Goal: Task Accomplishment & Management: Use online tool/utility

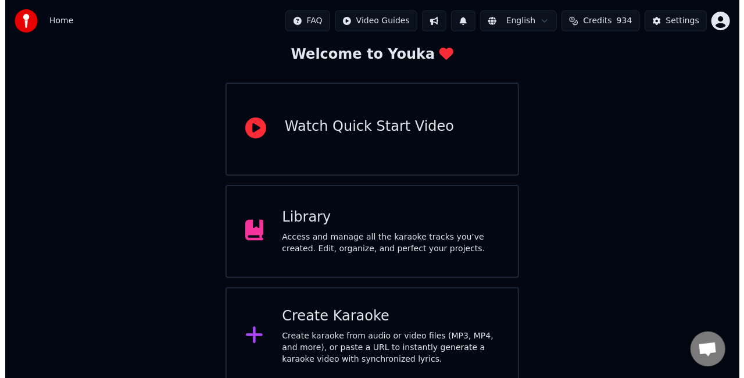
scroll to position [73, 0]
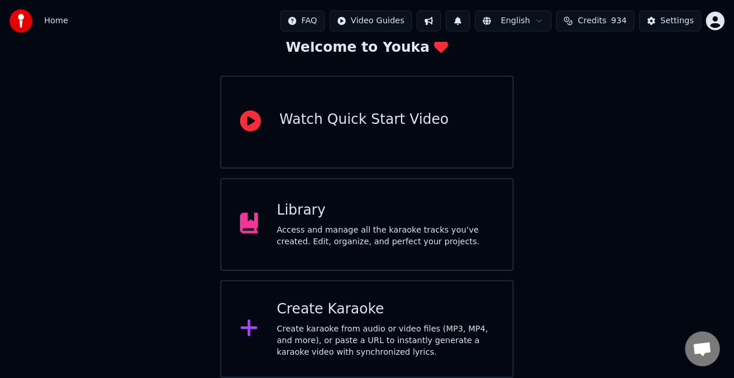
click at [404, 326] on div "Create karaoke from audio or video files (MP3, MP4, and more), or paste a URL t…" at bounding box center [385, 340] width 217 height 35
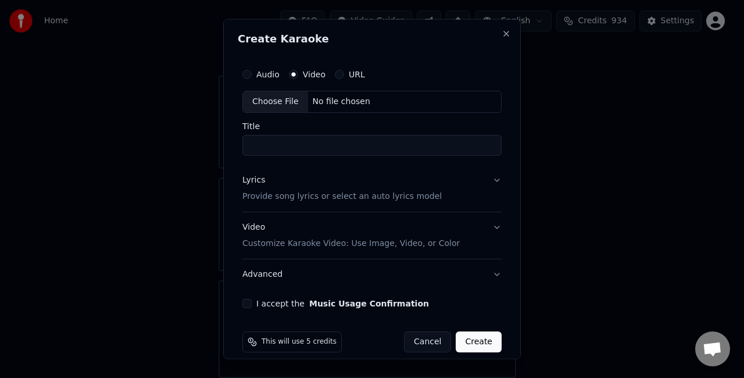
click at [339, 75] on button "URL" at bounding box center [339, 74] width 9 height 9
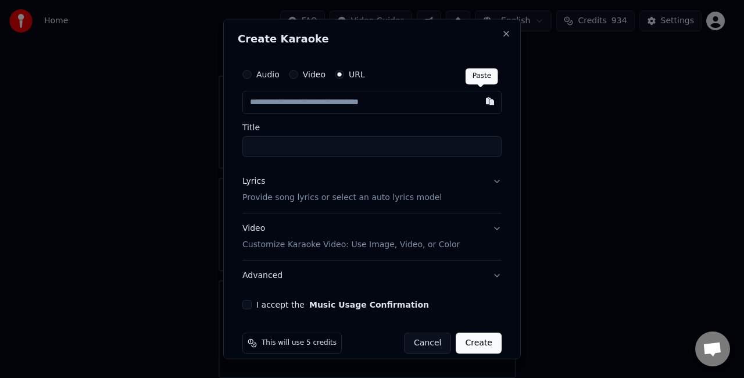
click at [478, 100] on button "button" at bounding box center [489, 101] width 23 height 21
type input "**********"
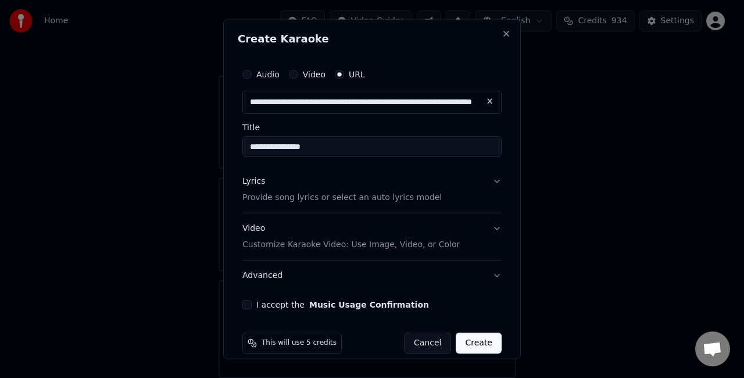
click at [379, 145] on input "**********" at bounding box center [371, 146] width 259 height 21
type input "**********"
click at [439, 198] on button "Lyrics Provide song lyrics or select an auto lyrics model" at bounding box center [371, 189] width 259 height 46
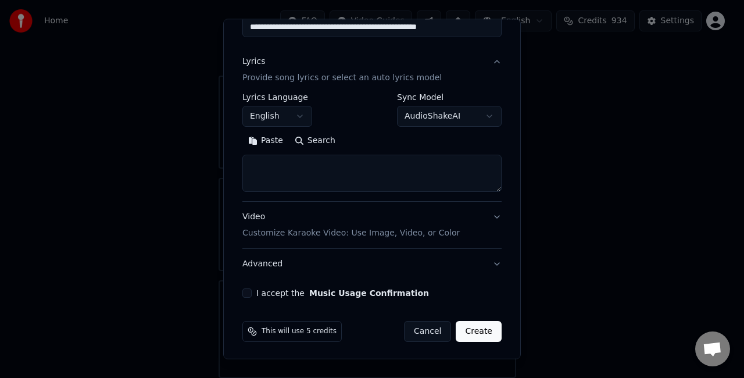
scroll to position [120, 0]
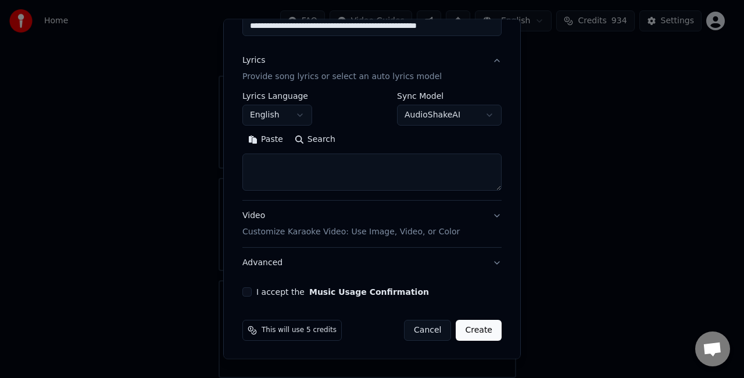
click at [276, 137] on button "Paste" at bounding box center [265, 139] width 46 height 19
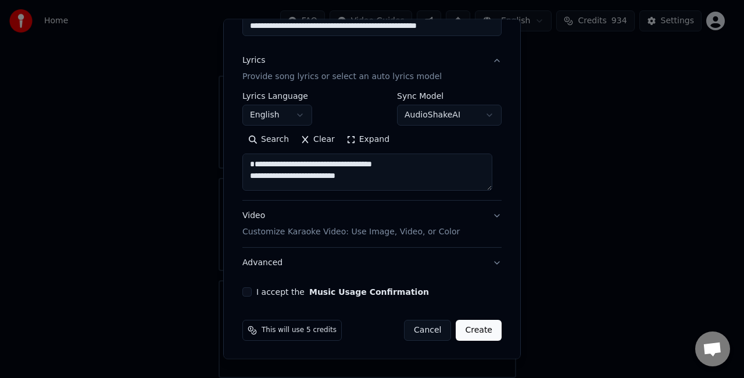
click at [259, 173] on textarea "**********" at bounding box center [367, 171] width 250 height 37
type textarea "**********"
click at [486, 217] on button "Video Customize Karaoke Video: Use Image, Video, or Color" at bounding box center [371, 223] width 259 height 46
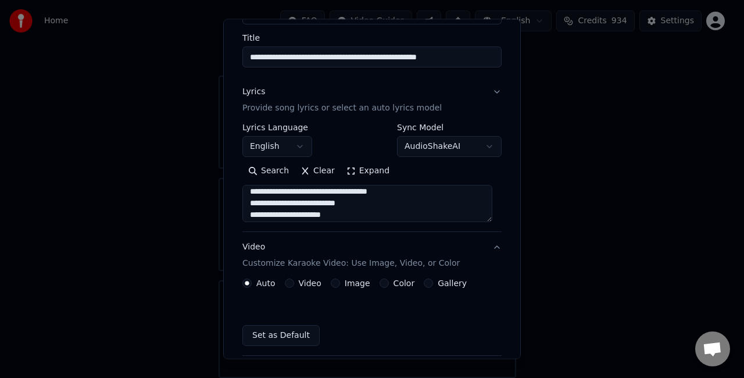
scroll to position [89, 0]
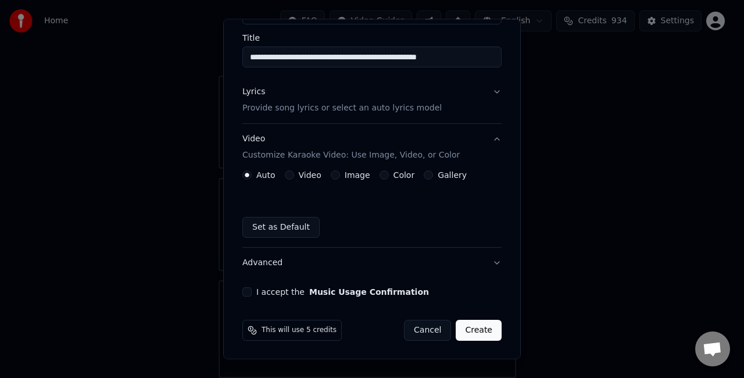
click at [334, 174] on button "Image" at bounding box center [335, 174] width 9 height 9
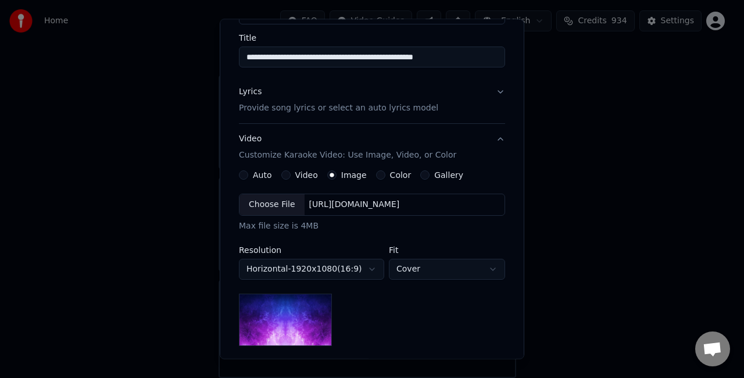
click at [275, 203] on div "Choose File" at bounding box center [271, 204] width 65 height 21
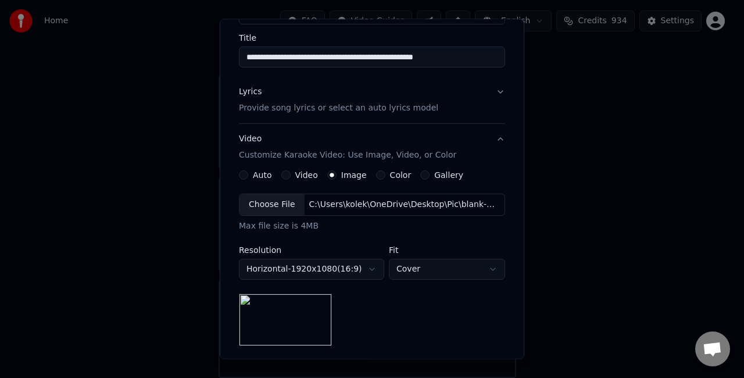
scroll to position [147, 0]
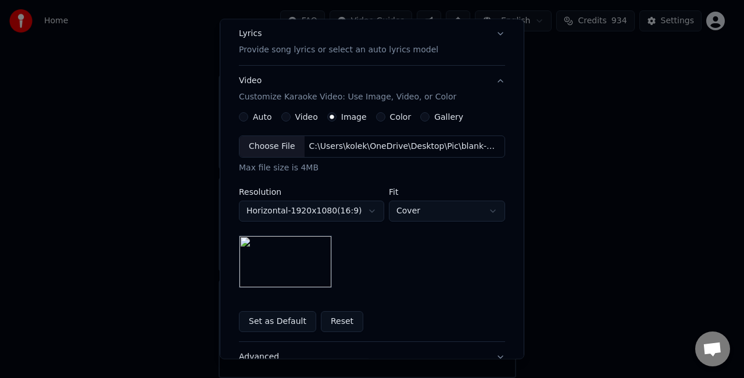
click at [489, 207] on body "**********" at bounding box center [367, 152] width 734 height 451
click at [488, 208] on body "**********" at bounding box center [367, 152] width 734 height 451
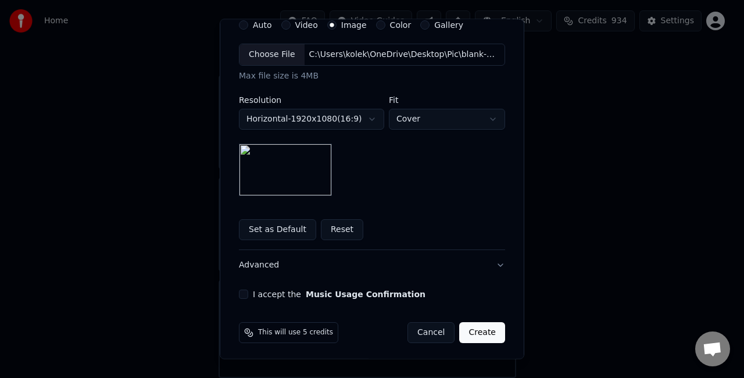
scroll to position [241, 0]
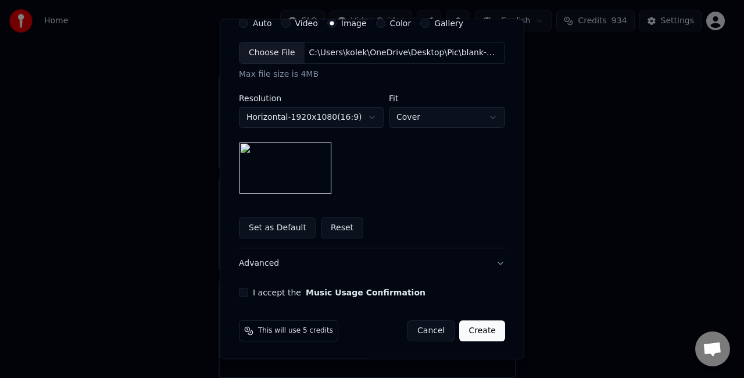
click at [239, 295] on button "I accept the Music Usage Confirmation" at bounding box center [243, 292] width 9 height 9
click at [481, 322] on button "Create" at bounding box center [482, 330] width 46 height 21
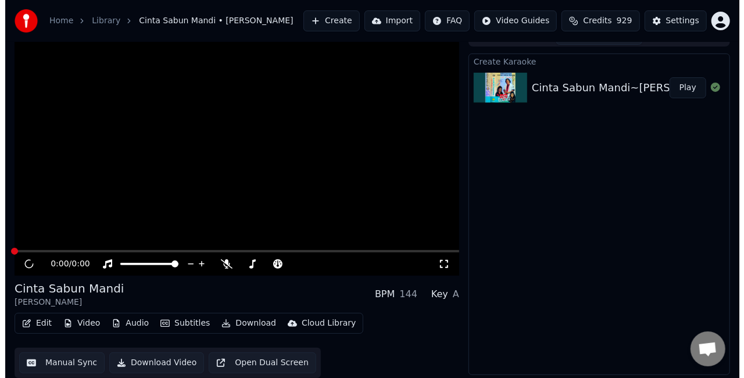
scroll to position [13, 0]
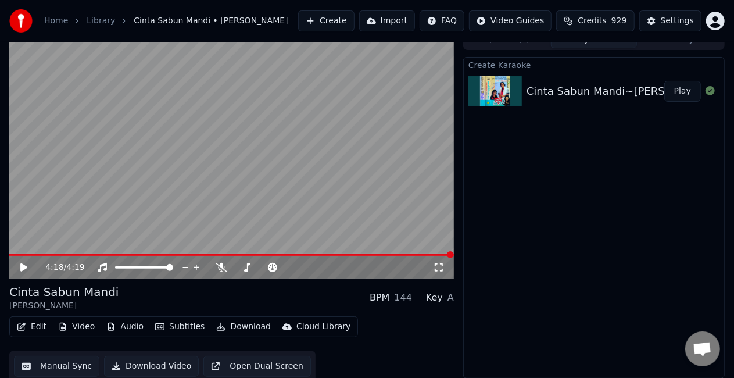
click at [23, 267] on icon at bounding box center [23, 267] width 7 height 8
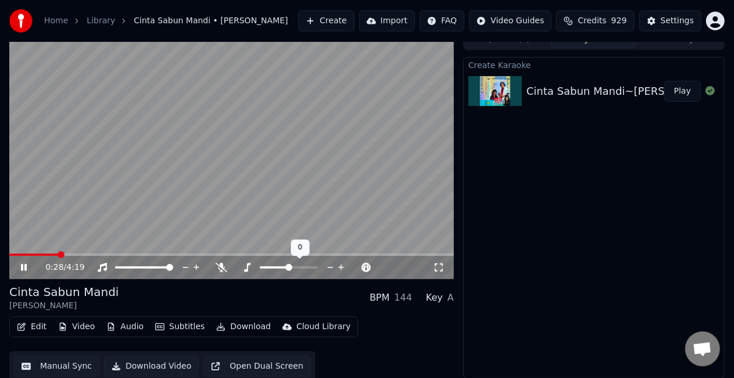
click at [329, 266] on icon at bounding box center [330, 267] width 11 height 12
click at [15, 253] on span at bounding box center [11, 254] width 5 height 2
click at [27, 268] on icon at bounding box center [32, 267] width 27 height 9
click at [33, 323] on button "Edit" at bounding box center [31, 326] width 39 height 16
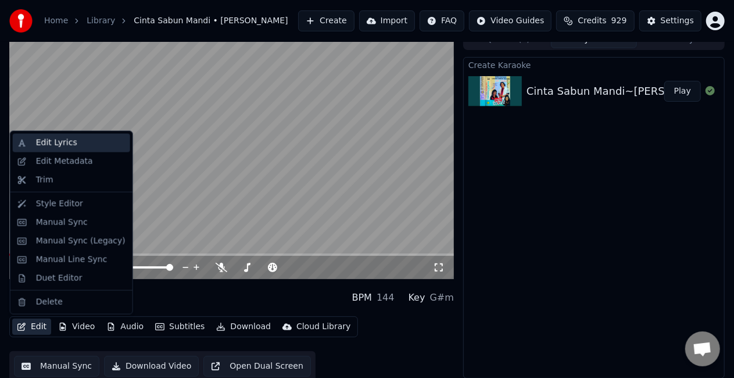
click at [56, 146] on div "Edit Lyrics" at bounding box center [56, 143] width 41 height 12
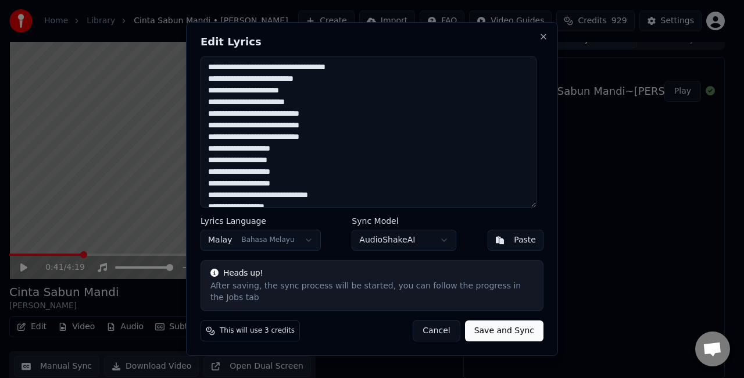
click at [225, 73] on textarea "**********" at bounding box center [368, 131] width 336 height 151
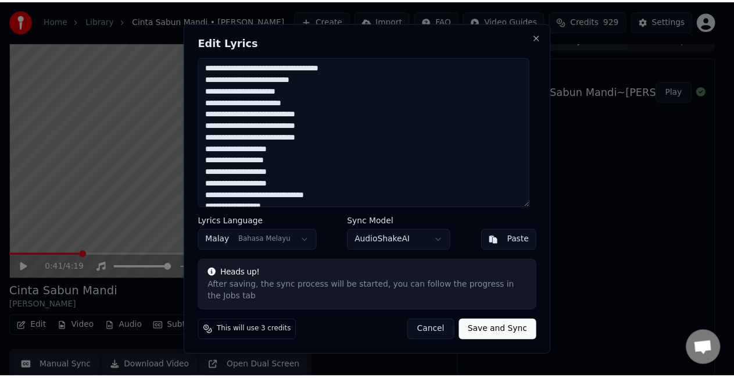
scroll to position [116, 0]
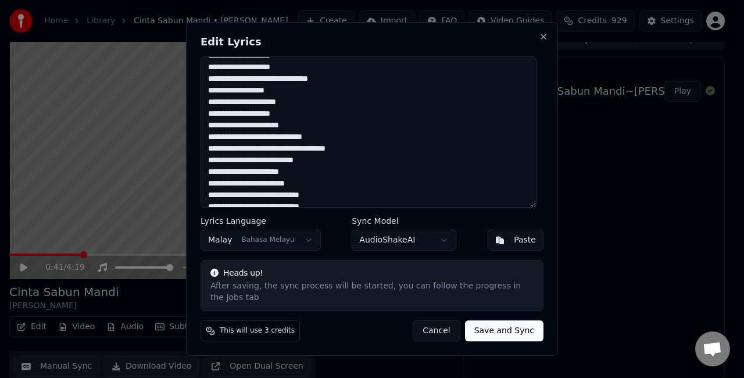
click at [226, 152] on textarea "**********" at bounding box center [368, 131] width 336 height 151
type textarea "**********"
click at [515, 320] on button "Save and Sync" at bounding box center [504, 330] width 78 height 21
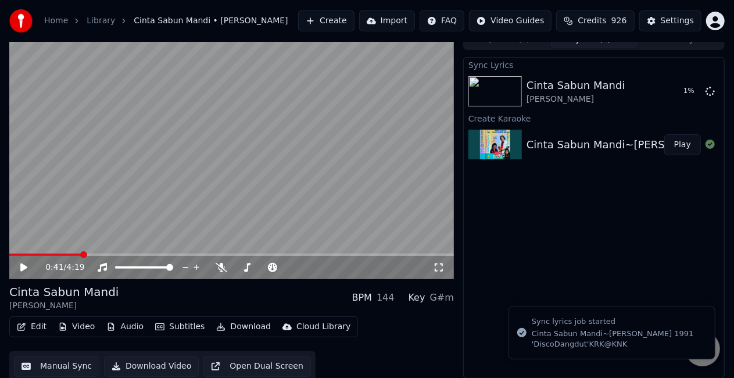
click at [37, 328] on button "Edit" at bounding box center [31, 326] width 39 height 16
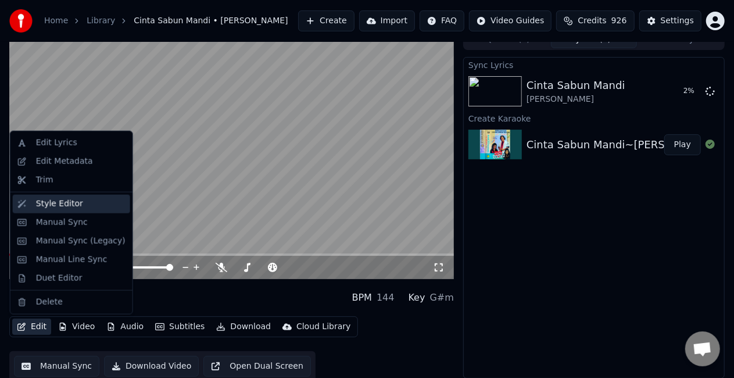
click at [74, 205] on div "Style Editor" at bounding box center [59, 204] width 47 height 12
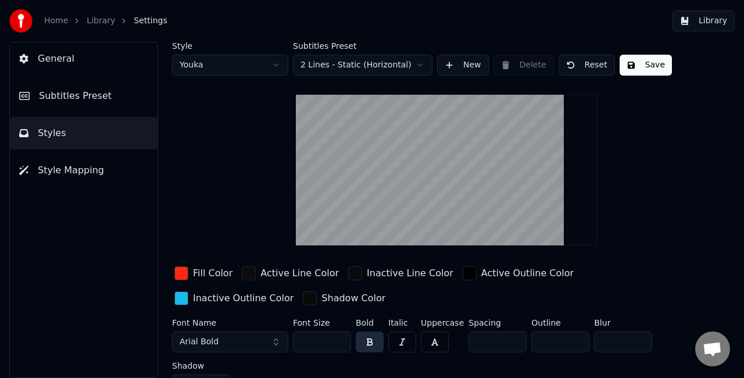
click at [179, 276] on div "button" at bounding box center [181, 273] width 14 height 14
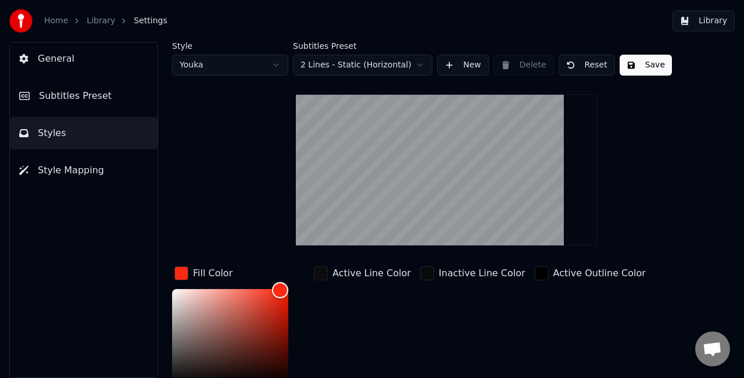
scroll to position [116, 0]
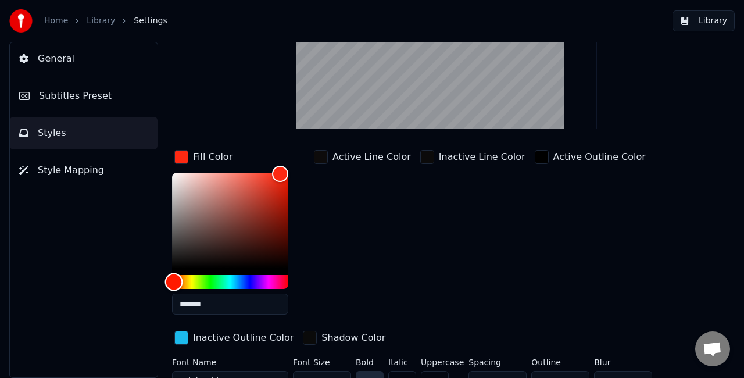
type input "*******"
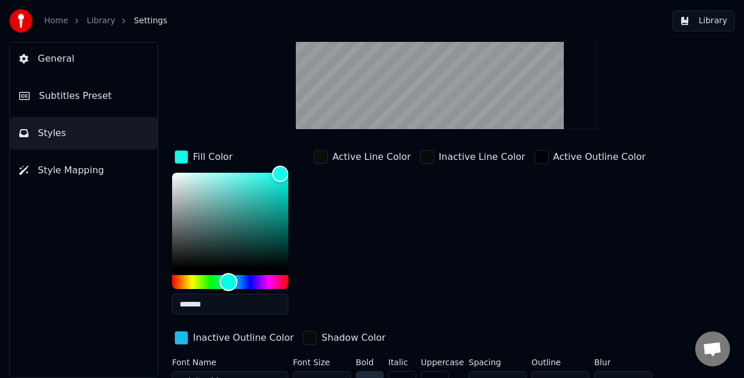
click at [228, 281] on div "Hue" at bounding box center [230, 282] width 116 height 14
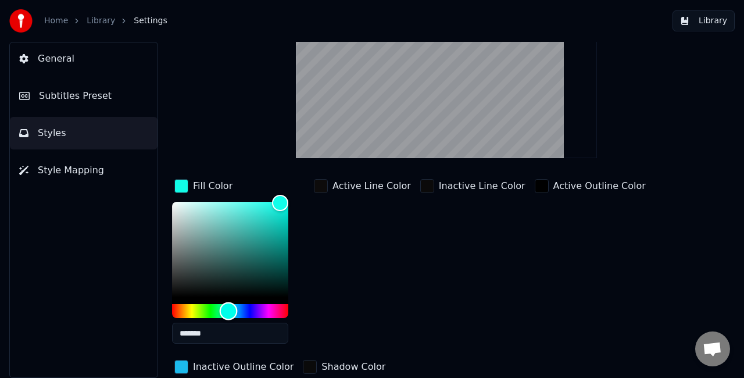
scroll to position [0, 0]
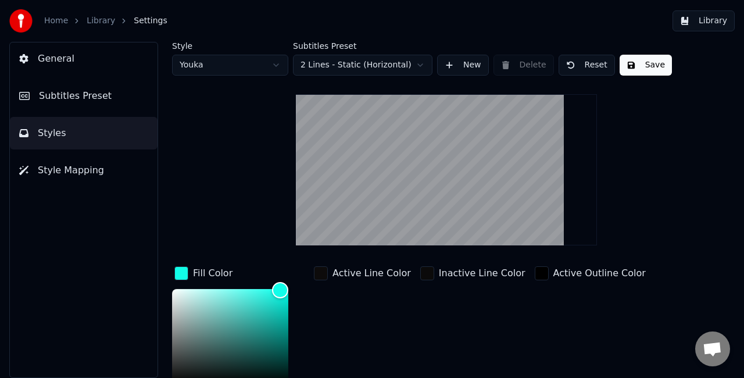
click at [632, 63] on button "Save" at bounding box center [645, 65] width 52 height 21
click at [711, 23] on button "Library" at bounding box center [703, 20] width 62 height 21
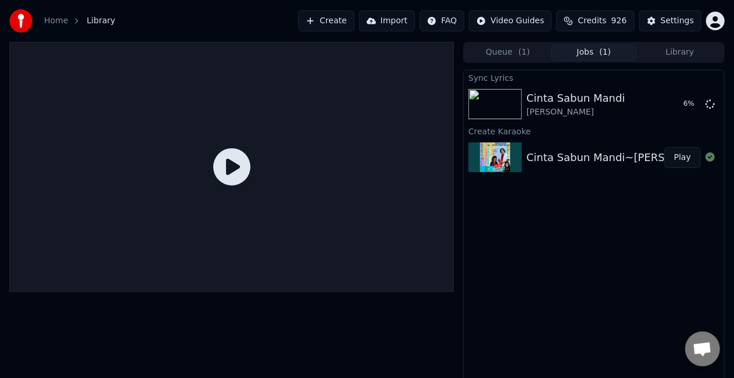
click at [589, 51] on button "Jobs ( 1 )" at bounding box center [594, 52] width 86 height 17
click at [680, 112] on button "Play" at bounding box center [682, 104] width 37 height 21
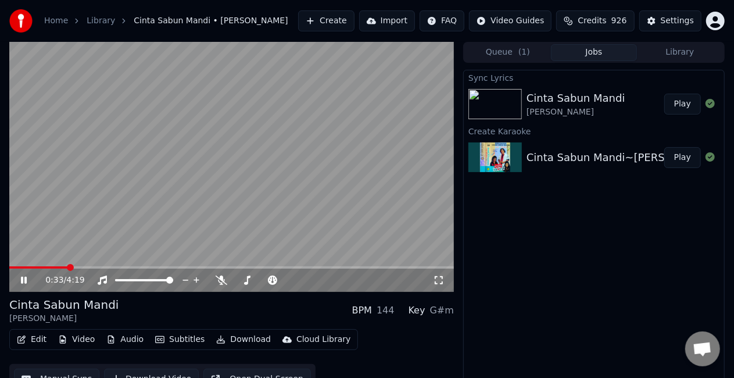
click at [28, 281] on icon at bounding box center [32, 279] width 27 height 9
click at [34, 339] on button "Edit" at bounding box center [31, 339] width 39 height 16
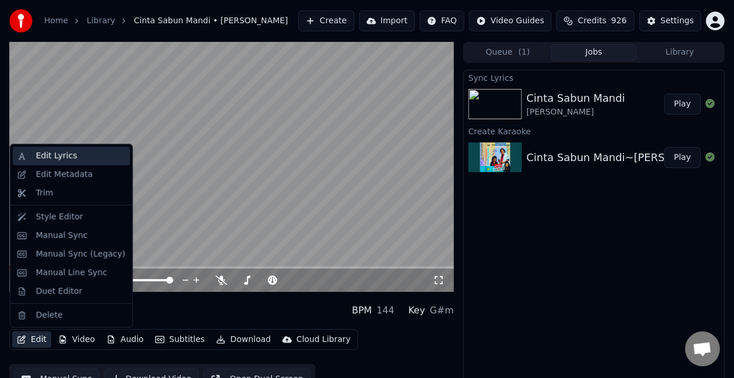
click at [77, 156] on div "Edit Lyrics" at bounding box center [80, 156] width 89 height 12
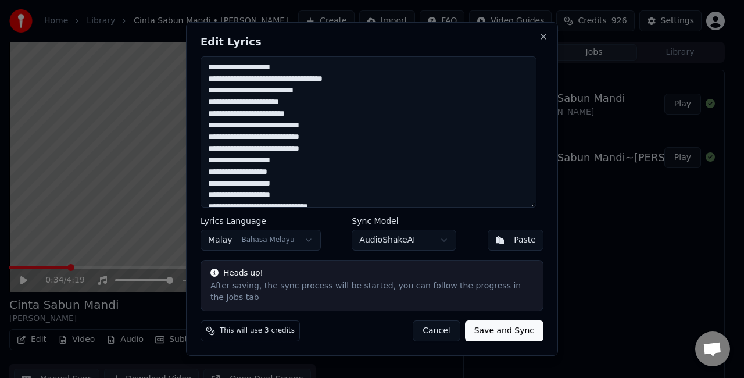
type textarea "**********"
click at [487, 327] on button "Save and Sync" at bounding box center [504, 330] width 78 height 21
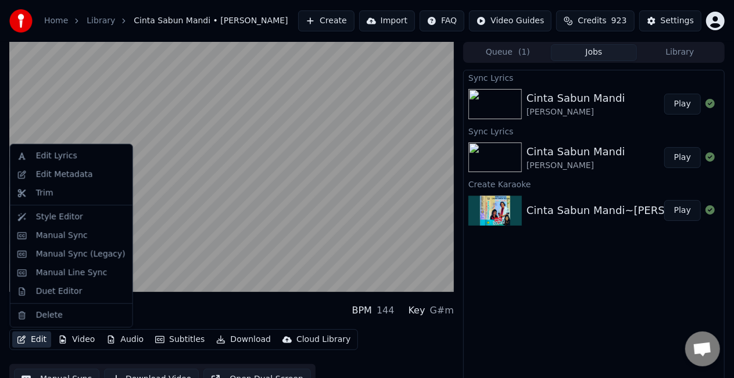
click at [33, 342] on button "Edit" at bounding box center [31, 339] width 39 height 16
click at [80, 179] on div "Edit Metadata" at bounding box center [64, 174] width 57 height 12
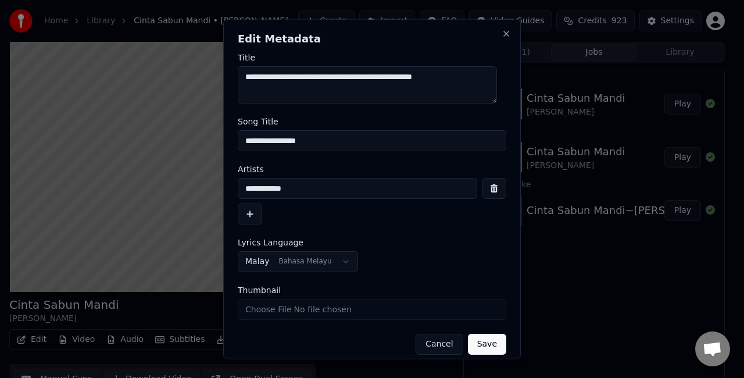
drag, startPoint x: 332, startPoint y: 135, endPoint x: 406, endPoint y: 202, distance: 99.9
click at [332, 135] on input "**********" at bounding box center [372, 140] width 268 height 21
type input "**********"
click at [474, 345] on button "Save" at bounding box center [487, 343] width 38 height 21
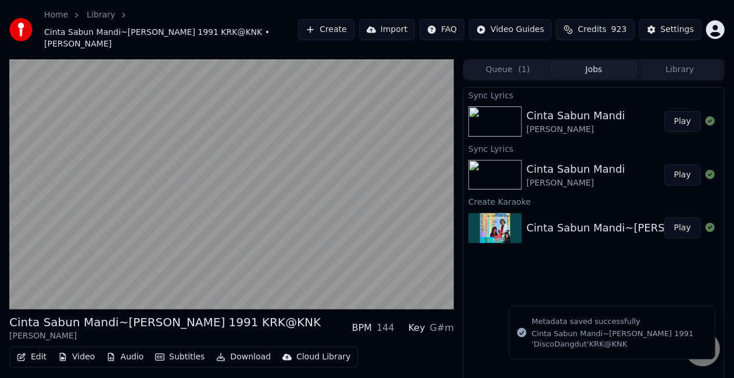
click at [678, 115] on button "Play" at bounding box center [682, 121] width 37 height 21
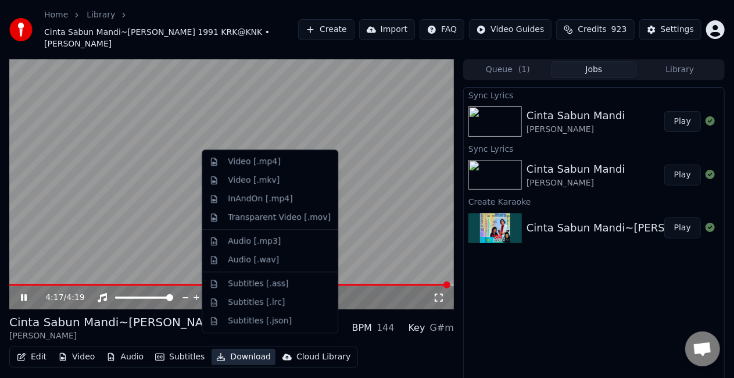
click at [245, 349] on button "Download" at bounding box center [243, 357] width 64 height 16
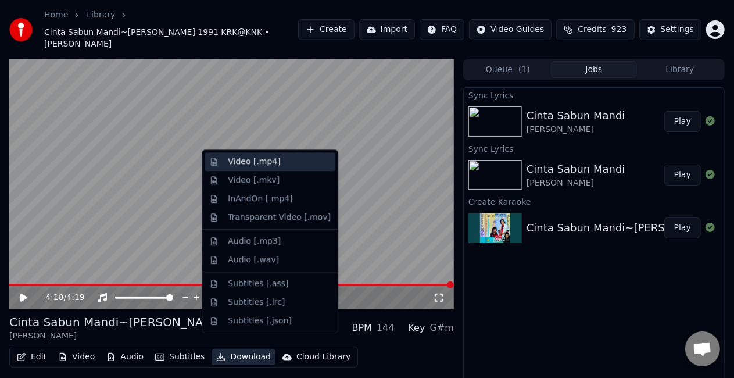
click at [268, 163] on div "Video [.mp4]" at bounding box center [254, 162] width 52 height 12
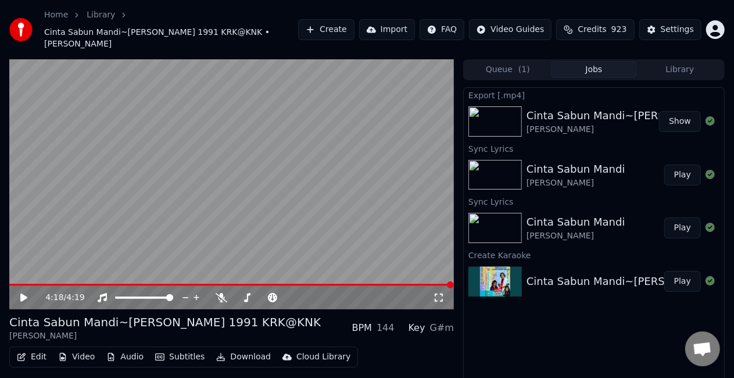
click at [673, 111] on button "Show" at bounding box center [680, 121] width 42 height 21
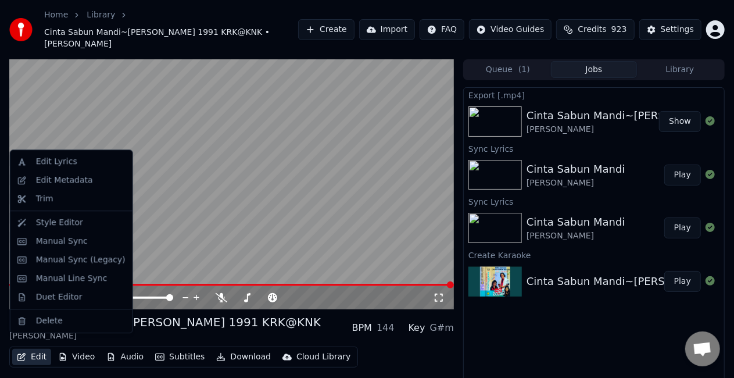
click at [34, 349] on button "Edit" at bounding box center [31, 357] width 39 height 16
click at [49, 319] on div "Delete" at bounding box center [49, 321] width 27 height 12
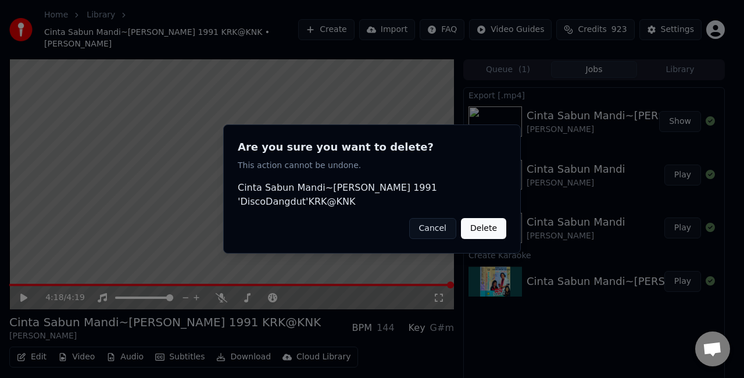
click at [486, 222] on button "Delete" at bounding box center [483, 228] width 45 height 21
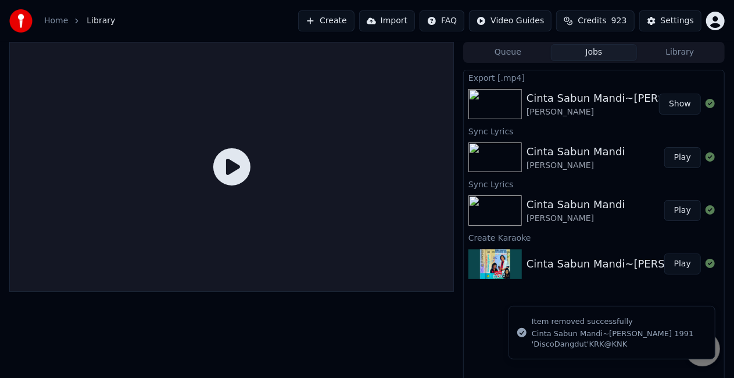
click at [353, 17] on button "Create" at bounding box center [326, 20] width 56 height 21
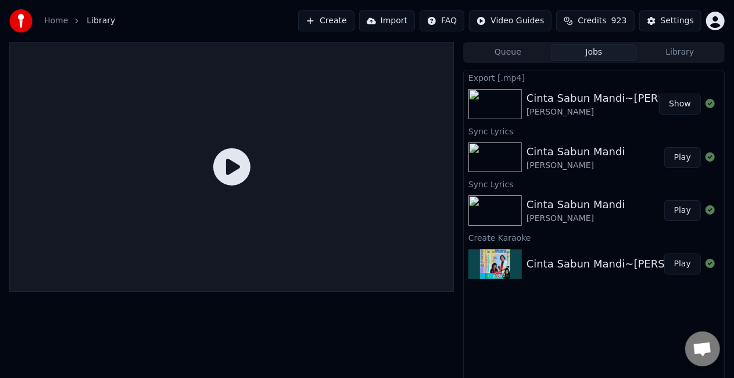
click at [354, 20] on button "Create" at bounding box center [326, 20] width 56 height 21
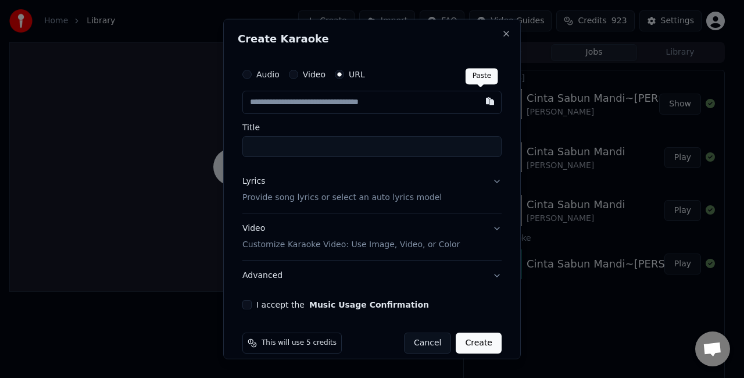
click at [478, 102] on button "button" at bounding box center [489, 101] width 23 height 21
type input "**********"
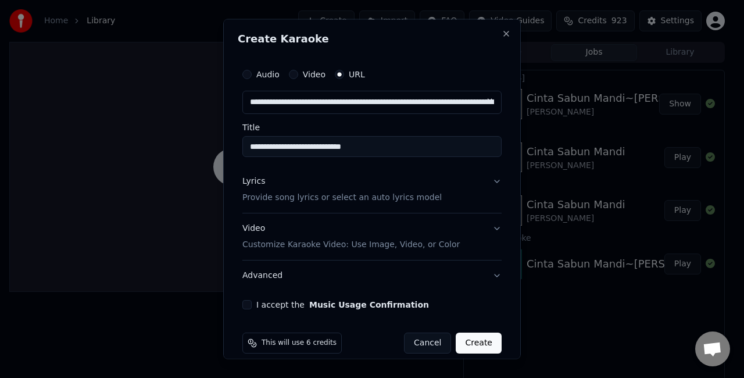
click at [411, 149] on input "**********" at bounding box center [371, 146] width 259 height 21
click at [307, 145] on input "**********" at bounding box center [371, 146] width 259 height 21
click at [390, 146] on input "**********" at bounding box center [371, 146] width 259 height 21
type input "**********"
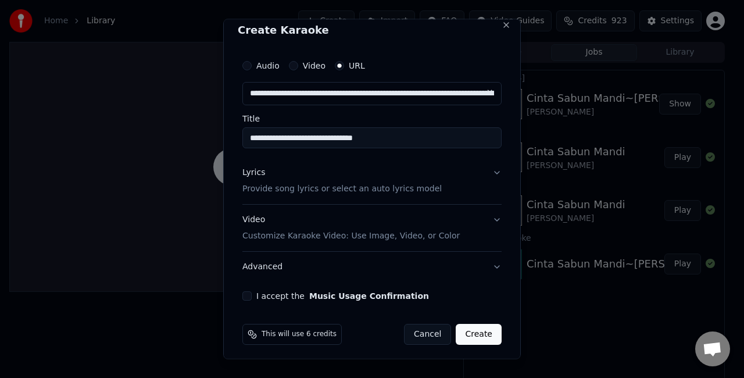
scroll to position [12, 0]
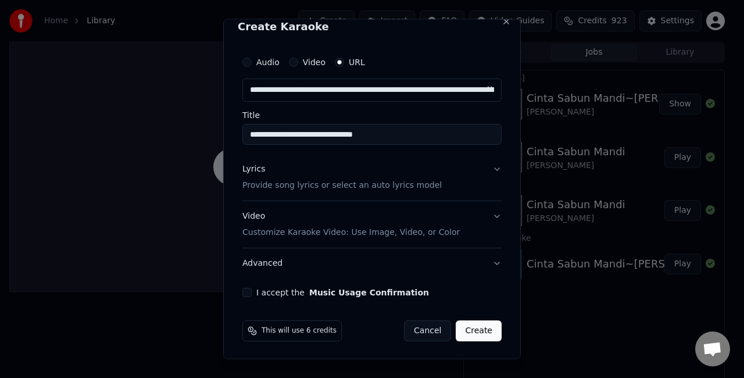
click at [456, 182] on button "Lyrics Provide song lyrics or select an auto lyrics model" at bounding box center [371, 177] width 259 height 46
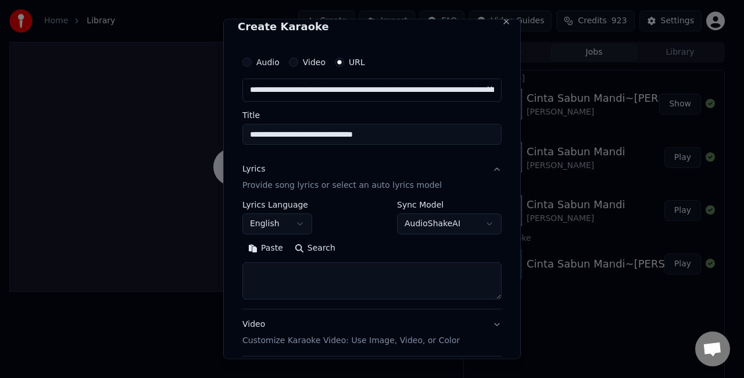
click at [270, 245] on button "Paste" at bounding box center [265, 247] width 46 height 19
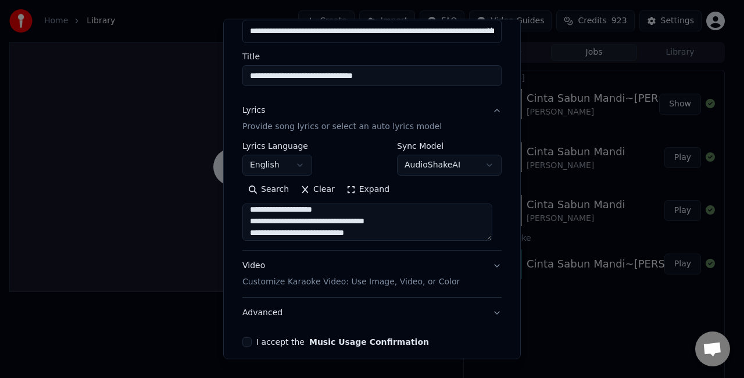
scroll to position [0, 0]
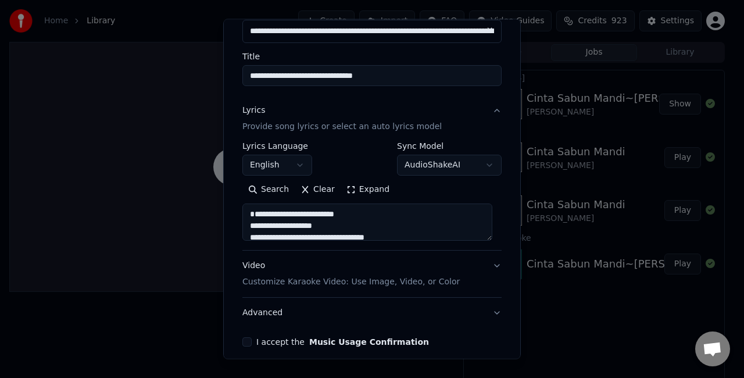
click at [259, 225] on textarea "**********" at bounding box center [367, 221] width 250 height 37
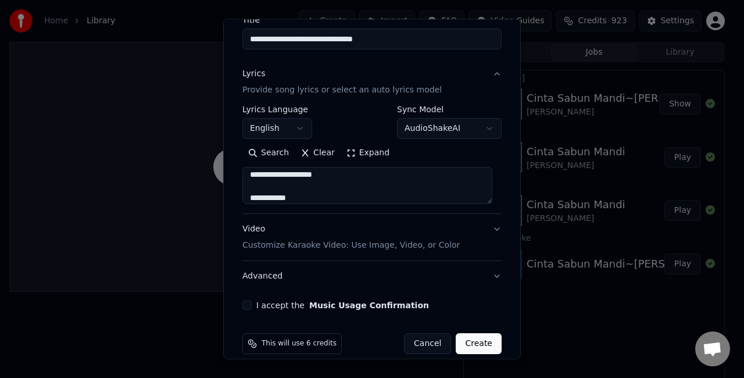
scroll to position [120, 0]
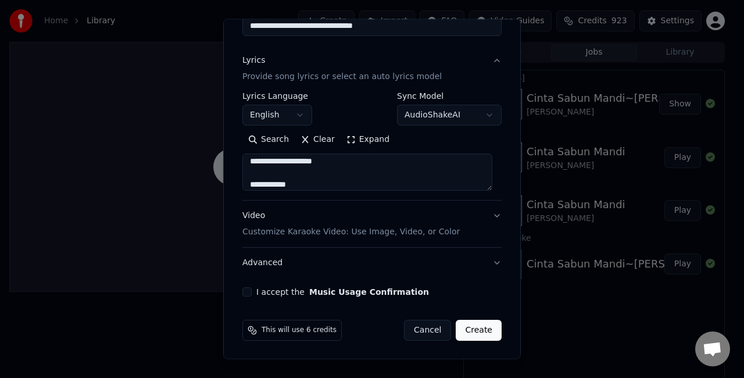
type textarea "**********"
click at [486, 262] on button "Advanced" at bounding box center [371, 263] width 259 height 30
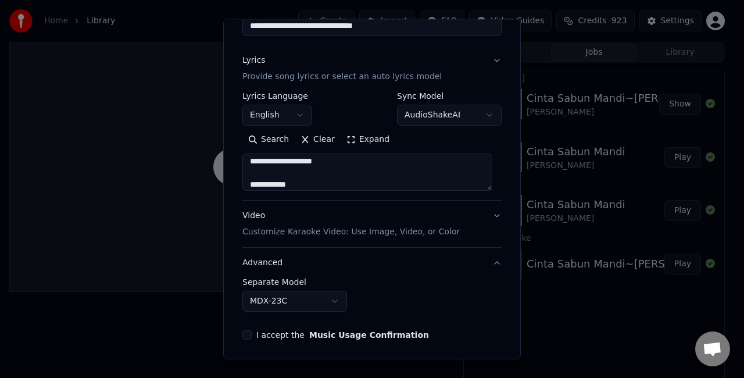
scroll to position [55, 0]
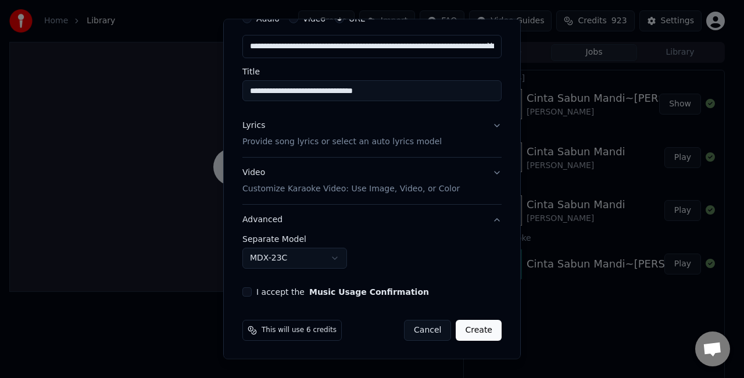
click at [483, 174] on button "Video Customize Karaoke Video: Use Image, Video, or Color" at bounding box center [371, 180] width 259 height 46
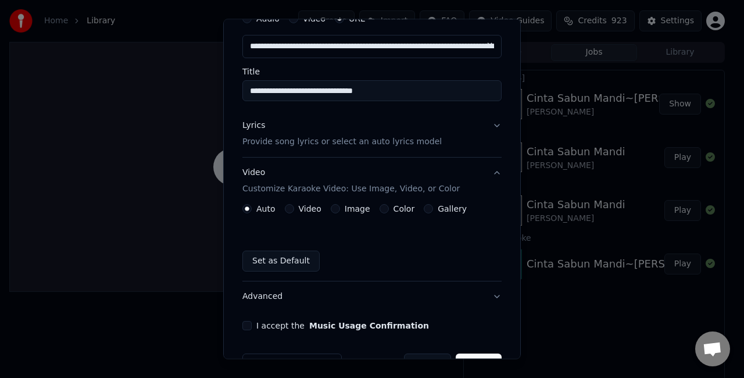
click at [339, 207] on div "Image" at bounding box center [351, 208] width 40 height 9
click at [336, 208] on button "Image" at bounding box center [335, 208] width 9 height 9
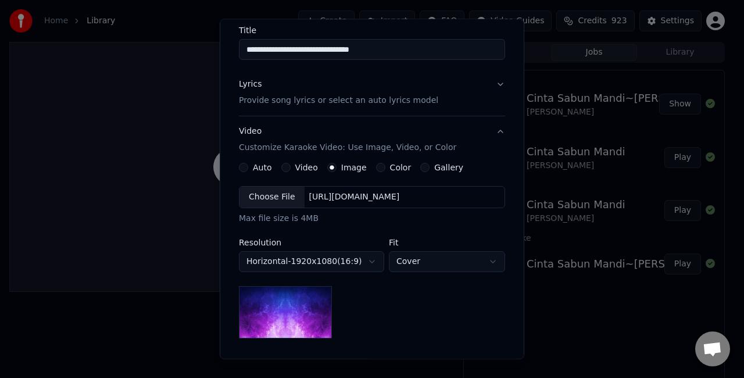
scroll to position [113, 0]
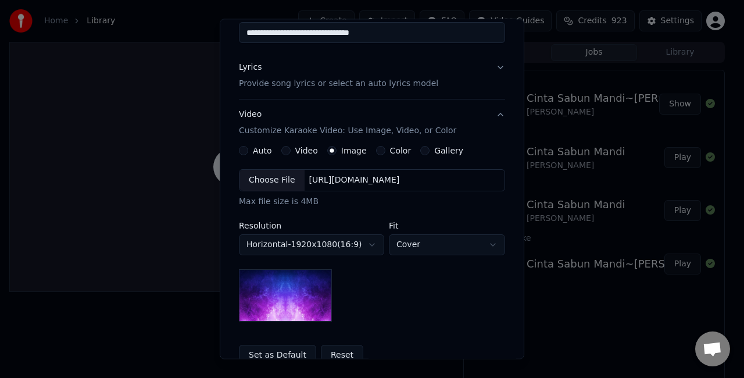
click at [265, 178] on div "Choose File" at bounding box center [271, 180] width 65 height 21
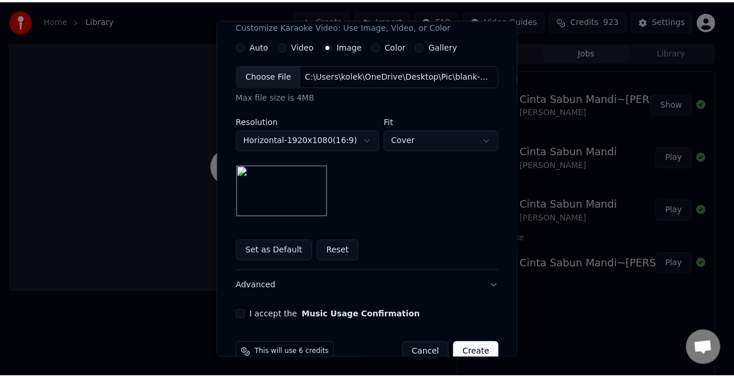
scroll to position [241, 0]
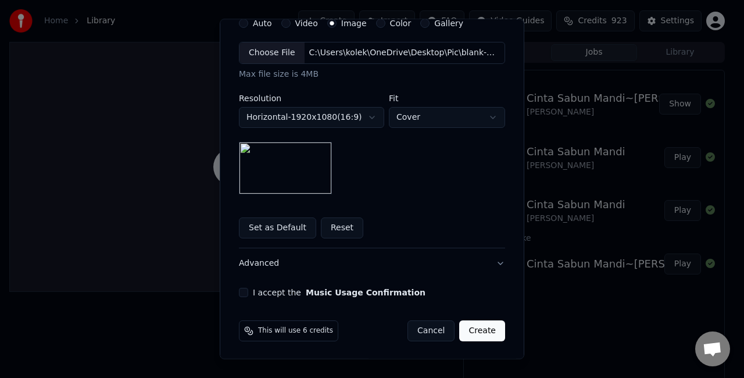
click at [241, 291] on button "I accept the Music Usage Confirmation" at bounding box center [243, 292] width 9 height 9
click at [469, 325] on button "Create" at bounding box center [482, 330] width 46 height 21
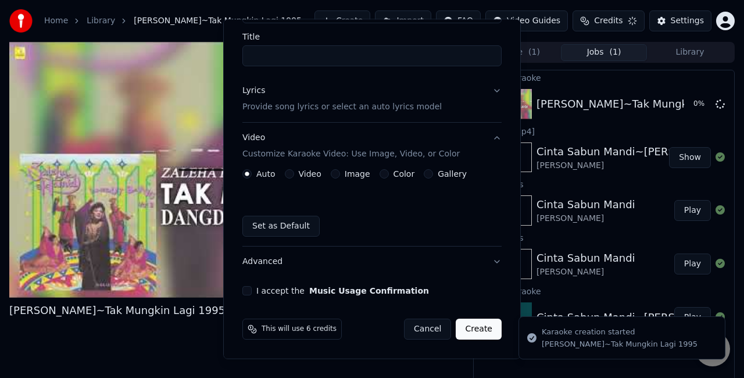
scroll to position [0, 0]
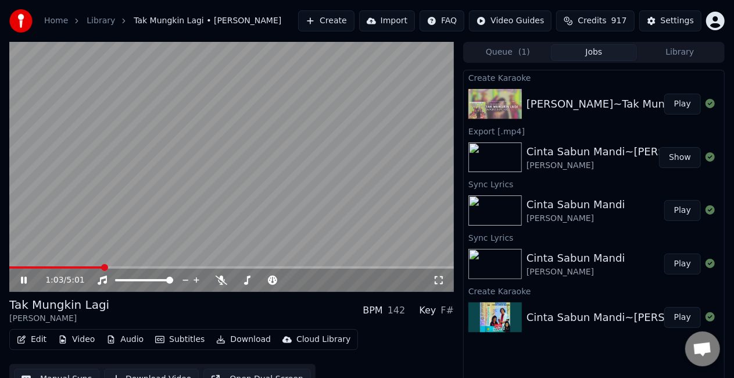
click at [259, 131] on video at bounding box center [231, 167] width 444 height 250
click at [34, 337] on button "Edit" at bounding box center [31, 339] width 39 height 16
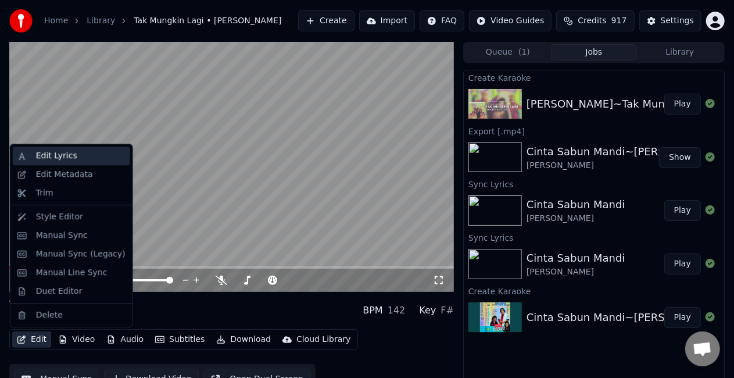
click at [86, 153] on div "Edit Lyrics" at bounding box center [80, 156] width 89 height 12
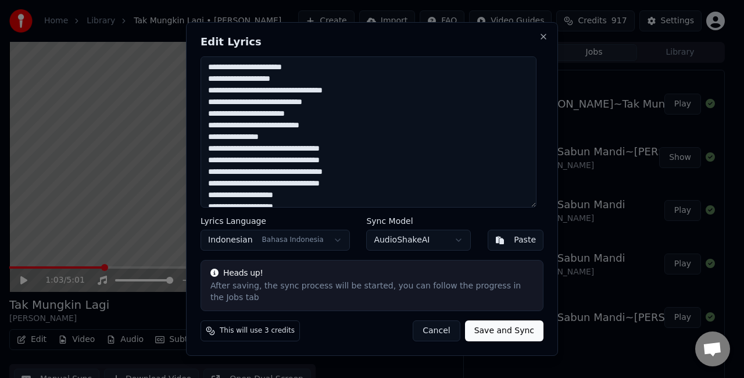
click at [314, 86] on textarea "**********" at bounding box center [368, 131] width 336 height 151
click at [303, 96] on textarea "**********" at bounding box center [368, 131] width 336 height 151
type textarea "**********"
click at [495, 320] on button "Save and Sync" at bounding box center [504, 330] width 78 height 21
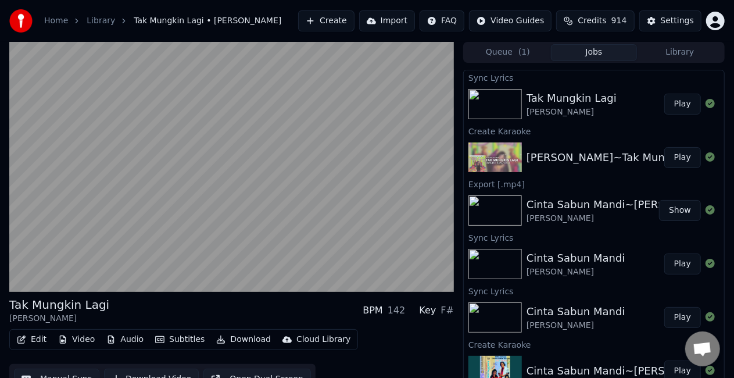
click at [676, 110] on button "Play" at bounding box center [682, 104] width 37 height 21
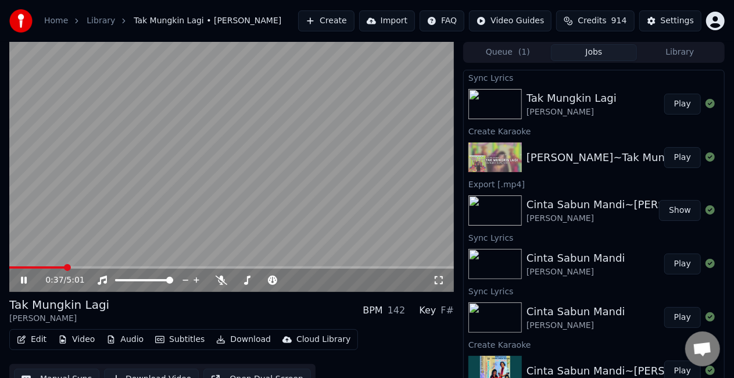
click at [30, 281] on icon at bounding box center [32, 279] width 27 height 9
click at [37, 338] on button "Edit" at bounding box center [31, 339] width 39 height 16
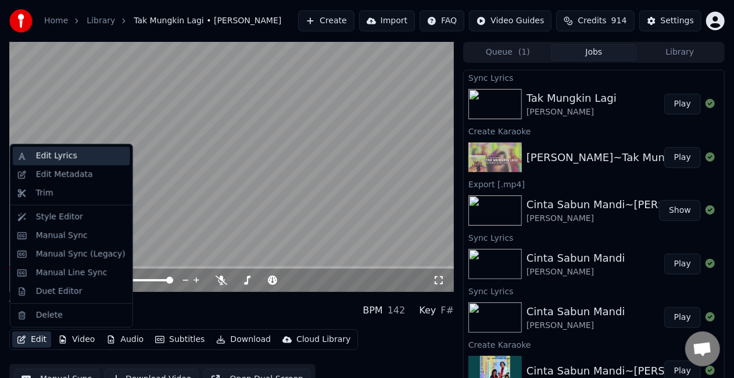
click at [77, 153] on div "Edit Lyrics" at bounding box center [80, 156] width 89 height 12
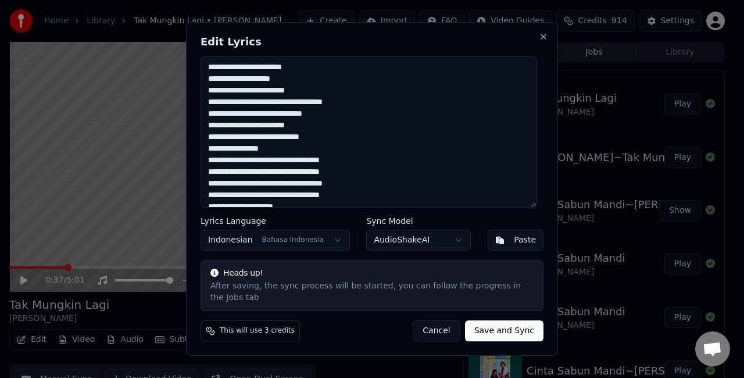
click at [346, 93] on textarea "**********" at bounding box center [368, 131] width 336 height 151
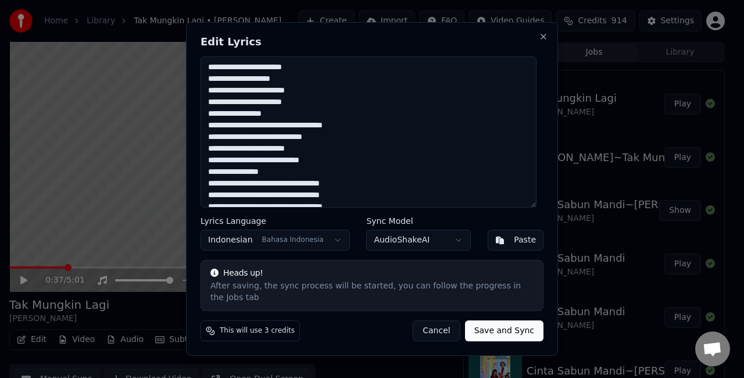
type textarea "**********"
click at [504, 324] on button "Save and Sync" at bounding box center [504, 330] width 78 height 21
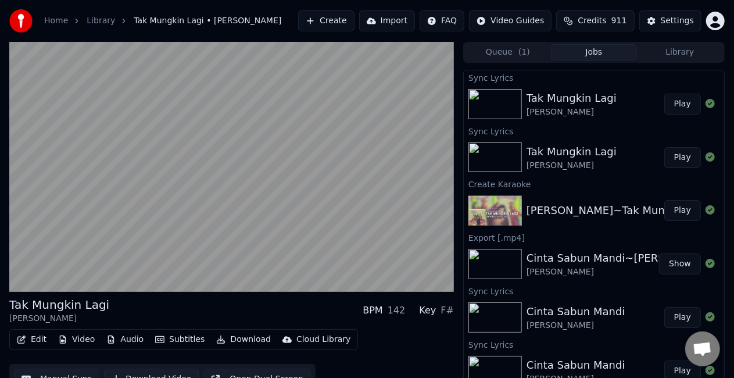
click at [675, 102] on button "Play" at bounding box center [682, 104] width 37 height 21
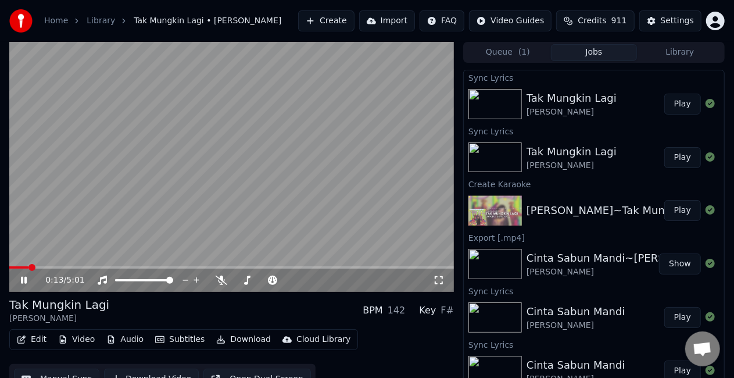
click at [28, 267] on span at bounding box center [18, 267] width 19 height 2
click at [26, 267] on span at bounding box center [17, 267] width 16 height 2
click at [25, 280] on icon at bounding box center [24, 280] width 6 height 7
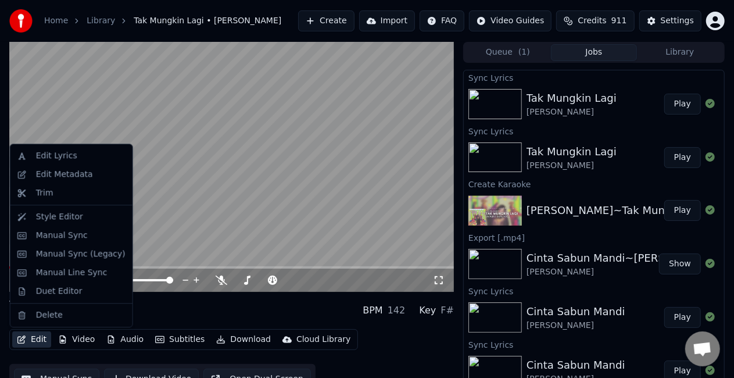
click at [33, 338] on button "Edit" at bounding box center [31, 339] width 39 height 16
click at [80, 274] on div "Manual Line Sync" at bounding box center [71, 273] width 71 height 12
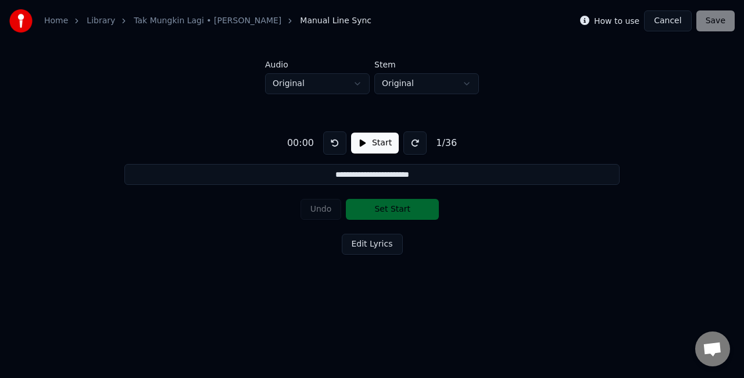
click at [376, 138] on button "Start" at bounding box center [375, 142] width 48 height 21
click at [386, 211] on button "Set Start" at bounding box center [392, 209] width 93 height 21
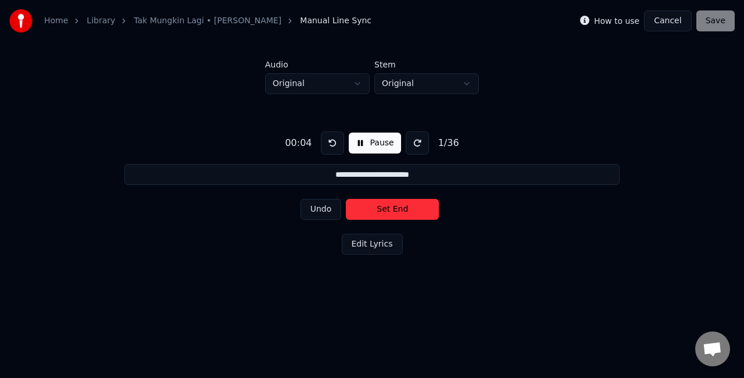
click at [331, 144] on button at bounding box center [332, 142] width 23 height 23
click at [376, 208] on button "Set Start" at bounding box center [392, 209] width 93 height 21
click at [374, 211] on button "Set End" at bounding box center [392, 209] width 93 height 21
click at [374, 211] on button "Set Start" at bounding box center [392, 209] width 93 height 21
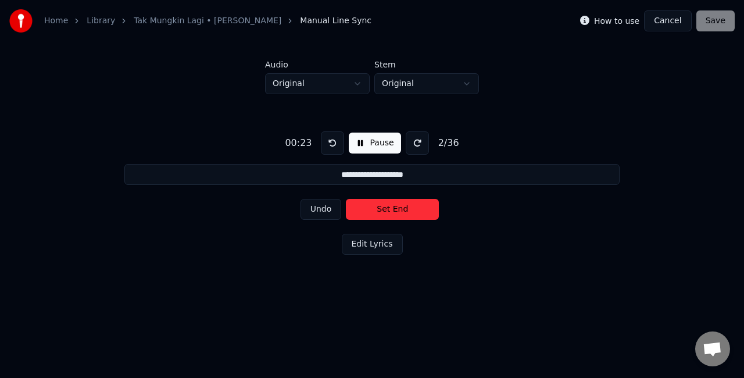
click at [390, 216] on button "Set End" at bounding box center [392, 209] width 93 height 21
click at [391, 216] on button "Set Start" at bounding box center [392, 209] width 93 height 21
click at [379, 209] on button "Set End" at bounding box center [392, 209] width 93 height 21
click at [379, 209] on button "Set Start" at bounding box center [392, 209] width 93 height 21
click at [379, 209] on button "Set End" at bounding box center [392, 209] width 93 height 21
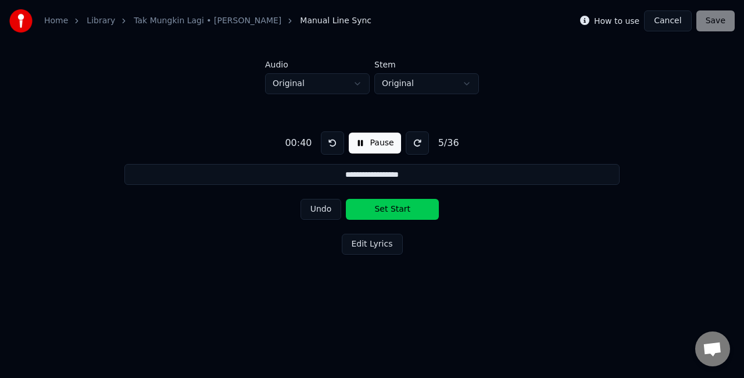
click at [379, 209] on button "Set Start" at bounding box center [392, 209] width 93 height 21
click at [380, 208] on button "Set End" at bounding box center [392, 209] width 93 height 21
click at [380, 208] on button "Set Start" at bounding box center [392, 209] width 93 height 21
click at [383, 210] on button "Set End" at bounding box center [392, 209] width 93 height 21
click at [383, 210] on button "Set Start" at bounding box center [392, 209] width 93 height 21
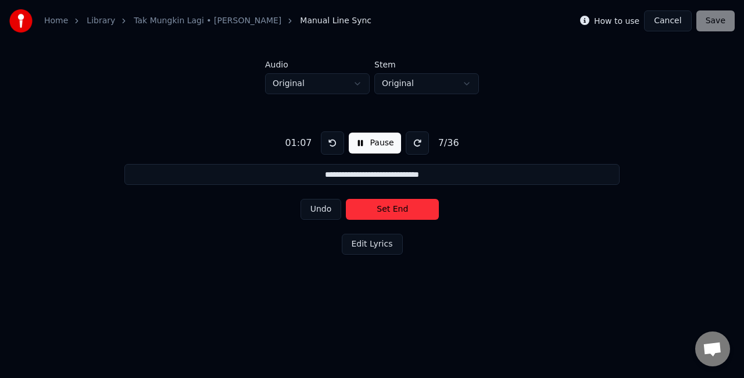
click at [393, 211] on button "Set End" at bounding box center [392, 209] width 93 height 21
click at [393, 211] on button "Set Start" at bounding box center [392, 209] width 93 height 21
click at [393, 211] on button "Set End" at bounding box center [392, 209] width 93 height 21
click at [393, 211] on button "Set Start" at bounding box center [392, 209] width 93 height 21
click at [393, 211] on button "Set End" at bounding box center [392, 209] width 93 height 21
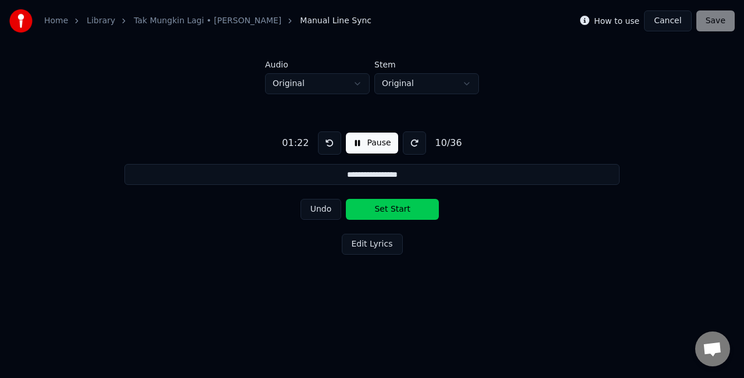
click at [393, 211] on button "Set Start" at bounding box center [392, 209] width 93 height 21
click at [393, 211] on button "Set End" at bounding box center [392, 209] width 93 height 21
click at [393, 211] on button "Set Start" at bounding box center [392, 209] width 93 height 21
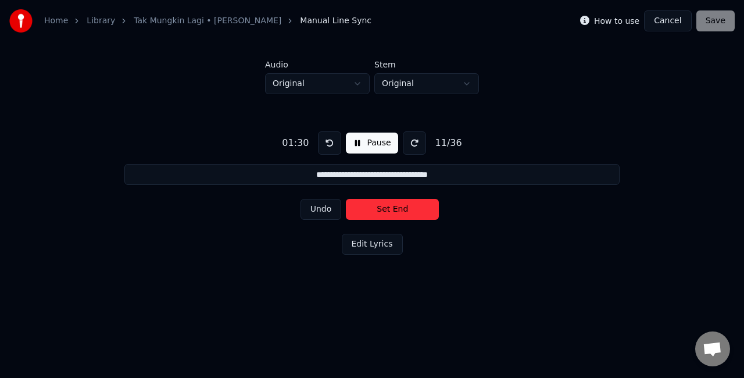
click at [392, 214] on button "Set End" at bounding box center [392, 209] width 93 height 21
click at [393, 203] on button "Set Start" at bounding box center [392, 209] width 93 height 21
click at [393, 203] on button "Set End" at bounding box center [392, 209] width 93 height 21
click at [393, 203] on button "Set Start" at bounding box center [392, 209] width 93 height 21
click at [389, 205] on button "Set End" at bounding box center [392, 209] width 93 height 21
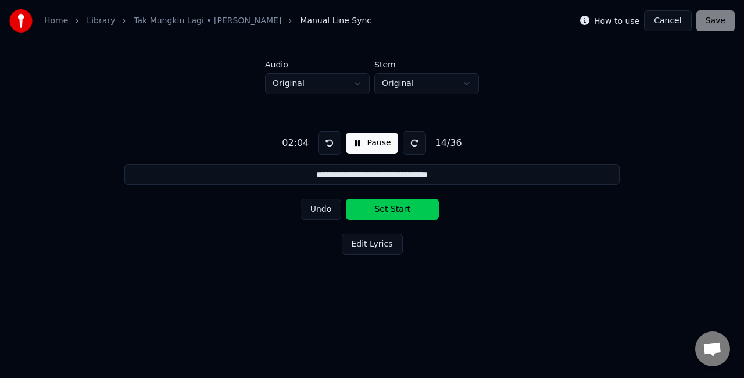
click at [374, 203] on button "Set Start" at bounding box center [392, 209] width 93 height 21
click at [378, 207] on button "Set End" at bounding box center [392, 209] width 93 height 21
click at [378, 209] on button "Set Start" at bounding box center [392, 209] width 93 height 21
click at [379, 208] on button "Set End" at bounding box center [392, 209] width 93 height 21
click at [379, 208] on button "Set Start" at bounding box center [392, 209] width 93 height 21
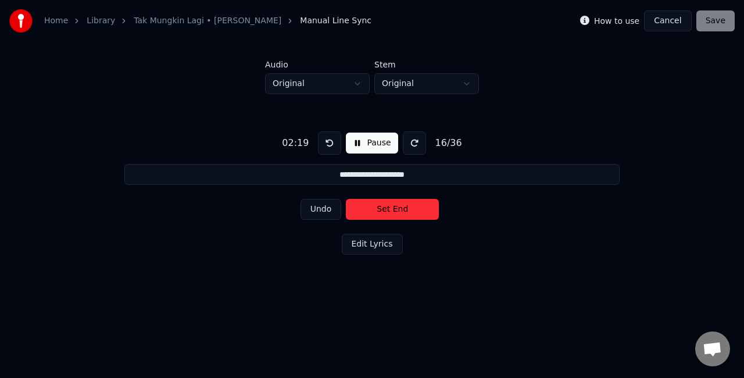
click at [379, 208] on button "Set End" at bounding box center [392, 209] width 93 height 21
click at [379, 208] on button "Set Start" at bounding box center [392, 209] width 93 height 21
click at [379, 208] on button "Set End" at bounding box center [392, 209] width 93 height 21
click at [379, 208] on button "Set Start" at bounding box center [392, 209] width 93 height 21
click at [381, 206] on button "Set End" at bounding box center [392, 209] width 93 height 21
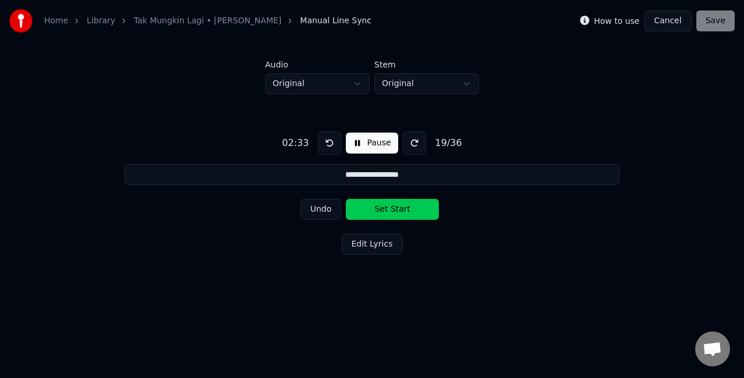
click at [381, 206] on button "Set Start" at bounding box center [392, 209] width 93 height 21
click at [381, 206] on button "Set End" at bounding box center [392, 209] width 93 height 21
click at [381, 206] on button "Set Start" at bounding box center [392, 209] width 93 height 21
click at [381, 206] on button "Set End" at bounding box center [392, 209] width 93 height 21
click at [381, 206] on button "Set Start" at bounding box center [392, 209] width 93 height 21
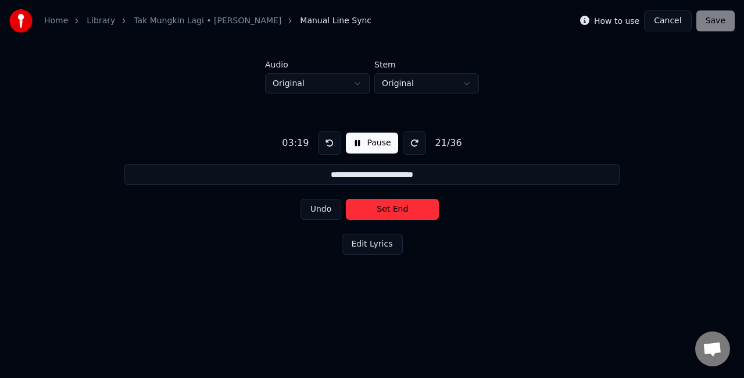
click at [380, 207] on button "Set End" at bounding box center [392, 209] width 93 height 21
click at [380, 207] on button "Set Start" at bounding box center [392, 209] width 93 height 21
click at [380, 207] on button "Set End" at bounding box center [392, 209] width 93 height 21
click at [380, 207] on button "Set Start" at bounding box center [392, 209] width 93 height 21
click at [380, 207] on button "Set End" at bounding box center [392, 209] width 93 height 21
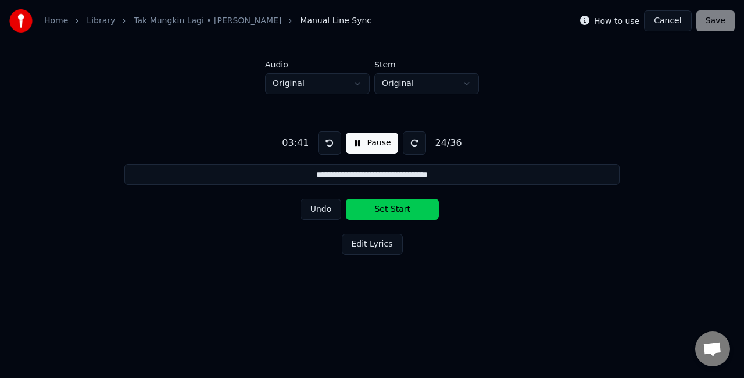
click at [380, 207] on button "Set Start" at bounding box center [392, 209] width 93 height 21
click at [380, 207] on button "Set End" at bounding box center [392, 209] width 93 height 21
click at [380, 207] on button "Set Start" at bounding box center [392, 209] width 93 height 21
click at [380, 207] on button "Set End" at bounding box center [392, 209] width 93 height 21
click at [380, 207] on button "Set Start" at bounding box center [392, 209] width 93 height 21
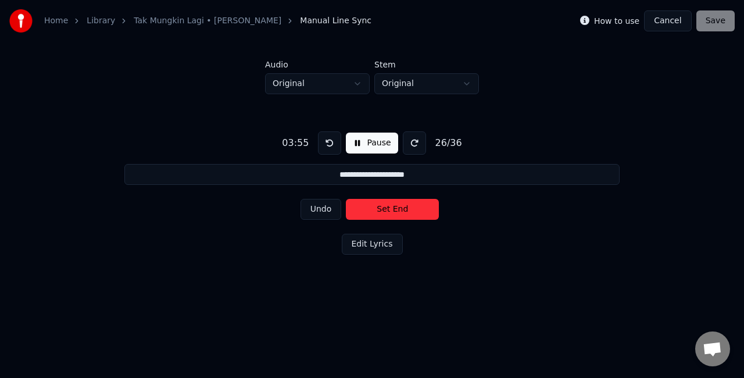
click at [370, 197] on div "Undo Set End" at bounding box center [372, 209] width 144 height 30
click at [372, 209] on button "Set End" at bounding box center [392, 209] width 93 height 21
click at [372, 209] on button "Set Start" at bounding box center [392, 209] width 93 height 21
click at [374, 211] on button "Set End" at bounding box center [392, 209] width 93 height 21
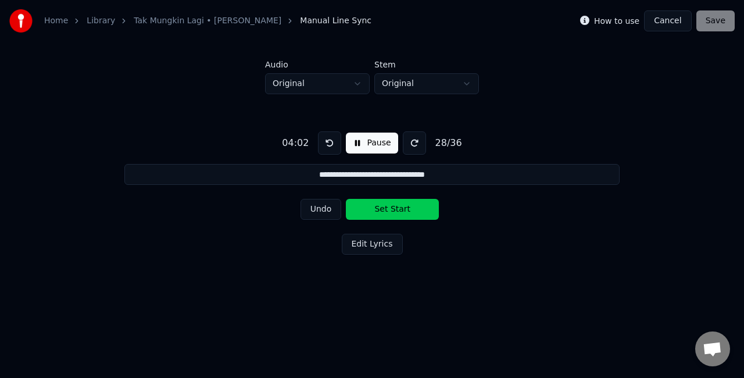
click at [374, 211] on button "Set Start" at bounding box center [392, 209] width 93 height 21
click at [378, 209] on button "Set End" at bounding box center [392, 209] width 93 height 21
click at [378, 209] on button "Set Start" at bounding box center [392, 209] width 93 height 21
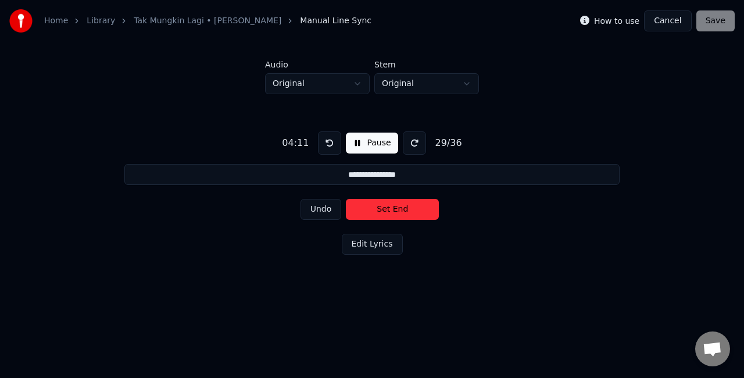
click at [378, 209] on button "Set End" at bounding box center [392, 209] width 93 height 21
click at [378, 209] on button "Set Start" at bounding box center [392, 209] width 93 height 21
click at [378, 209] on button "Set End" at bounding box center [392, 209] width 93 height 21
click at [378, 209] on button "Set Start" at bounding box center [392, 209] width 93 height 21
click at [378, 209] on button "Set End" at bounding box center [392, 209] width 93 height 21
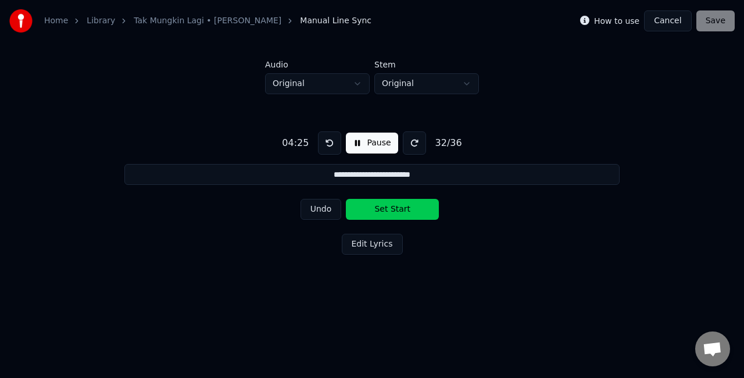
click at [378, 209] on button "Set Start" at bounding box center [392, 209] width 93 height 21
click at [378, 209] on button "Set End" at bounding box center [392, 209] width 93 height 21
click at [378, 209] on button "Set Start" at bounding box center [392, 209] width 93 height 21
click at [378, 209] on button "Set End" at bounding box center [392, 209] width 93 height 21
click at [378, 209] on button "Set Start" at bounding box center [392, 209] width 93 height 21
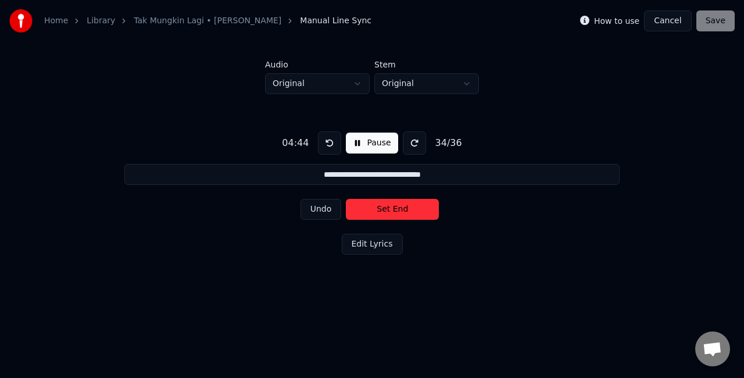
click at [376, 209] on button "Set End" at bounding box center [392, 209] width 93 height 21
click at [376, 209] on button "Set Start" at bounding box center [392, 209] width 93 height 21
click at [376, 209] on button "Set End" at bounding box center [392, 209] width 93 height 21
type input "**********"
click at [376, 209] on button "Set Start" at bounding box center [392, 209] width 93 height 21
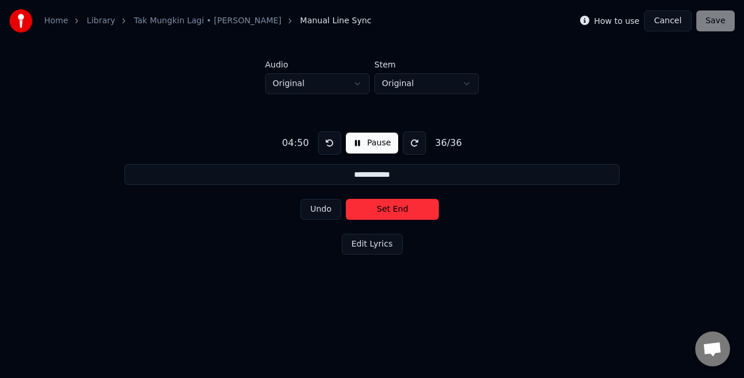
click at [376, 209] on button "Set End" at bounding box center [392, 209] width 93 height 21
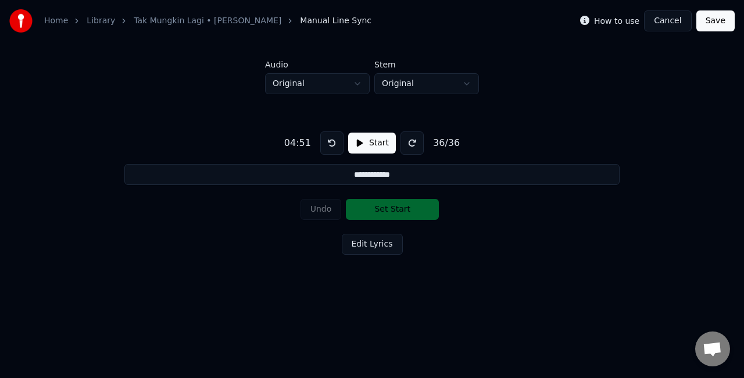
click at [729, 19] on button "Save" at bounding box center [715, 20] width 38 height 21
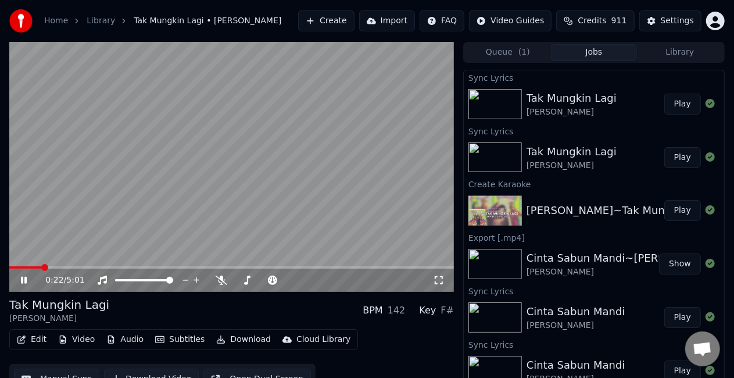
click at [30, 266] on span at bounding box center [25, 267] width 33 height 2
click at [26, 267] on span at bounding box center [17, 267] width 16 height 2
click at [19, 266] on span at bounding box center [20, 267] width 22 height 2
click at [17, 266] on span at bounding box center [17, 267] width 16 height 2
click at [11, 267] on span at bounding box center [17, 267] width 17 height 2
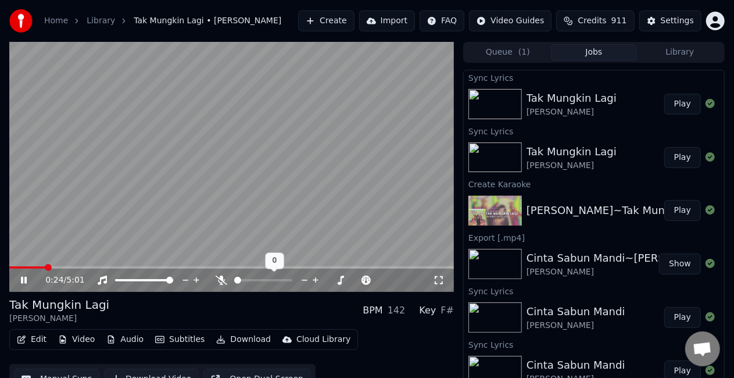
click at [317, 282] on icon at bounding box center [315, 280] width 11 height 12
click at [315, 279] on icon at bounding box center [316, 280] width 6 height 6
click at [307, 279] on icon at bounding box center [304, 280] width 11 height 12
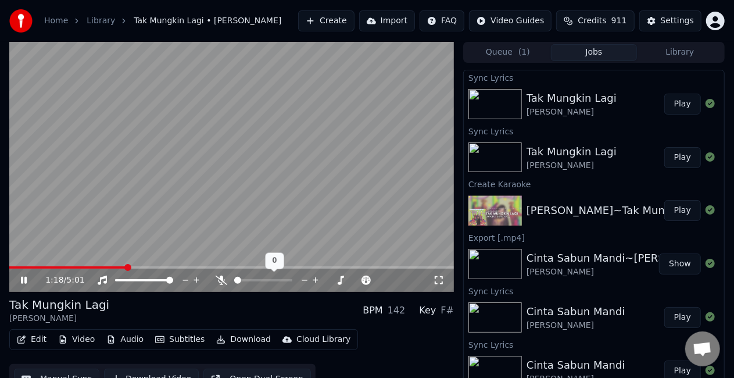
click at [306, 279] on icon at bounding box center [304, 280] width 11 height 12
click at [302, 280] on icon at bounding box center [305, 280] width 6 height 1
click at [315, 281] on icon at bounding box center [316, 280] width 6 height 6
click at [340, 280] on icon at bounding box center [341, 280] width 6 height 6
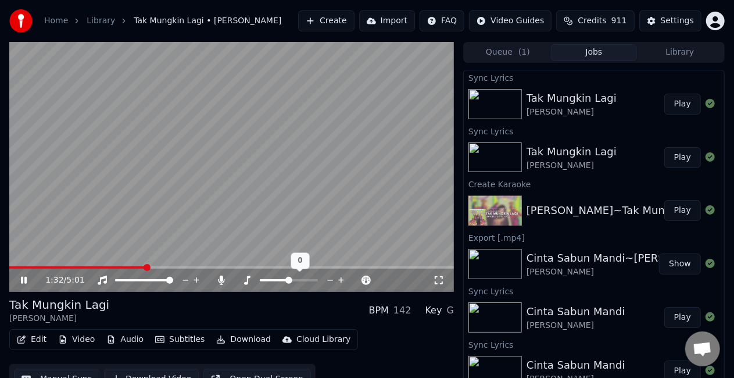
click at [340, 280] on icon at bounding box center [341, 280] width 6 height 6
click at [163, 341] on button "Subtitles" at bounding box center [179, 339] width 59 height 16
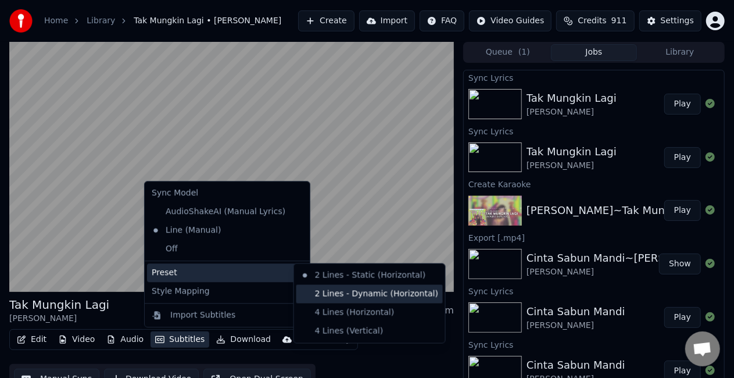
click at [318, 292] on div "2 Lines - Dynamic (Horizontal)" at bounding box center [369, 294] width 146 height 19
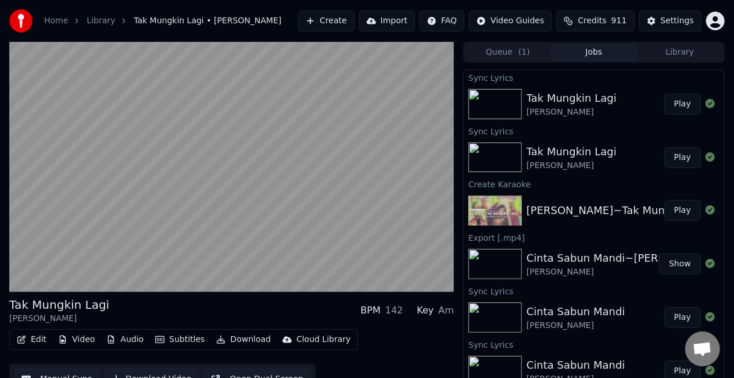
click at [191, 339] on button "Subtitles" at bounding box center [179, 339] width 59 height 16
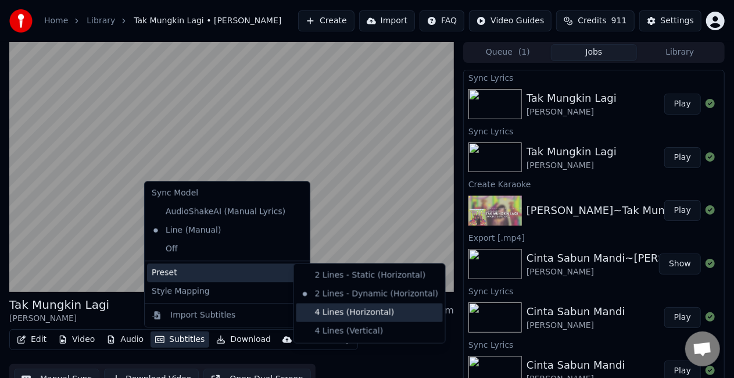
click at [329, 309] on div "4 Lines (Horizontal)" at bounding box center [369, 312] width 146 height 19
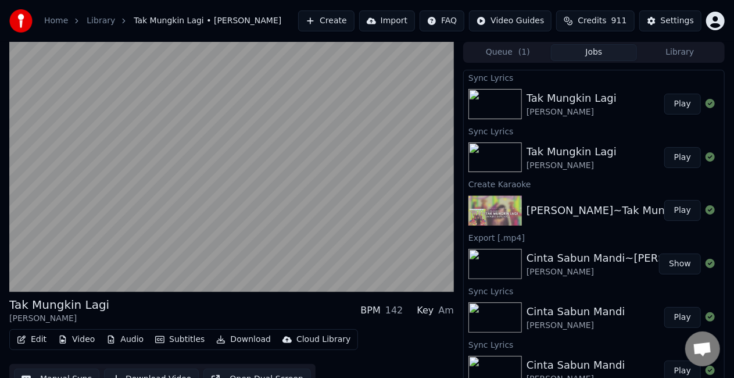
click at [166, 342] on button "Subtitles" at bounding box center [179, 339] width 59 height 16
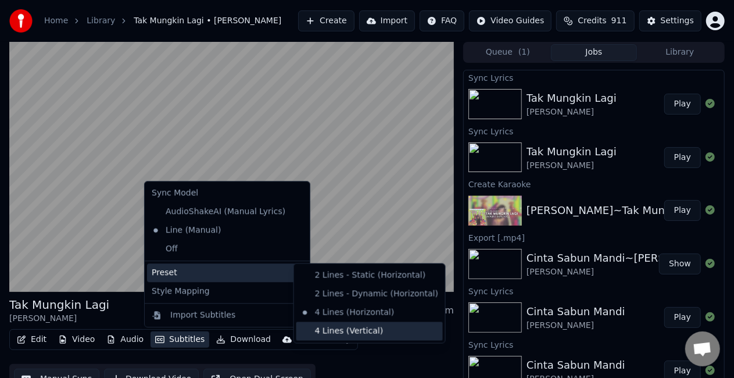
click at [337, 333] on div "4 Lines (Vertical)" at bounding box center [369, 331] width 146 height 19
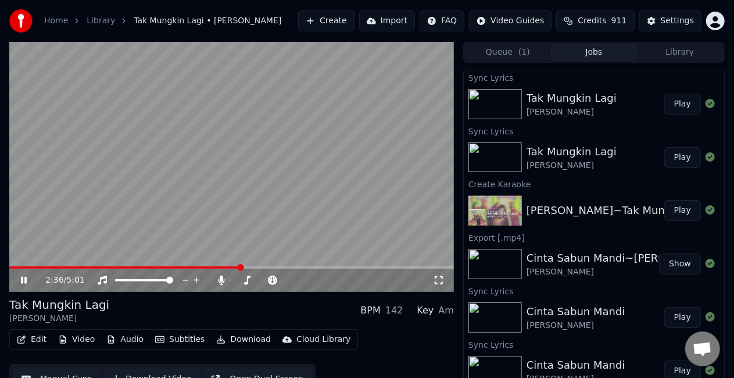
click at [194, 343] on button "Subtitles" at bounding box center [179, 339] width 59 height 16
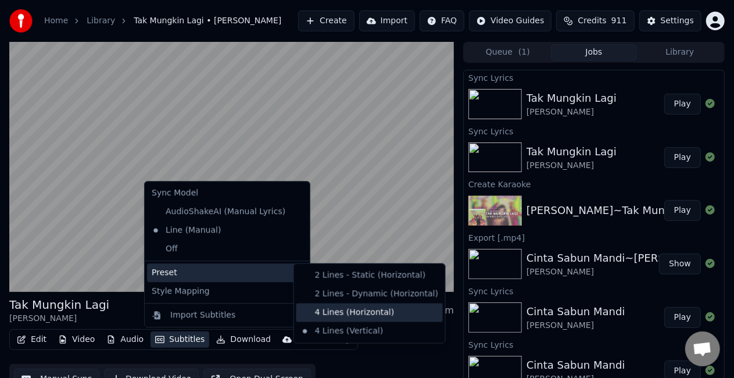
click at [340, 314] on div "4 Lines (Horizontal)" at bounding box center [369, 312] width 146 height 19
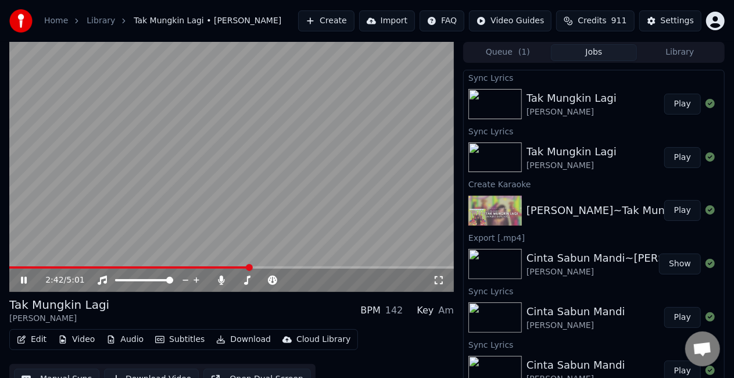
click at [666, 103] on button "Play" at bounding box center [682, 104] width 37 height 21
click at [89, 267] on span at bounding box center [49, 267] width 80 height 2
click at [99, 266] on span at bounding box center [54, 267] width 90 height 2
click at [122, 266] on span at bounding box center [73, 267] width 129 height 2
click at [22, 277] on icon at bounding box center [32, 279] width 27 height 9
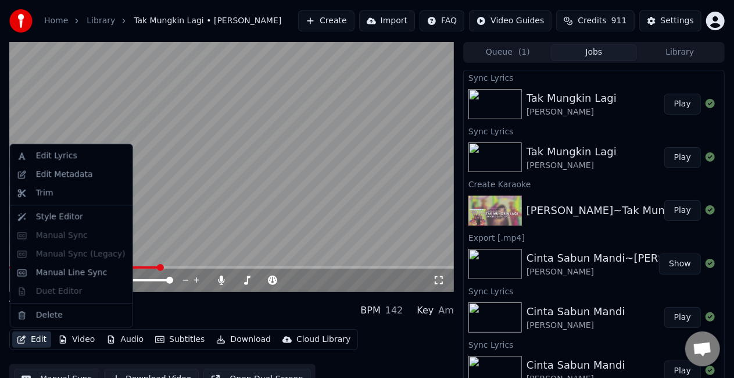
click at [27, 338] on button "Edit" at bounding box center [31, 339] width 39 height 16
click at [44, 153] on div "Edit Lyrics" at bounding box center [56, 156] width 41 height 12
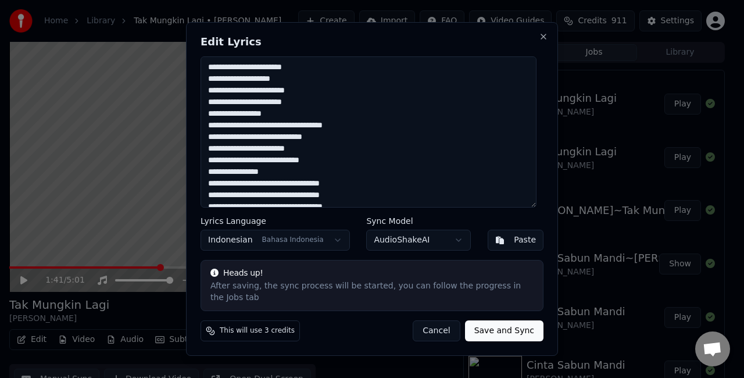
click at [375, 187] on textarea at bounding box center [368, 131] width 336 height 151
type textarea "**********"
click at [481, 328] on button "Save and Sync" at bounding box center [504, 330] width 78 height 21
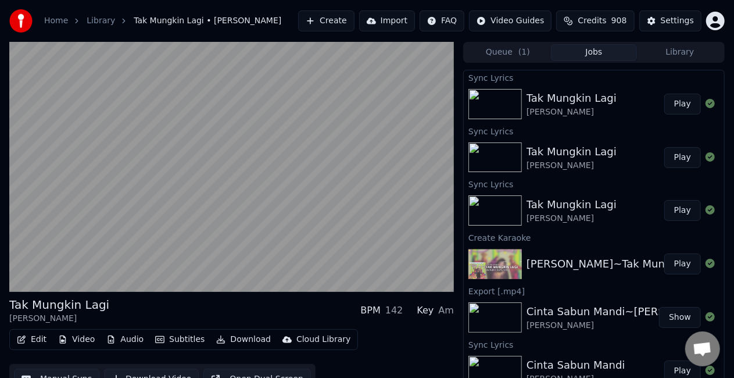
click at [668, 112] on button "Play" at bounding box center [682, 104] width 37 height 21
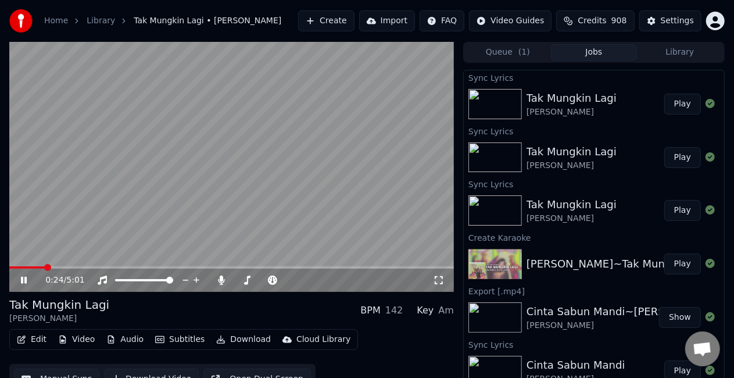
click at [676, 102] on button "Play" at bounding box center [682, 104] width 37 height 21
click at [28, 267] on span at bounding box center [18, 267] width 19 height 2
click at [27, 285] on div "0:19 / 5:01" at bounding box center [231, 280] width 435 height 12
click at [24, 285] on icon at bounding box center [32, 279] width 27 height 9
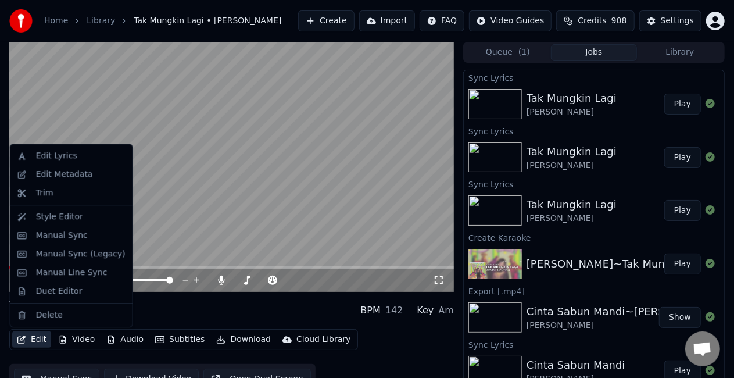
click at [33, 332] on button "Edit" at bounding box center [31, 339] width 39 height 16
click at [82, 272] on div "Manual Line Sync" at bounding box center [71, 273] width 71 height 12
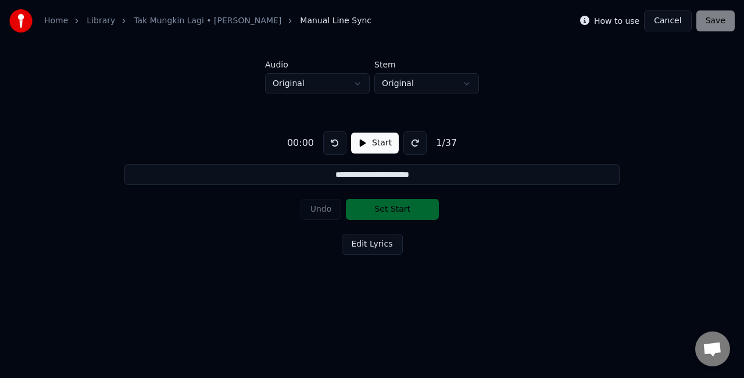
click at [369, 142] on button "Start" at bounding box center [375, 142] width 48 height 21
click at [381, 211] on button "Set Start" at bounding box center [392, 209] width 93 height 21
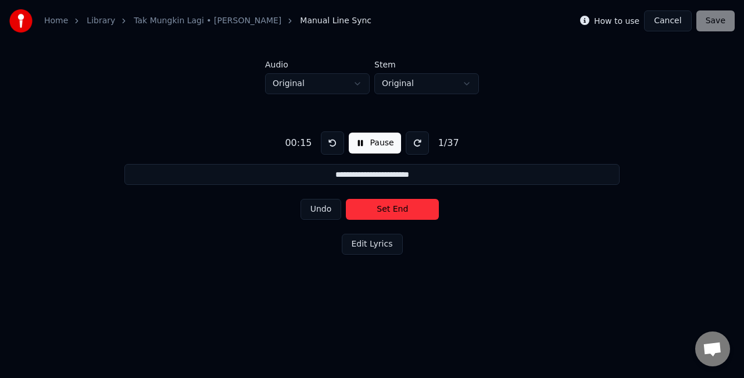
click at [383, 214] on button "Set End" at bounding box center [392, 209] width 93 height 21
click at [383, 214] on button "Set Start" at bounding box center [392, 209] width 93 height 21
click at [386, 211] on button "Set End" at bounding box center [392, 209] width 93 height 21
click at [386, 210] on button "Set Start" at bounding box center [392, 209] width 93 height 21
click at [376, 210] on button "Set End" at bounding box center [392, 209] width 93 height 21
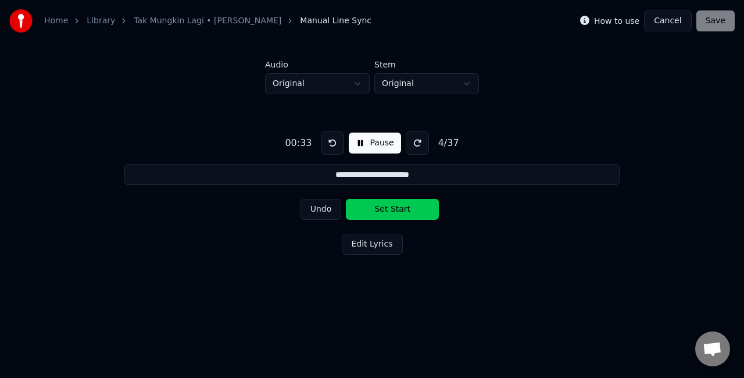
click at [376, 210] on button "Set Start" at bounding box center [392, 209] width 93 height 21
click at [379, 209] on button "Set End" at bounding box center [392, 209] width 93 height 21
click at [379, 209] on button "Set Start" at bounding box center [392, 209] width 93 height 21
click at [379, 209] on button "Set End" at bounding box center [392, 209] width 93 height 21
click at [379, 209] on button "Set Start" at bounding box center [392, 209] width 93 height 21
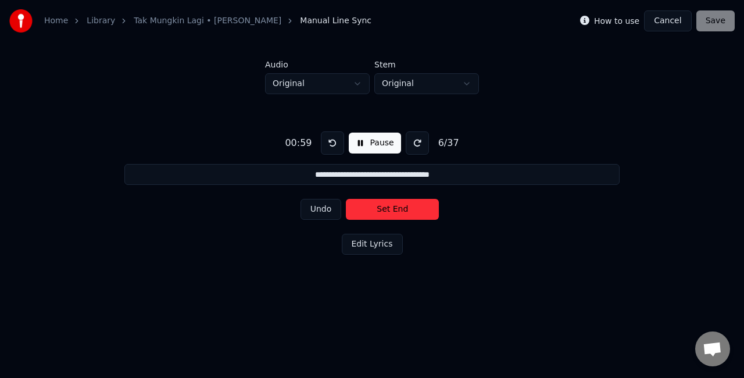
click at [379, 209] on button "Set End" at bounding box center [392, 209] width 93 height 21
click at [379, 209] on button "Set Start" at bounding box center [392, 209] width 93 height 21
click at [375, 210] on button "Set End" at bounding box center [392, 209] width 93 height 21
click at [375, 210] on button "Set Start" at bounding box center [392, 209] width 93 height 21
click at [375, 210] on button "Set End" at bounding box center [392, 209] width 93 height 21
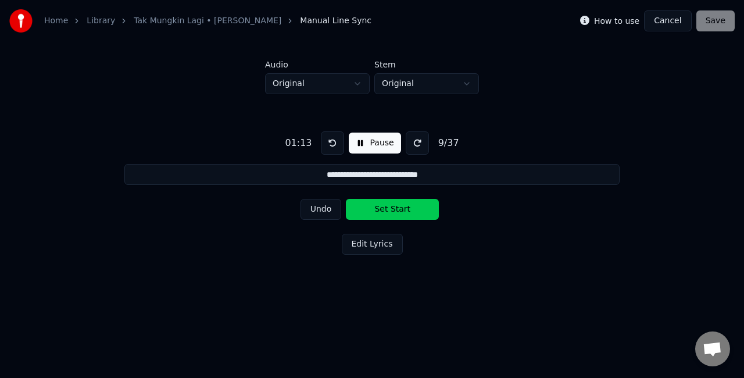
click at [375, 210] on button "Set Start" at bounding box center [392, 209] width 93 height 21
click at [375, 210] on button "Set End" at bounding box center [392, 209] width 93 height 21
click at [375, 210] on button "Set Start" at bounding box center [392, 209] width 93 height 21
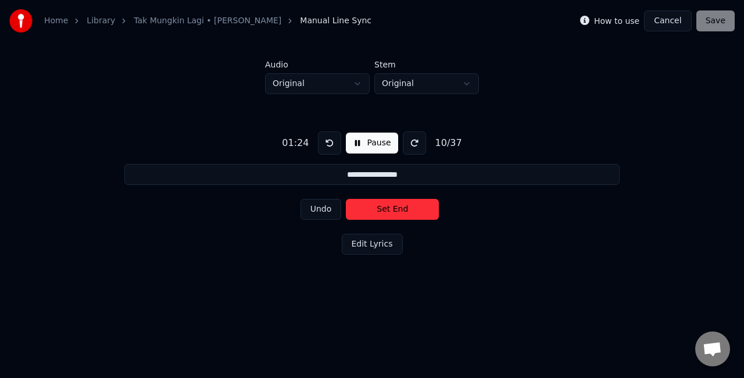
click at [375, 210] on button "Set End" at bounding box center [392, 209] width 93 height 21
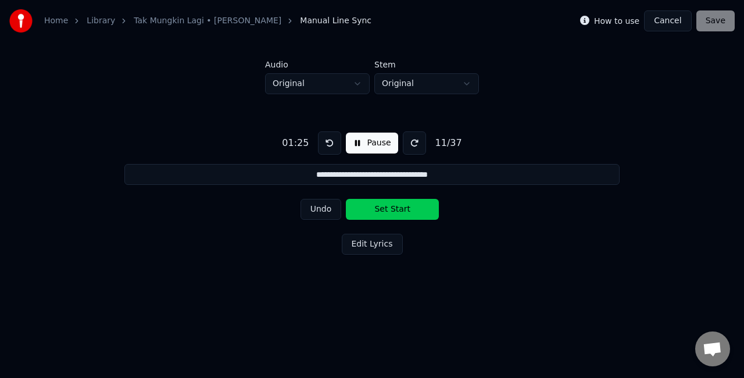
click at [375, 210] on button "Set Start" at bounding box center [392, 209] width 93 height 21
click at [375, 210] on button "Set End" at bounding box center [392, 209] width 93 height 21
click at [375, 210] on button "Set Start" at bounding box center [392, 209] width 93 height 21
click at [375, 208] on button "Set End" at bounding box center [392, 209] width 93 height 21
click at [375, 208] on button "Set Start" at bounding box center [392, 209] width 93 height 21
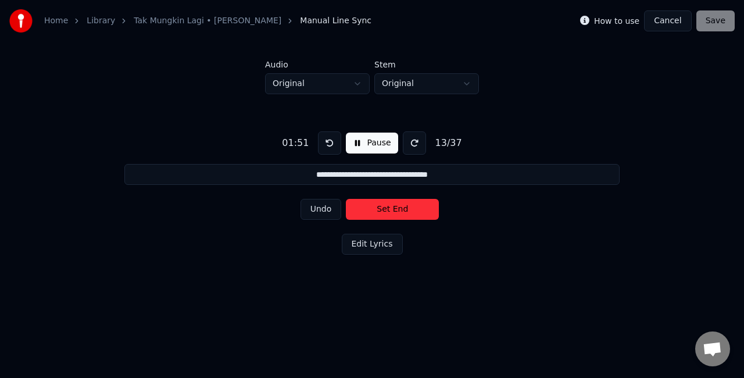
click at [375, 208] on button "Set End" at bounding box center [392, 209] width 93 height 21
click at [375, 208] on button "Set Start" at bounding box center [392, 209] width 93 height 21
click at [375, 208] on button "Set End" at bounding box center [392, 209] width 93 height 21
click at [375, 208] on button "Set Start" at bounding box center [392, 209] width 93 height 21
click at [376, 204] on button "Set End" at bounding box center [392, 209] width 93 height 21
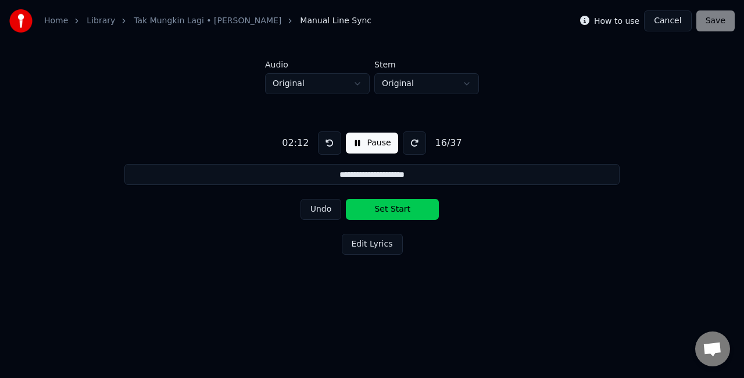
click at [376, 204] on button "Set Start" at bounding box center [392, 209] width 93 height 21
click at [376, 204] on button "Set End" at bounding box center [392, 209] width 93 height 21
click at [376, 204] on button "Set Start" at bounding box center [392, 209] width 93 height 21
click at [383, 206] on button "Set End" at bounding box center [392, 209] width 93 height 21
click at [383, 206] on button "Set Start" at bounding box center [392, 209] width 93 height 21
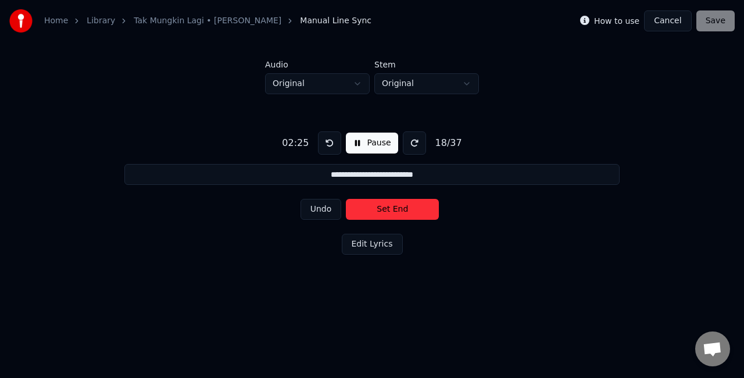
click at [384, 209] on button "Set End" at bounding box center [392, 209] width 93 height 21
click at [384, 209] on button "Set Start" at bounding box center [392, 209] width 93 height 21
click at [384, 209] on button "Set End" at bounding box center [392, 209] width 93 height 21
click at [384, 209] on button "Set Start" at bounding box center [392, 209] width 93 height 21
click at [384, 209] on button "Set End" at bounding box center [392, 209] width 93 height 21
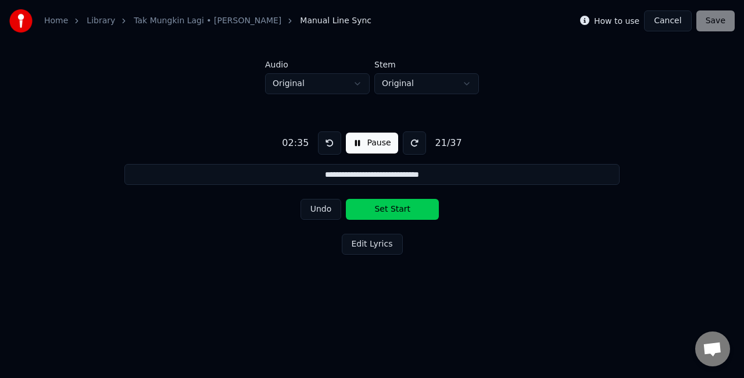
click at [384, 209] on button "Set Start" at bounding box center [392, 209] width 93 height 21
click at [384, 209] on button "Set End" at bounding box center [392, 209] width 93 height 21
click at [384, 209] on button "Set Start" at bounding box center [392, 209] width 93 height 21
click at [385, 210] on button "Set End" at bounding box center [392, 209] width 93 height 21
click at [385, 210] on button "Set Start" at bounding box center [392, 209] width 93 height 21
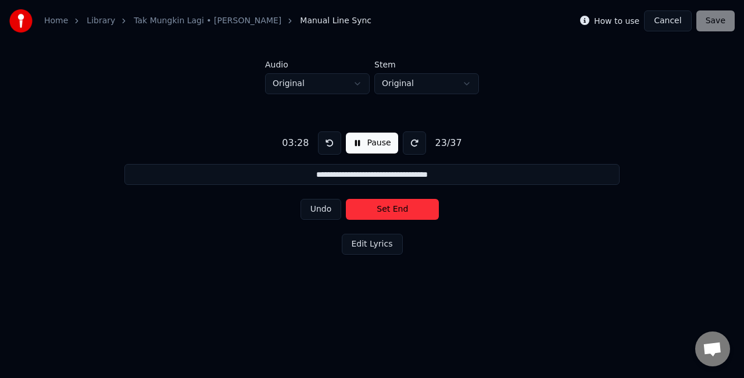
click at [385, 210] on button "Set End" at bounding box center [392, 209] width 93 height 21
click at [385, 210] on button "Set Start" at bounding box center [392, 209] width 93 height 21
click at [388, 204] on button "Set End" at bounding box center [392, 209] width 93 height 21
click at [385, 209] on button "Set Start" at bounding box center [392, 209] width 93 height 21
click at [384, 210] on button "Set End" at bounding box center [392, 209] width 93 height 21
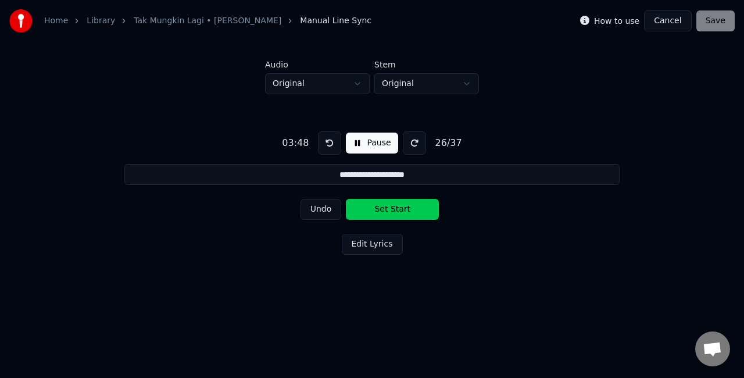
click at [384, 210] on button "Set Start" at bounding box center [392, 209] width 93 height 21
click at [384, 210] on button "Set End" at bounding box center [392, 209] width 93 height 21
click at [384, 210] on button "Set Start" at bounding box center [392, 209] width 93 height 21
click at [384, 210] on button "Set End" at bounding box center [392, 209] width 93 height 21
click at [384, 210] on button "Set Start" at bounding box center [392, 209] width 93 height 21
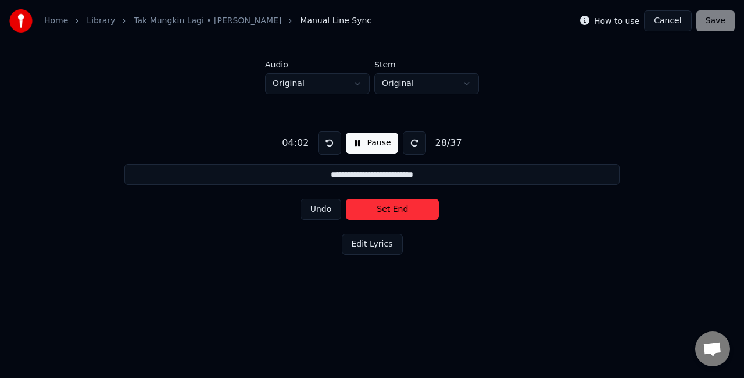
click at [384, 210] on button "Set End" at bounding box center [392, 209] width 93 height 21
click at [384, 210] on button "Set Start" at bounding box center [392, 209] width 93 height 21
click at [384, 210] on button "Set End" at bounding box center [392, 209] width 93 height 21
click at [384, 210] on button "Set Start" at bounding box center [392, 209] width 93 height 21
click at [384, 210] on button "Set End" at bounding box center [392, 209] width 93 height 21
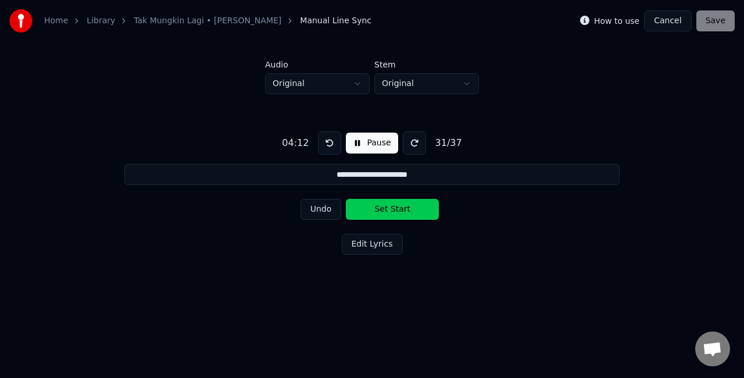
click at [384, 210] on button "Set Start" at bounding box center [392, 209] width 93 height 21
click at [384, 210] on button "Set End" at bounding box center [392, 209] width 93 height 21
click at [384, 210] on button "Set Start" at bounding box center [392, 209] width 93 height 21
click at [384, 210] on button "Set End" at bounding box center [392, 209] width 93 height 21
click at [384, 210] on button "Set Start" at bounding box center [392, 209] width 93 height 21
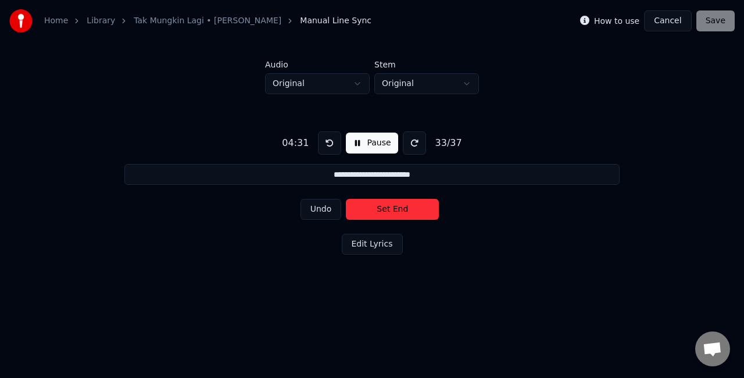
click at [384, 210] on button "Set End" at bounding box center [392, 209] width 93 height 21
click at [384, 210] on button "Set Start" at bounding box center [392, 209] width 93 height 21
click at [384, 210] on button "Set End" at bounding box center [392, 209] width 93 height 21
click at [384, 210] on button "Set Start" at bounding box center [392, 209] width 93 height 21
click at [384, 210] on button "Set End" at bounding box center [392, 209] width 93 height 21
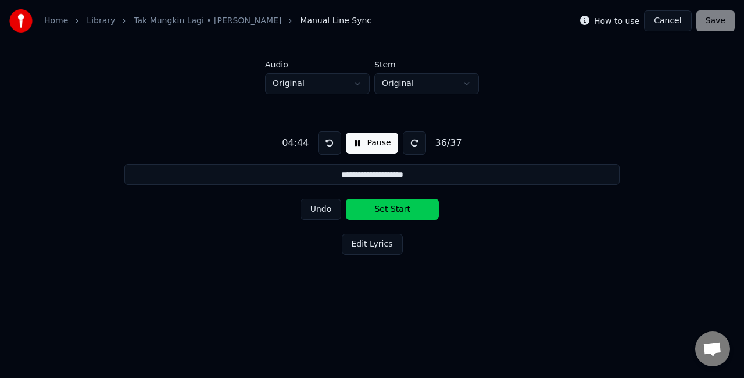
click at [384, 210] on button "Set Start" at bounding box center [392, 209] width 93 height 21
click at [384, 210] on button "Set End" at bounding box center [392, 209] width 93 height 21
type input "**********"
click at [384, 210] on button "Set Start" at bounding box center [392, 209] width 93 height 21
click at [384, 210] on button "Set End" at bounding box center [392, 209] width 93 height 21
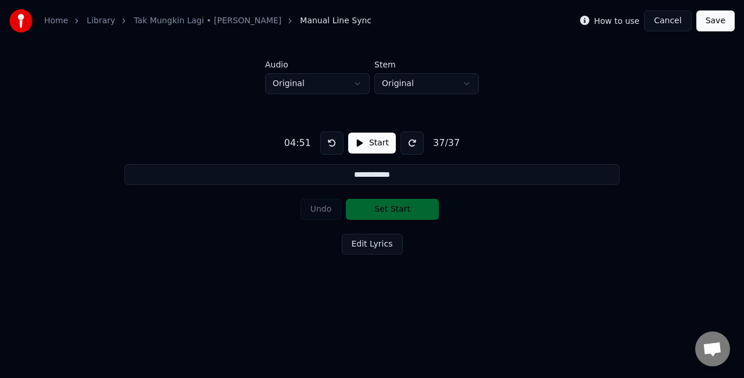
click at [716, 28] on button "Save" at bounding box center [715, 20] width 38 height 21
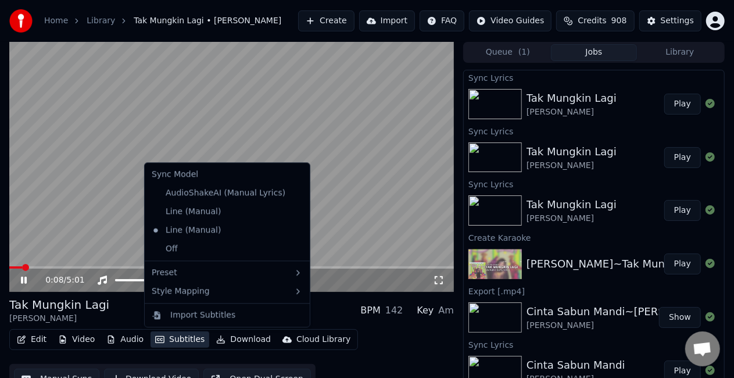
click at [195, 338] on button "Subtitles" at bounding box center [179, 339] width 59 height 16
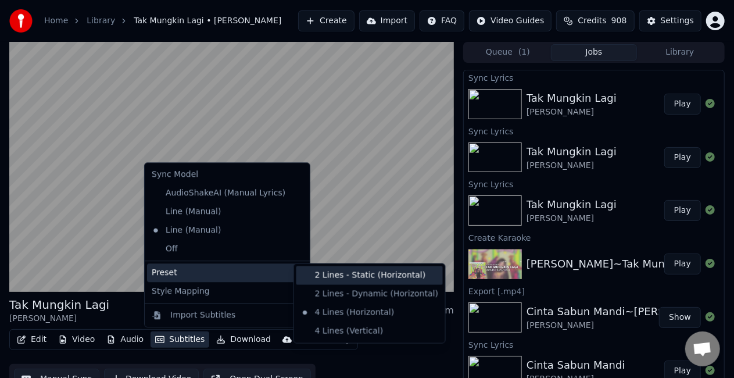
click at [349, 277] on div "2 Lines - Static (Horizontal)" at bounding box center [369, 275] width 146 height 19
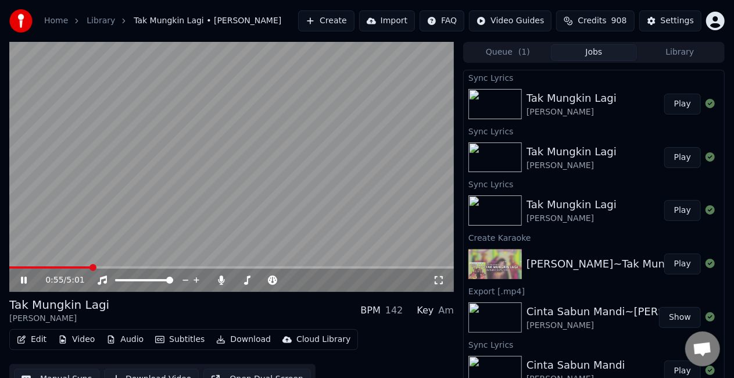
click at [78, 267] on span at bounding box center [49, 267] width 81 height 2
click at [100, 266] on span at bounding box center [75, 267] width 132 height 2
click at [123, 267] on span at bounding box center [71, 267] width 125 height 2
click at [121, 268] on span at bounding box center [79, 267] width 140 height 2
click at [28, 279] on icon at bounding box center [32, 279] width 27 height 9
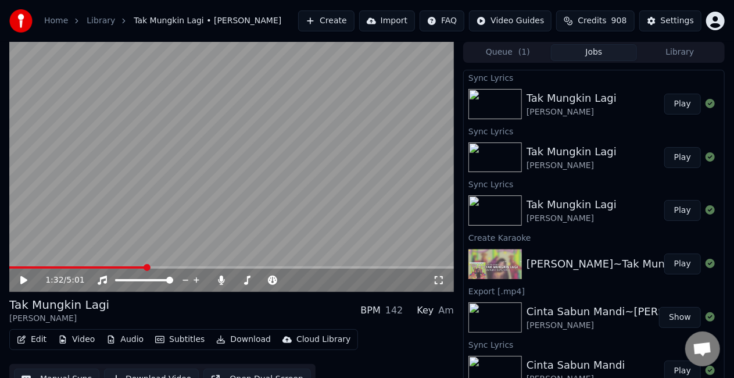
click at [194, 131] on video at bounding box center [231, 167] width 444 height 250
click at [117, 268] on span at bounding box center [63, 267] width 108 height 2
click at [318, 100] on video at bounding box center [231, 167] width 444 height 250
click at [413, 132] on video at bounding box center [231, 167] width 444 height 250
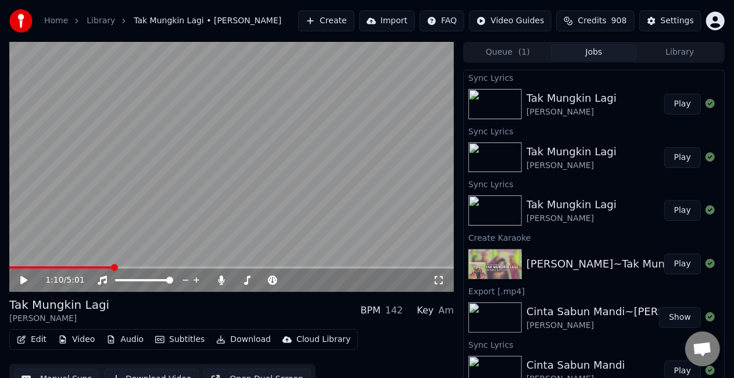
click at [113, 267] on span at bounding box center [60, 267] width 103 height 2
click at [267, 134] on video at bounding box center [231, 167] width 444 height 250
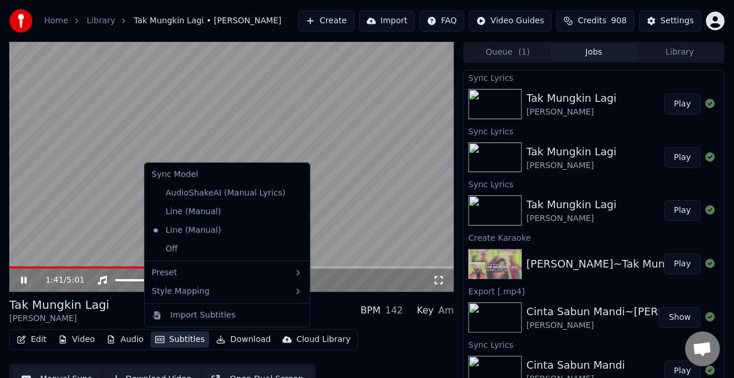
click at [172, 337] on button "Subtitles" at bounding box center [179, 339] width 59 height 16
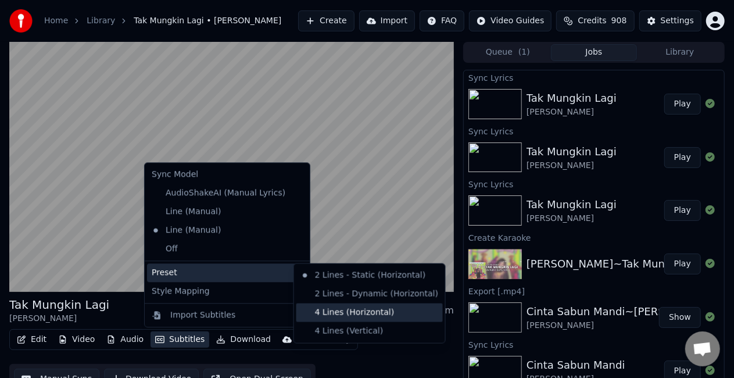
click at [321, 311] on div "4 Lines (Horizontal)" at bounding box center [369, 312] width 146 height 19
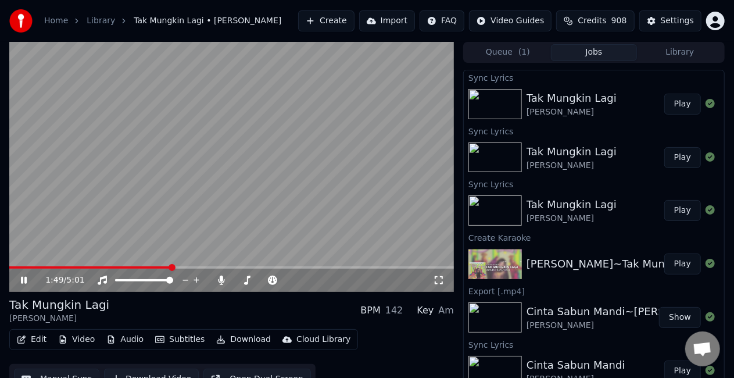
click at [125, 267] on span at bounding box center [90, 267] width 162 height 2
click at [156, 266] on span at bounding box center [91, 267] width 164 height 2
click at [28, 283] on icon at bounding box center [32, 279] width 27 height 9
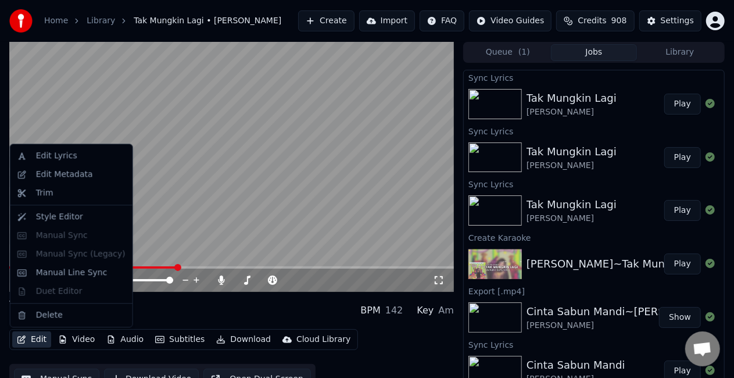
click at [36, 342] on button "Edit" at bounding box center [31, 339] width 39 height 16
click at [65, 159] on div "Edit Lyrics" at bounding box center [56, 156] width 41 height 12
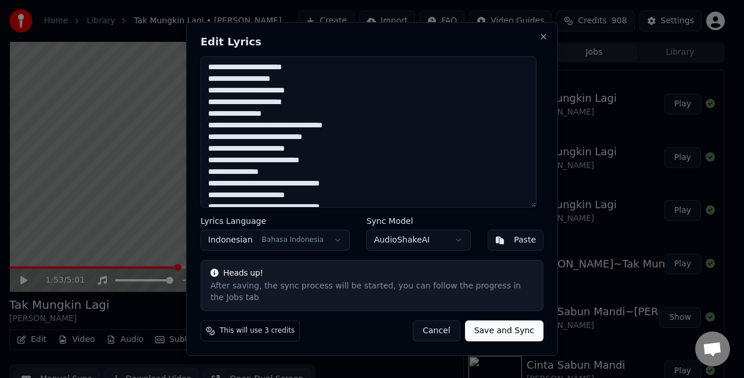
click at [310, 186] on textarea at bounding box center [368, 131] width 336 height 151
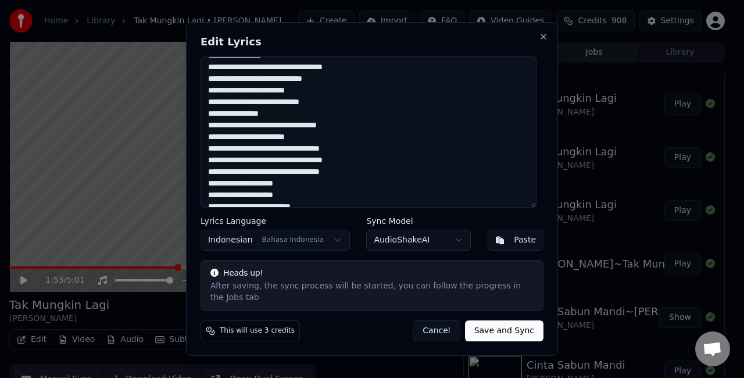
scroll to position [116, 0]
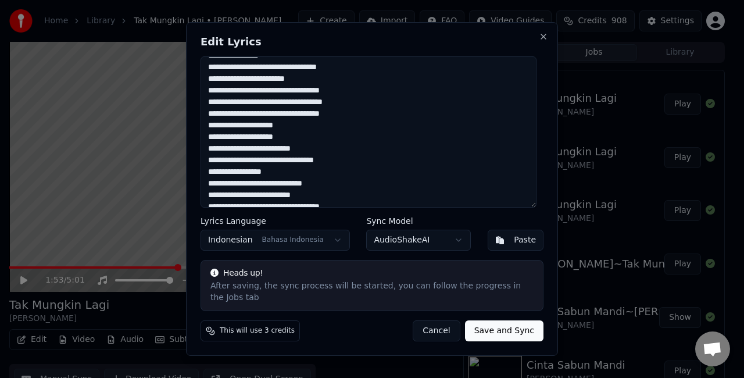
click at [231, 119] on textarea at bounding box center [368, 131] width 336 height 151
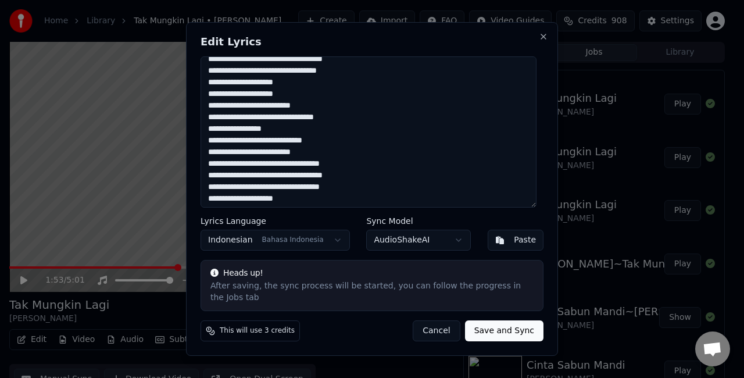
scroll to position [174, 0]
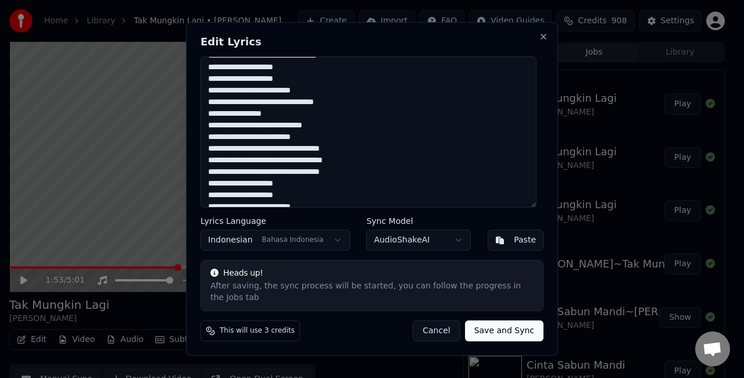
click at [336, 130] on textarea at bounding box center [368, 131] width 336 height 151
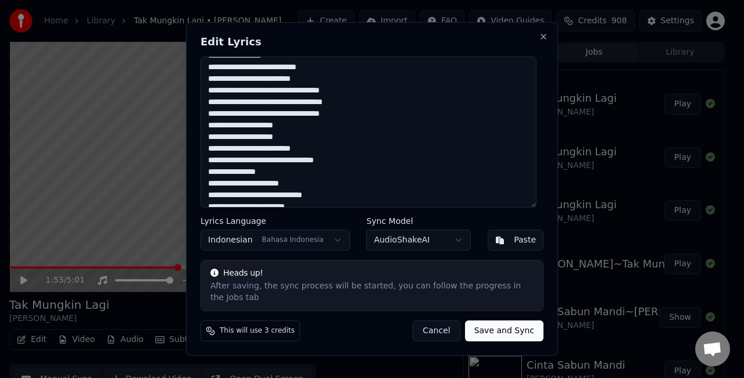
scroll to position [288, 0]
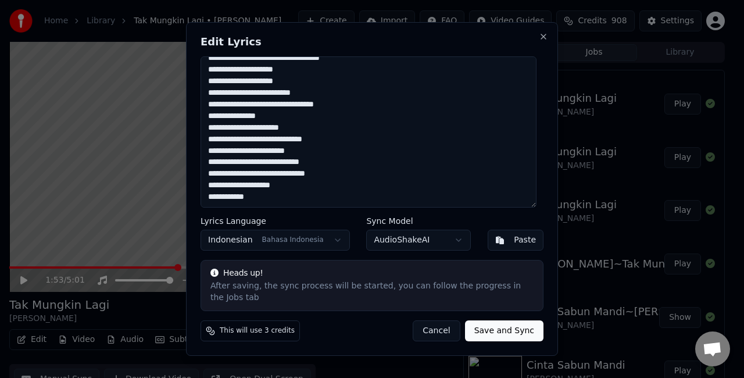
click at [346, 157] on textarea at bounding box center [368, 131] width 336 height 151
click at [271, 178] on textarea at bounding box center [368, 131] width 336 height 151
type textarea "**********"
click at [478, 322] on button "Save and Sync" at bounding box center [504, 330] width 78 height 21
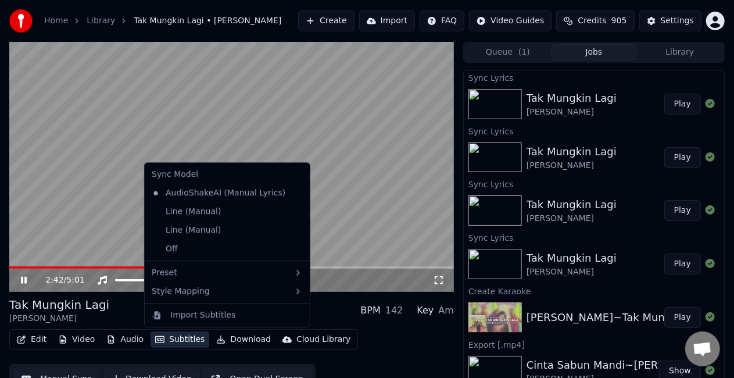
click at [191, 337] on button "Subtitles" at bounding box center [179, 339] width 59 height 16
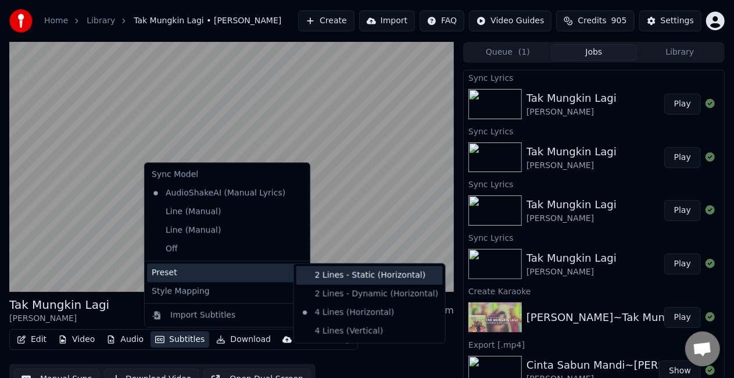
click at [343, 274] on div "2 Lines - Static (Horizontal)" at bounding box center [369, 275] width 146 height 19
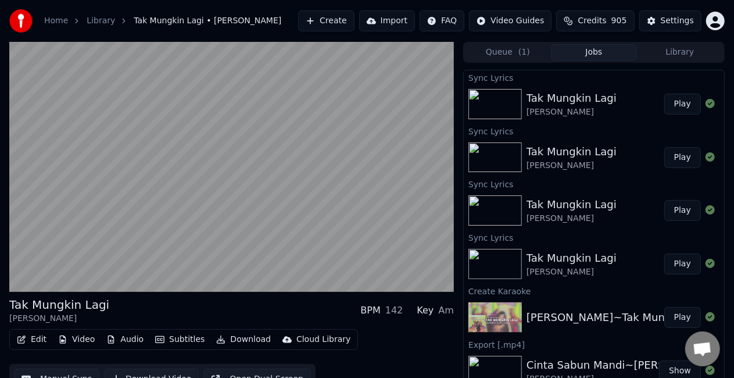
click at [670, 107] on button "Play" at bounding box center [682, 104] width 37 height 21
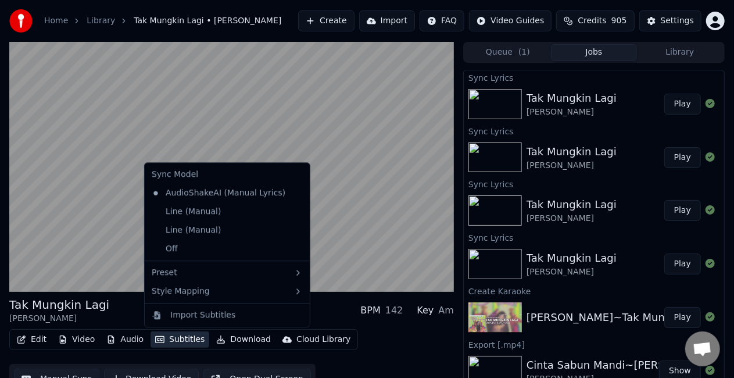
click at [181, 340] on button "Subtitles" at bounding box center [179, 339] width 59 height 16
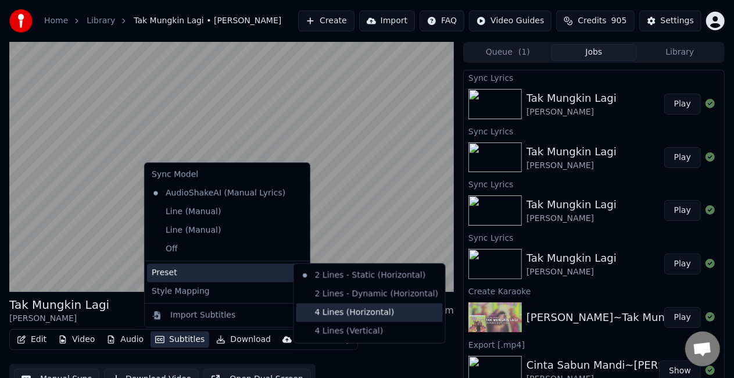
click at [330, 307] on div "4 Lines (Horizontal)" at bounding box center [369, 312] width 146 height 19
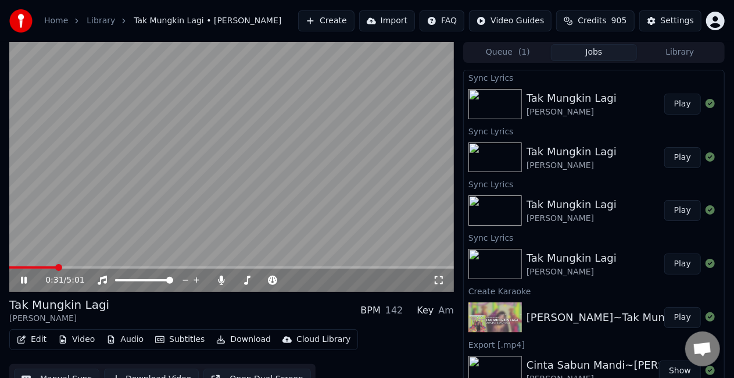
click at [667, 113] on button "Play" at bounding box center [682, 104] width 37 height 21
click at [24, 278] on icon at bounding box center [32, 279] width 27 height 9
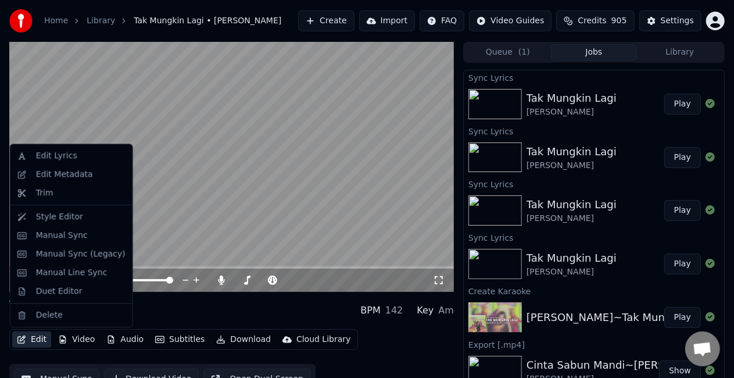
click at [42, 338] on button "Edit" at bounding box center [31, 339] width 39 height 16
click at [76, 276] on div "Manual Line Sync" at bounding box center [71, 273] width 71 height 12
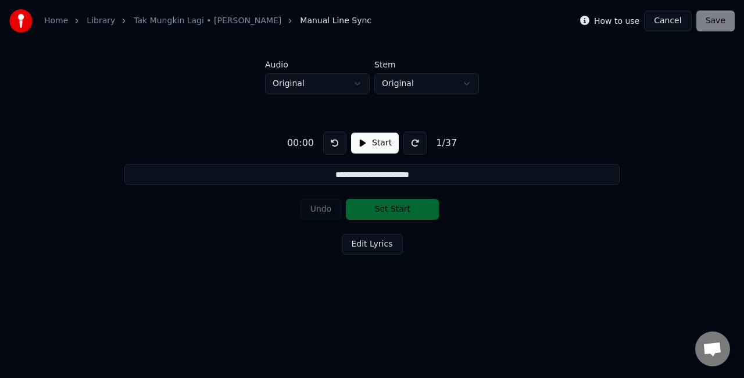
click at [376, 145] on button "Start" at bounding box center [375, 142] width 48 height 21
click at [383, 211] on button "Set Start" at bounding box center [392, 209] width 93 height 21
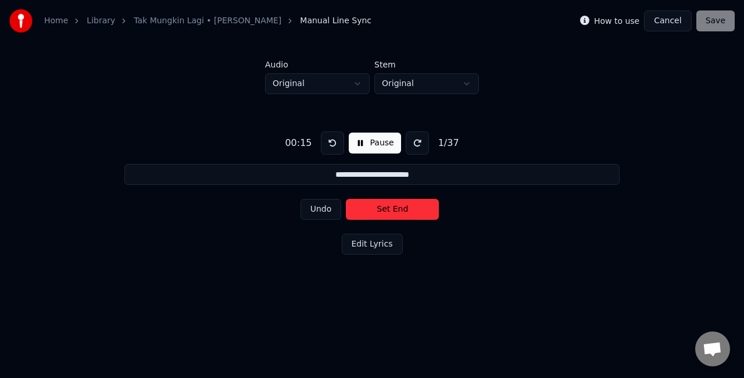
click at [383, 211] on button "Set End" at bounding box center [392, 209] width 93 height 21
click at [383, 211] on button "Set Start" at bounding box center [392, 209] width 93 height 21
click at [368, 213] on button "Set End" at bounding box center [392, 209] width 93 height 21
click at [368, 213] on button "Set Start" at bounding box center [392, 209] width 93 height 21
click at [368, 213] on button "Set End" at bounding box center [392, 209] width 93 height 21
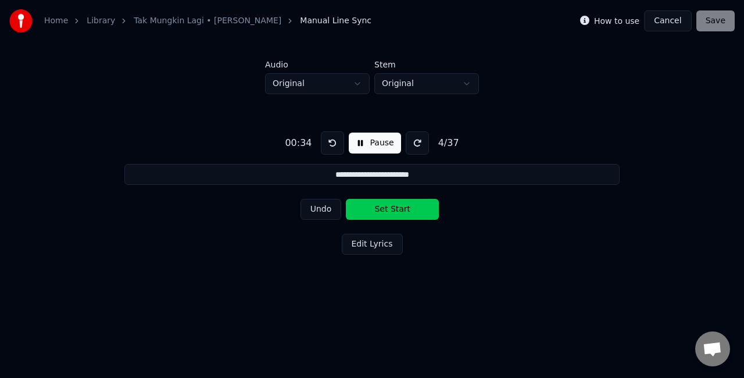
click at [368, 213] on button "Set Start" at bounding box center [392, 209] width 93 height 21
click at [368, 211] on button "Set End" at bounding box center [392, 209] width 93 height 21
click at [368, 211] on button "Set Start" at bounding box center [392, 209] width 93 height 21
click at [368, 211] on button "Set End" at bounding box center [392, 209] width 93 height 21
click at [368, 211] on button "Set Start" at bounding box center [392, 209] width 93 height 21
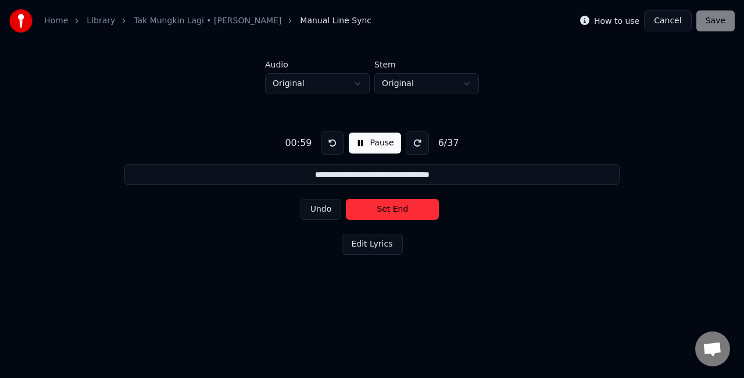
click at [364, 211] on button "Set End" at bounding box center [392, 209] width 93 height 21
click at [364, 211] on button "Set Start" at bounding box center [392, 209] width 93 height 21
click at [371, 208] on button "Set End" at bounding box center [392, 209] width 93 height 21
click at [371, 208] on button "Set Start" at bounding box center [392, 209] width 93 height 21
click at [371, 208] on button "Set End" at bounding box center [392, 209] width 93 height 21
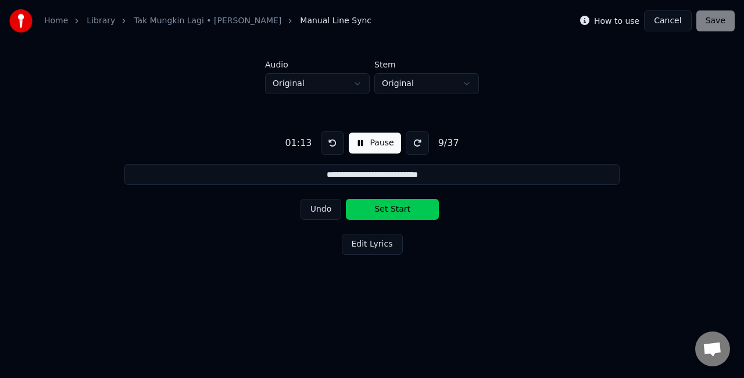
click at [371, 208] on button "Set Start" at bounding box center [392, 209] width 93 height 21
click at [378, 210] on button "Set End" at bounding box center [392, 209] width 93 height 21
click at [378, 210] on button "Set Start" at bounding box center [392, 209] width 93 height 21
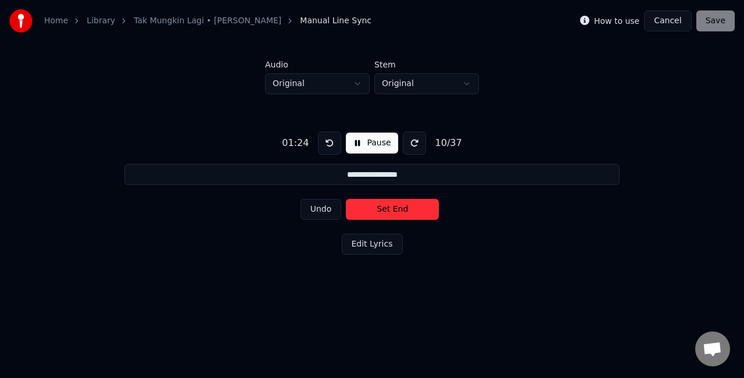
click at [370, 213] on button "Set End" at bounding box center [392, 209] width 93 height 21
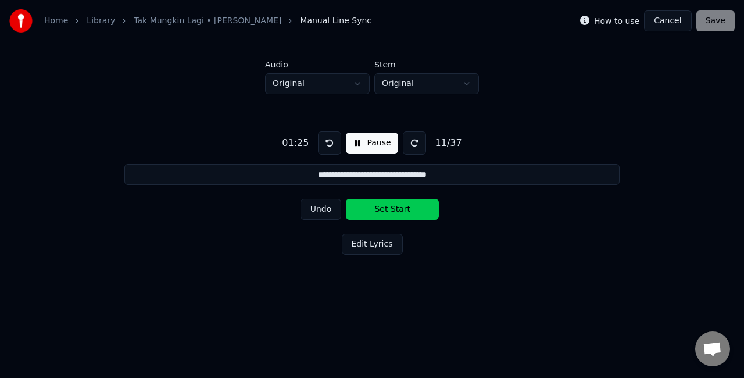
click at [370, 213] on button "Set Start" at bounding box center [392, 209] width 93 height 21
click at [371, 213] on button "Set End" at bounding box center [392, 209] width 93 height 21
click at [371, 213] on button "Set Start" at bounding box center [392, 209] width 93 height 21
click at [360, 207] on button "Set End" at bounding box center [392, 209] width 93 height 21
click at [360, 207] on button "Set Start" at bounding box center [392, 209] width 93 height 21
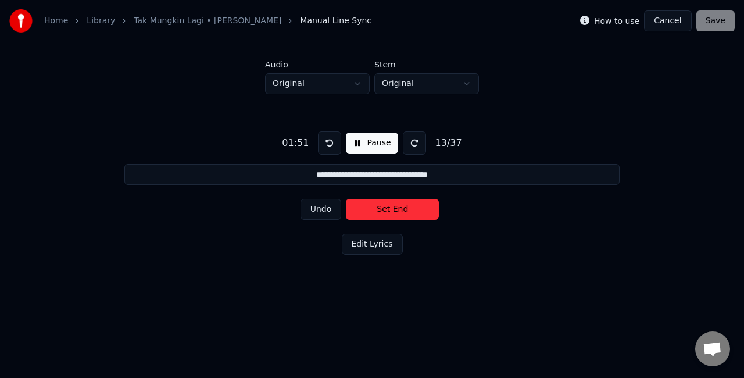
click at [400, 212] on button "Set End" at bounding box center [392, 209] width 93 height 21
click at [400, 212] on button "Set Start" at bounding box center [392, 209] width 93 height 21
click at [400, 212] on button "Set End" at bounding box center [392, 209] width 93 height 21
click at [403, 208] on button "Set Start" at bounding box center [392, 209] width 93 height 21
click at [386, 218] on button "Set End" at bounding box center [392, 209] width 93 height 21
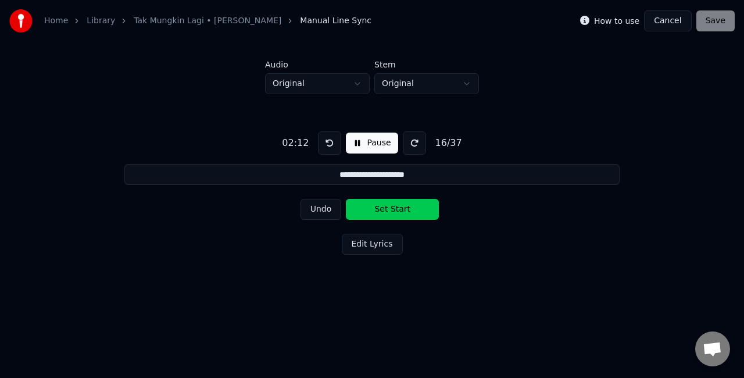
click at [386, 218] on button "Set Start" at bounding box center [392, 209] width 93 height 21
click at [406, 204] on button "Set End" at bounding box center [392, 209] width 93 height 21
click at [406, 204] on button "Set Start" at bounding box center [392, 209] width 93 height 21
click at [399, 210] on button "Set End" at bounding box center [392, 209] width 93 height 21
click at [399, 210] on button "Set Start" at bounding box center [392, 209] width 93 height 21
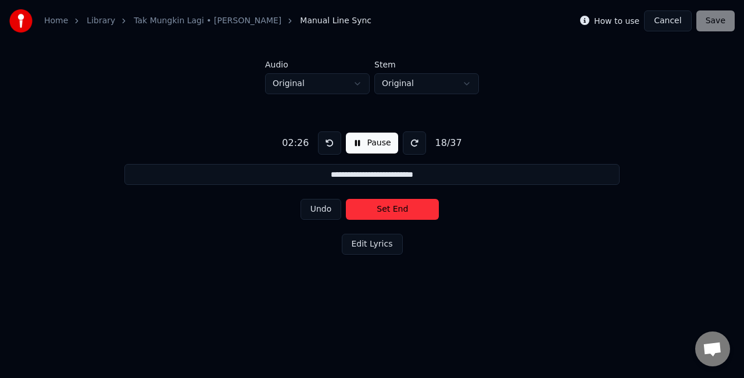
click at [395, 212] on button "Set End" at bounding box center [392, 209] width 93 height 21
click at [395, 212] on button "Set Start" at bounding box center [392, 209] width 93 height 21
click at [384, 212] on button "Set End" at bounding box center [392, 209] width 93 height 21
click at [384, 212] on button "Set Start" at bounding box center [392, 209] width 93 height 21
click at [384, 212] on button "Set End" at bounding box center [392, 209] width 93 height 21
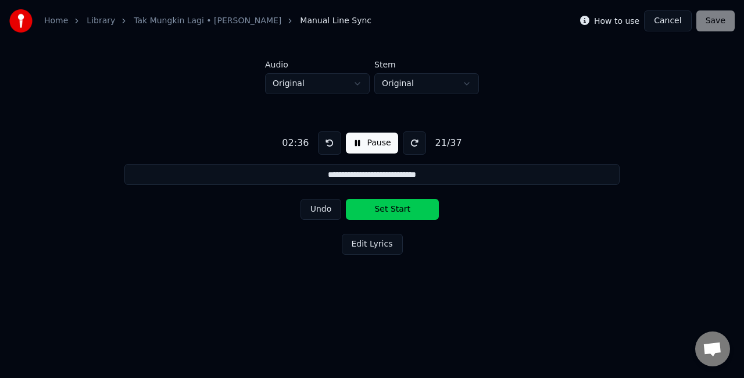
click at [384, 212] on button "Set Start" at bounding box center [392, 209] width 93 height 21
click at [388, 210] on button "Set End" at bounding box center [392, 209] width 93 height 21
click at [388, 210] on button "Set Start" at bounding box center [392, 209] width 93 height 21
click at [375, 208] on button "Set End" at bounding box center [392, 209] width 93 height 21
click at [374, 208] on button "Set Start" at bounding box center [392, 209] width 93 height 21
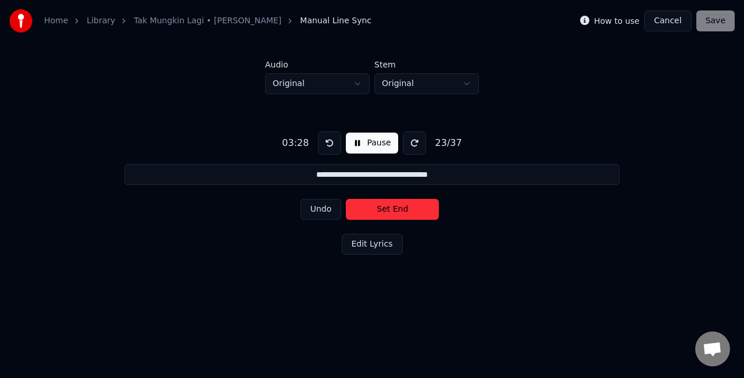
click at [365, 213] on button "Set End" at bounding box center [392, 209] width 93 height 21
click at [365, 213] on button "Set Start" at bounding box center [392, 209] width 93 height 21
click at [365, 213] on button "Set End" at bounding box center [392, 209] width 93 height 21
click at [365, 211] on button "Set Start" at bounding box center [392, 209] width 93 height 21
click at [368, 209] on button "Set End" at bounding box center [392, 209] width 93 height 21
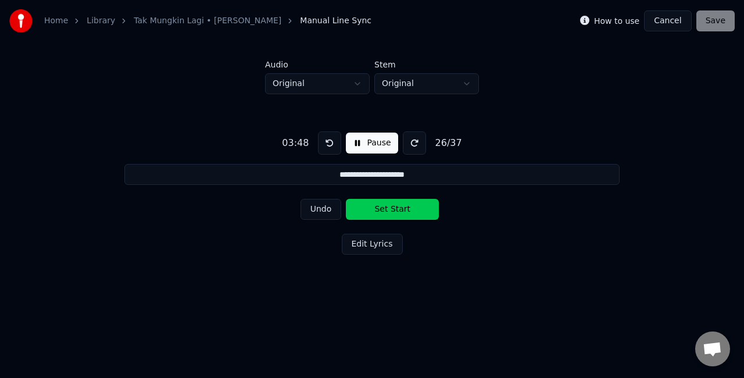
click at [368, 209] on button "Set Start" at bounding box center [392, 209] width 93 height 21
click at [368, 209] on button "Set End" at bounding box center [392, 209] width 93 height 21
click at [368, 209] on button "Set Start" at bounding box center [392, 209] width 93 height 21
click at [368, 209] on button "Set End" at bounding box center [392, 209] width 93 height 21
click at [368, 209] on button "Set Start" at bounding box center [392, 209] width 93 height 21
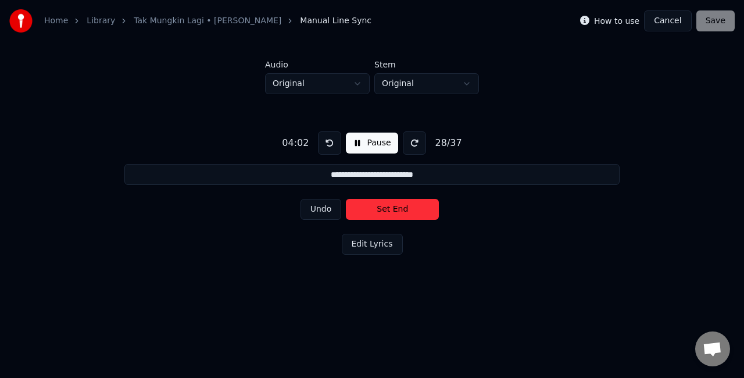
click at [382, 210] on button "Set End" at bounding box center [392, 209] width 93 height 21
click at [382, 210] on button "Set Start" at bounding box center [392, 209] width 93 height 21
click at [383, 210] on button "Set End" at bounding box center [392, 209] width 93 height 21
click at [383, 210] on button "Set Start" at bounding box center [392, 209] width 93 height 21
click at [383, 210] on button "Set End" at bounding box center [392, 209] width 93 height 21
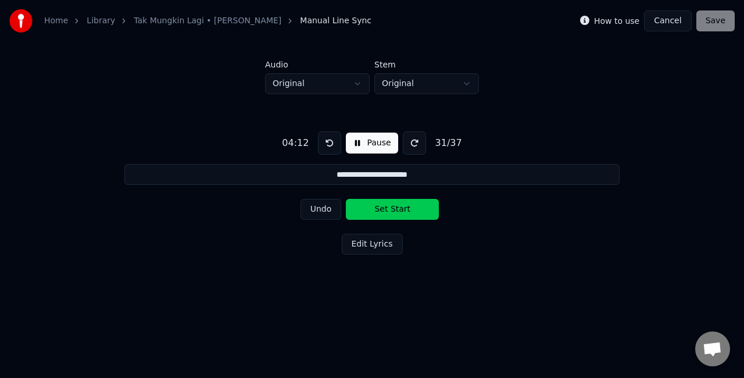
click at [383, 210] on button "Set Start" at bounding box center [392, 209] width 93 height 21
click at [383, 210] on button "Set End" at bounding box center [392, 209] width 93 height 21
click at [382, 210] on button "Set Start" at bounding box center [392, 209] width 93 height 21
click at [382, 210] on button "Set End" at bounding box center [392, 209] width 93 height 21
click at [382, 210] on button "Set Start" at bounding box center [392, 209] width 93 height 21
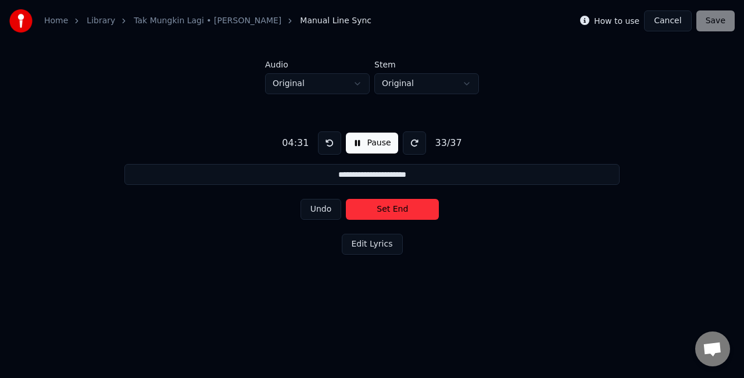
click at [382, 210] on button "Set End" at bounding box center [392, 209] width 93 height 21
click at [382, 210] on button "Set Start" at bounding box center [392, 209] width 93 height 21
click at [382, 210] on button "Set End" at bounding box center [392, 209] width 93 height 21
click at [381, 211] on button "Set Start" at bounding box center [392, 209] width 93 height 21
click at [381, 211] on button "Set End" at bounding box center [392, 209] width 93 height 21
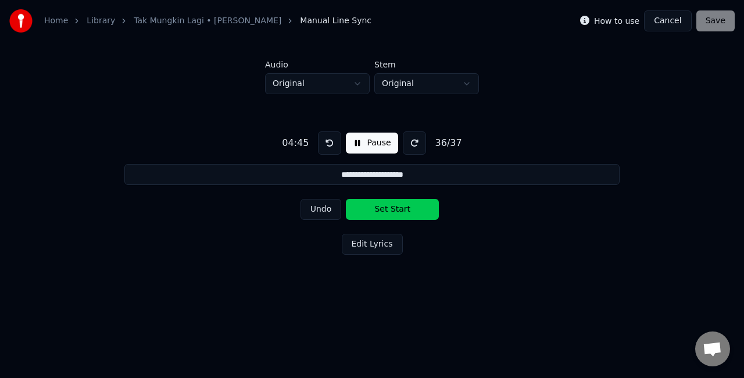
click at [381, 211] on button "Set Start" at bounding box center [392, 209] width 93 height 21
click at [380, 211] on button "Set End" at bounding box center [392, 209] width 93 height 21
type input "**********"
click at [380, 211] on button "Set Start" at bounding box center [392, 209] width 93 height 21
click at [381, 210] on button "Set End" at bounding box center [392, 209] width 93 height 21
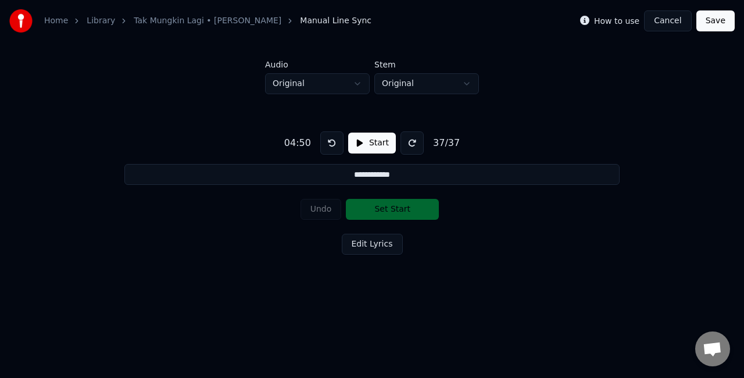
click at [705, 27] on button "Save" at bounding box center [715, 20] width 38 height 21
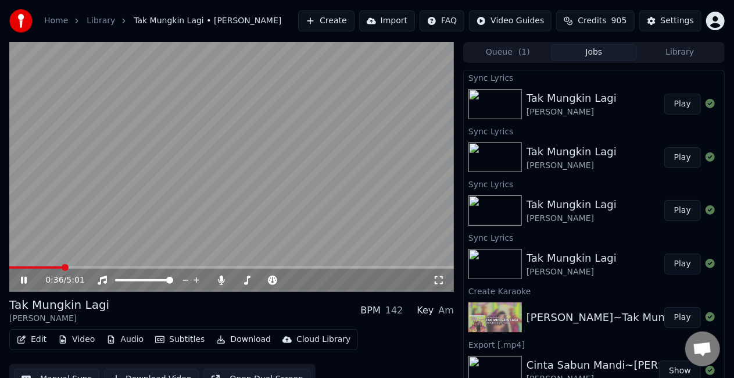
click at [63, 267] on span at bounding box center [35, 267] width 53 height 2
click at [27, 282] on icon at bounding box center [32, 279] width 27 height 9
click at [35, 336] on button "Edit" at bounding box center [31, 339] width 39 height 16
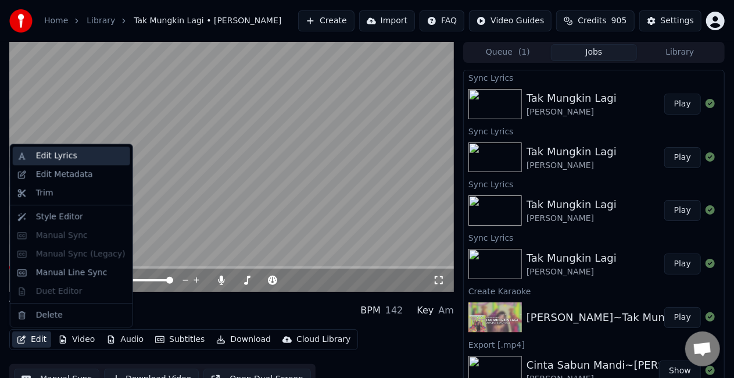
click at [68, 153] on div "Edit Lyrics" at bounding box center [56, 156] width 41 height 12
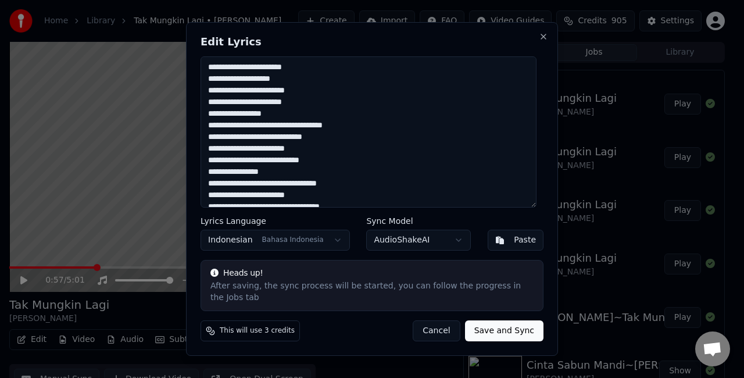
click at [337, 117] on textarea at bounding box center [368, 131] width 336 height 151
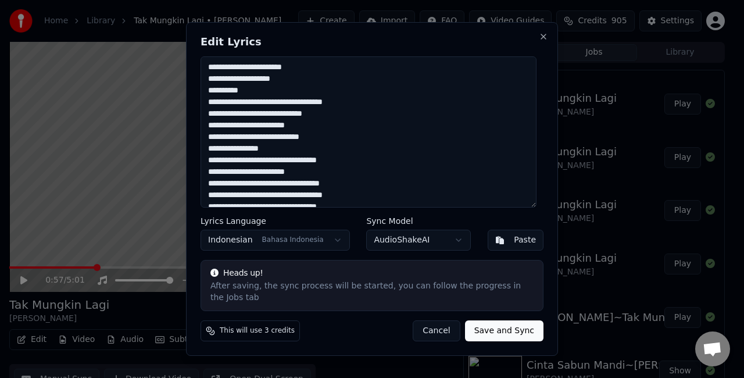
type textarea "**********"
click at [494, 320] on button "Save and Sync" at bounding box center [504, 330] width 78 height 21
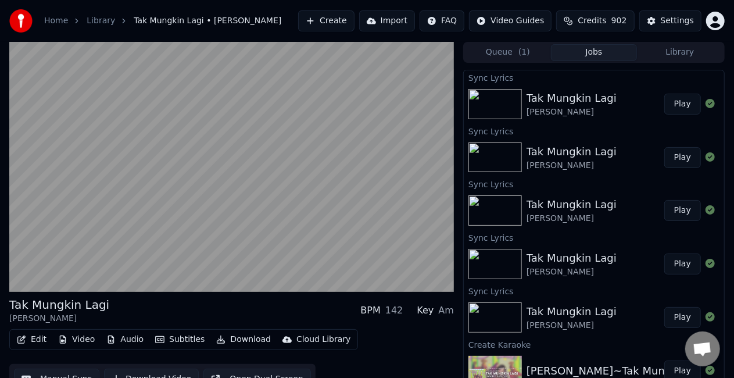
click at [672, 105] on button "Play" at bounding box center [682, 104] width 37 height 21
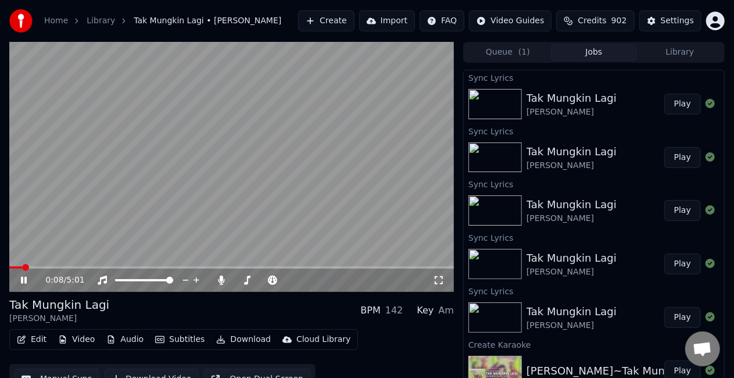
click at [186, 340] on button "Subtitles" at bounding box center [179, 339] width 59 height 16
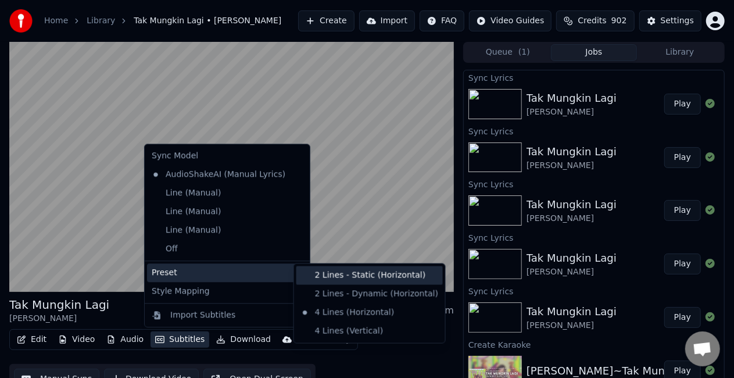
click at [337, 277] on div "2 Lines - Static (Horizontal)" at bounding box center [369, 275] width 146 height 19
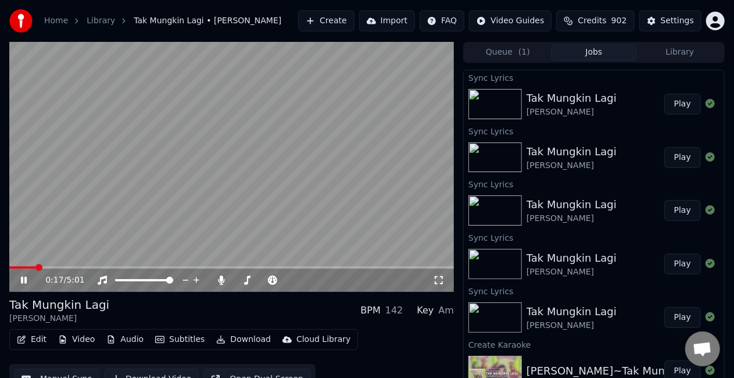
click at [665, 99] on button "Play" at bounding box center [682, 104] width 37 height 21
click at [84, 266] on span at bounding box center [55, 267] width 93 height 2
click at [72, 268] on span at bounding box center [49, 267] width 80 height 2
click at [125, 267] on span at bounding box center [67, 267] width 117 height 2
click at [116, 266] on span at bounding box center [63, 267] width 108 height 2
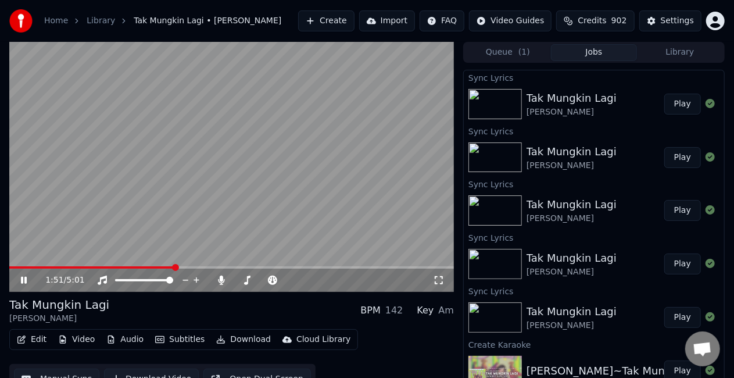
click at [26, 278] on icon at bounding box center [24, 280] width 6 height 7
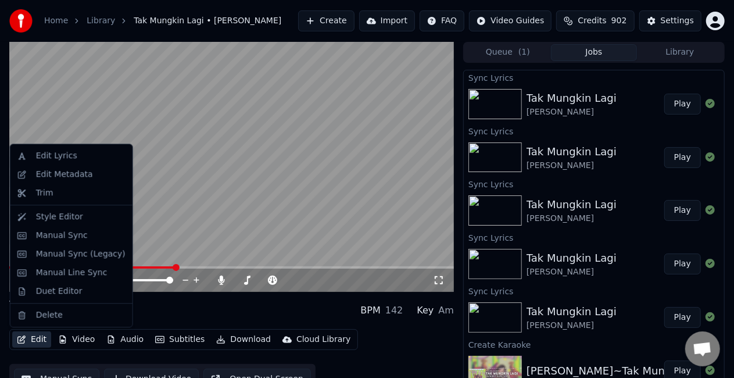
click at [32, 335] on button "Edit" at bounding box center [31, 339] width 39 height 16
click at [69, 159] on div "Edit Lyrics" at bounding box center [56, 156] width 41 height 12
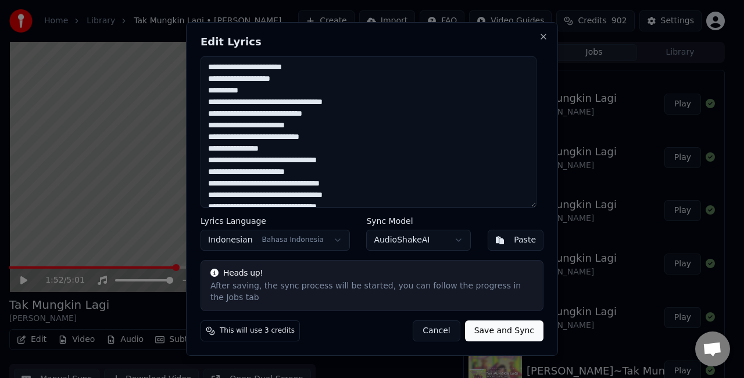
scroll to position [58, 0]
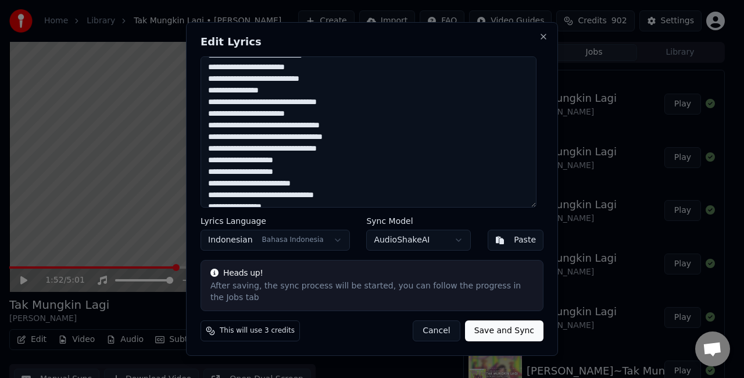
click at [329, 118] on textarea "**********" at bounding box center [368, 131] width 336 height 151
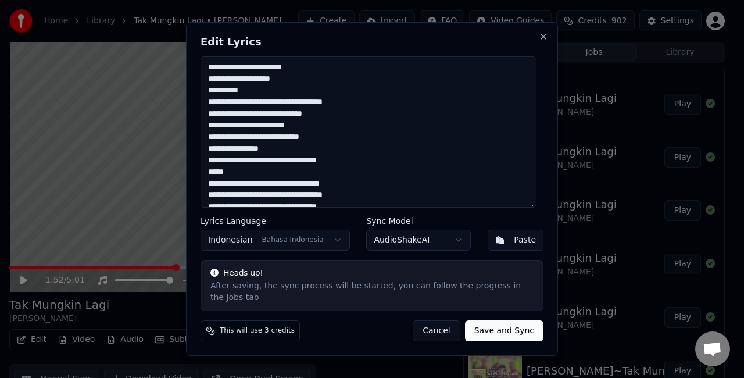
click at [302, 87] on textarea "**********" at bounding box center [368, 131] width 336 height 151
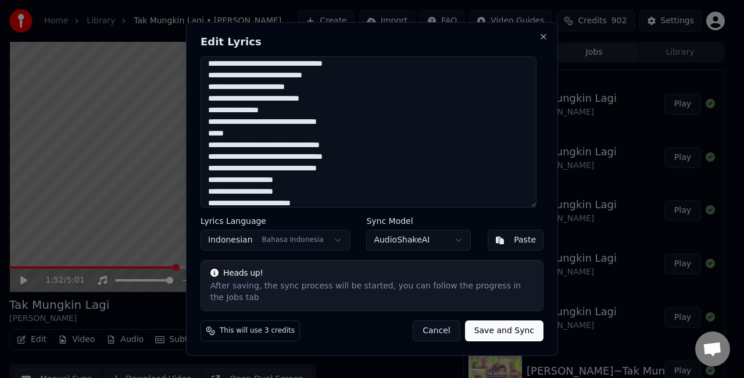
scroll to position [58, 0]
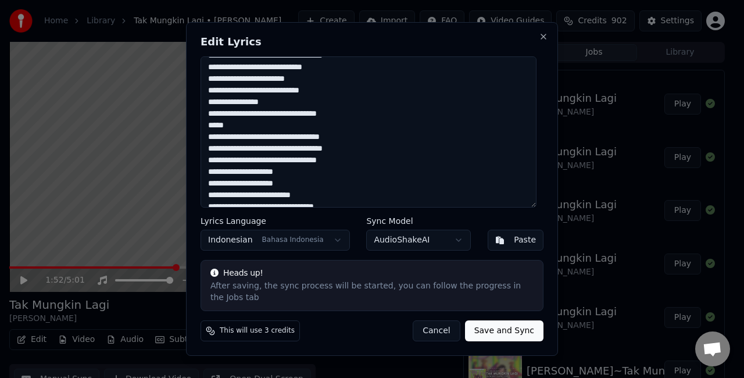
click at [307, 120] on textarea "**********" at bounding box center [368, 131] width 336 height 151
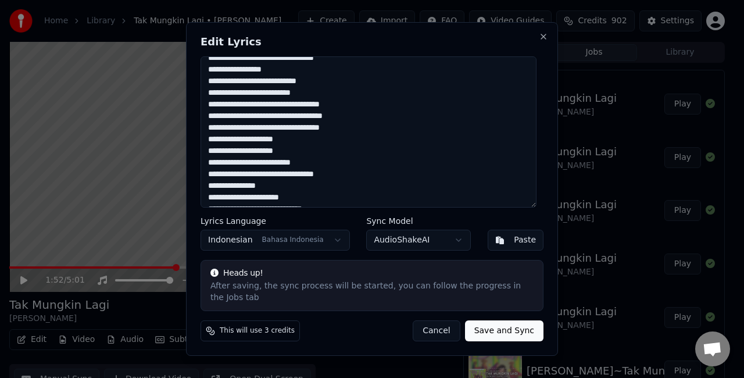
scroll to position [236, 0]
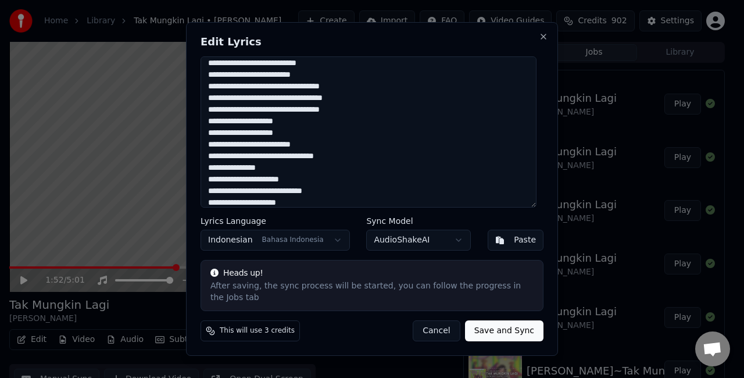
click at [368, 78] on textarea "**********" at bounding box center [368, 131] width 336 height 151
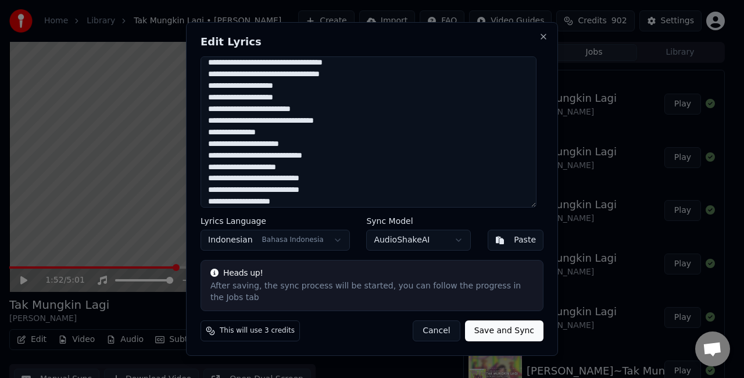
scroll to position [288, 0]
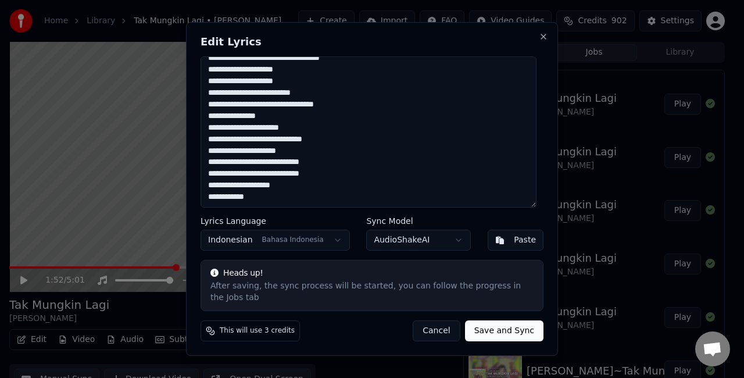
click at [321, 166] on textarea "**********" at bounding box center [368, 131] width 336 height 151
click at [275, 186] on textarea "**********" at bounding box center [368, 131] width 336 height 151
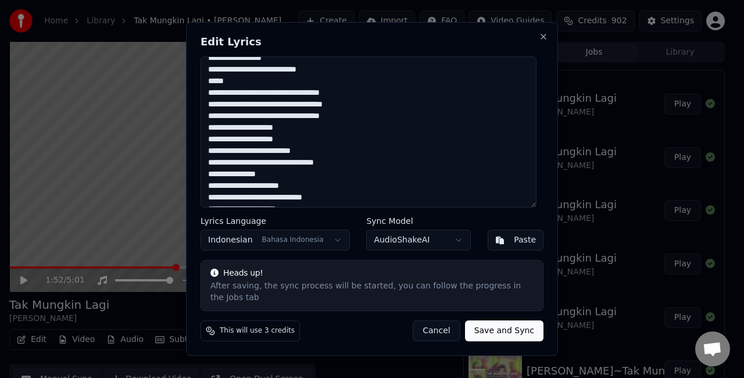
click at [318, 179] on textarea "**********" at bounding box center [368, 131] width 336 height 151
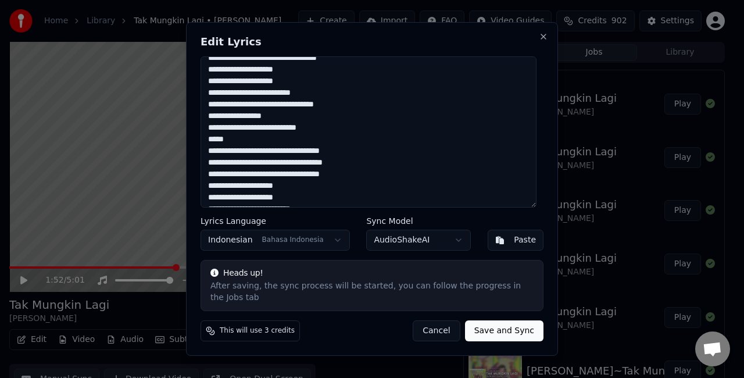
click at [279, 120] on textarea "**********" at bounding box center [368, 131] width 336 height 151
click at [257, 96] on textarea "**********" at bounding box center [368, 131] width 336 height 151
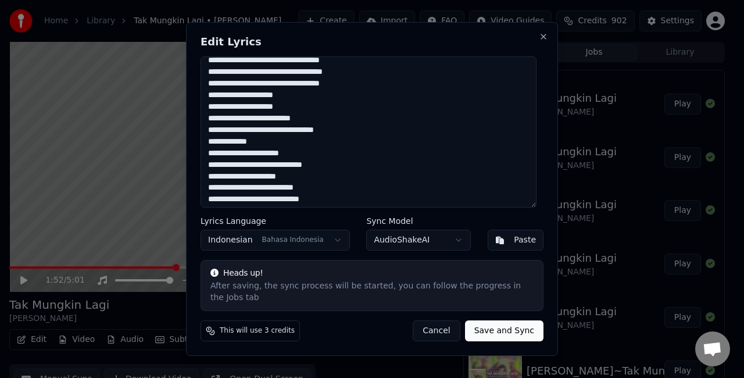
scroll to position [288, 0]
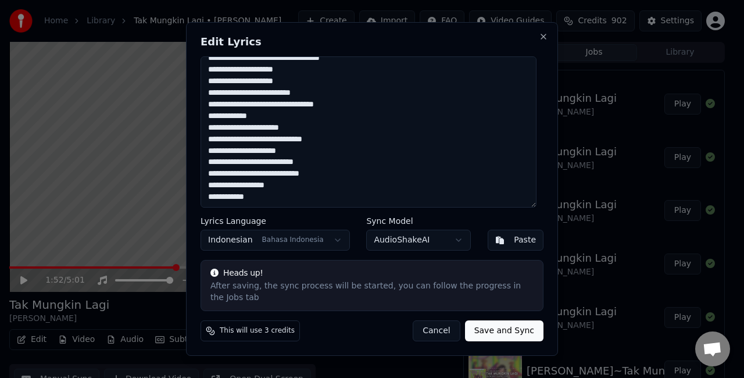
click at [256, 96] on textarea "**********" at bounding box center [368, 131] width 336 height 151
click at [248, 153] on textarea "**********" at bounding box center [368, 131] width 336 height 151
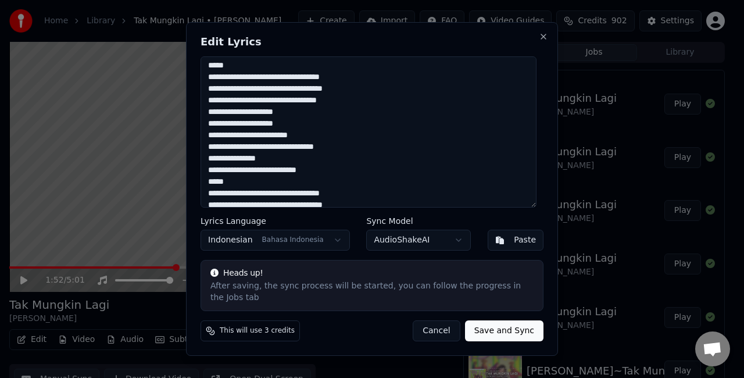
scroll to position [114, 0]
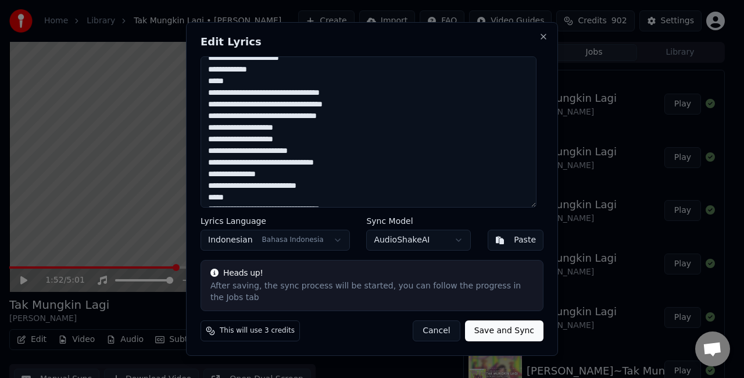
click at [252, 75] on textarea "**********" at bounding box center [368, 131] width 336 height 151
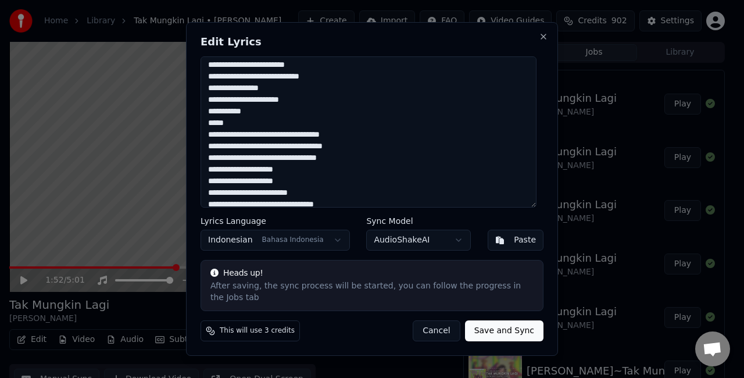
scroll to position [56, 0]
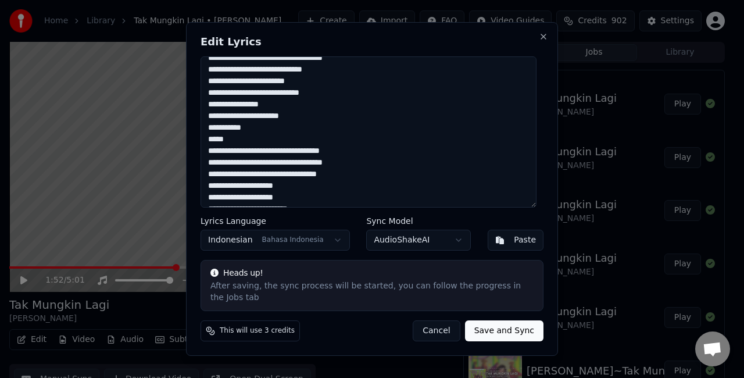
click at [273, 108] on textarea "**********" at bounding box center [368, 131] width 336 height 151
click at [321, 95] on textarea "**********" at bounding box center [368, 131] width 336 height 151
click at [350, 102] on textarea "**********" at bounding box center [368, 131] width 336 height 151
click at [248, 87] on textarea "**********" at bounding box center [368, 131] width 336 height 151
click at [341, 88] on textarea "**********" at bounding box center [368, 131] width 336 height 151
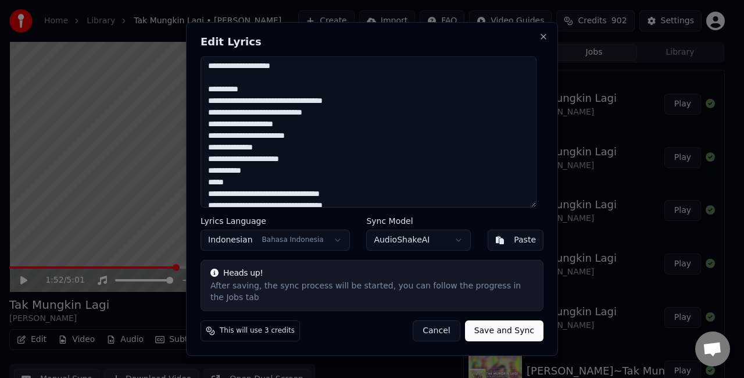
scroll to position [0, 0]
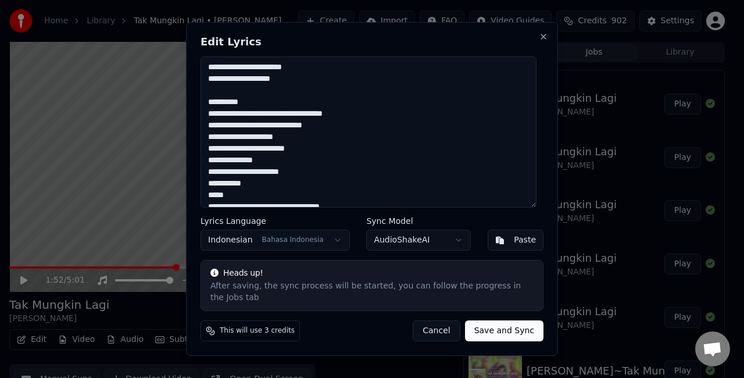
click at [281, 128] on textarea "**********" at bounding box center [368, 131] width 336 height 151
click at [296, 131] on textarea "**********" at bounding box center [368, 131] width 336 height 151
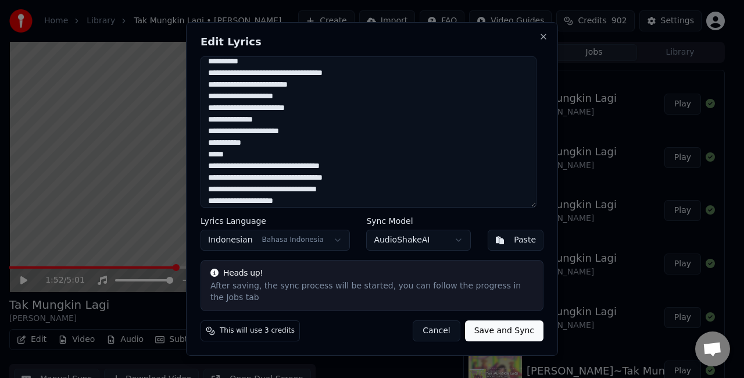
scroll to position [58, 0]
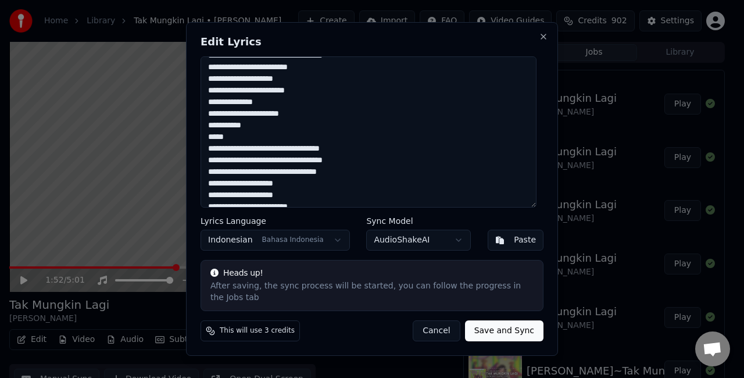
click at [344, 127] on textarea "**********" at bounding box center [368, 131] width 336 height 151
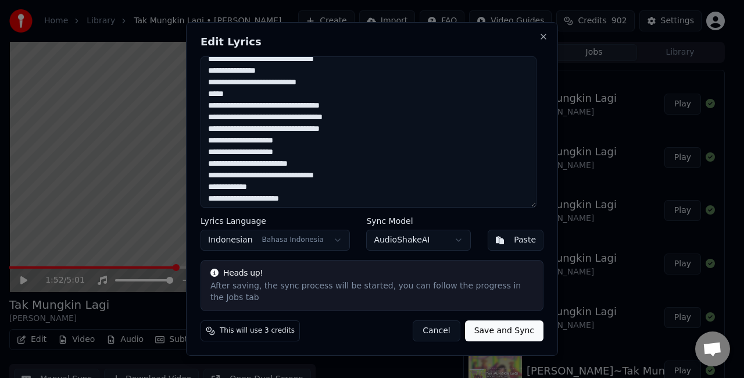
scroll to position [232, 0]
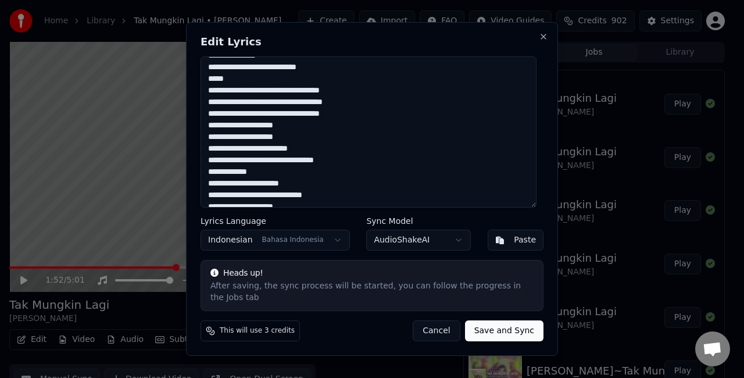
click at [295, 141] on textarea "**********" at bounding box center [368, 131] width 336 height 151
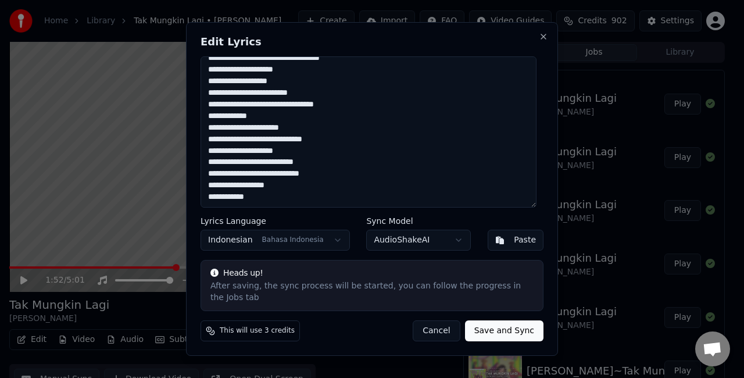
click at [365, 165] on textarea "**********" at bounding box center [368, 131] width 336 height 151
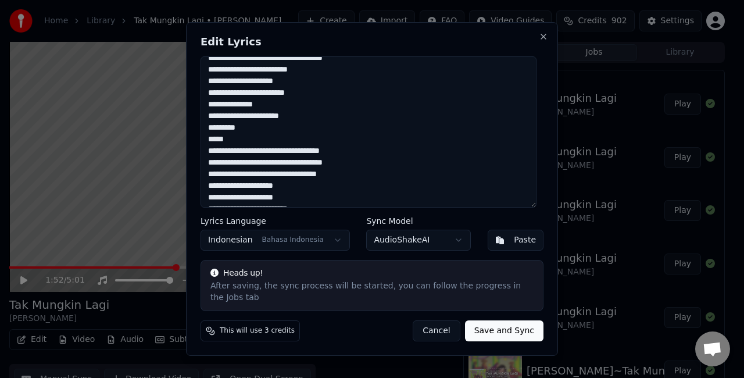
scroll to position [0, 0]
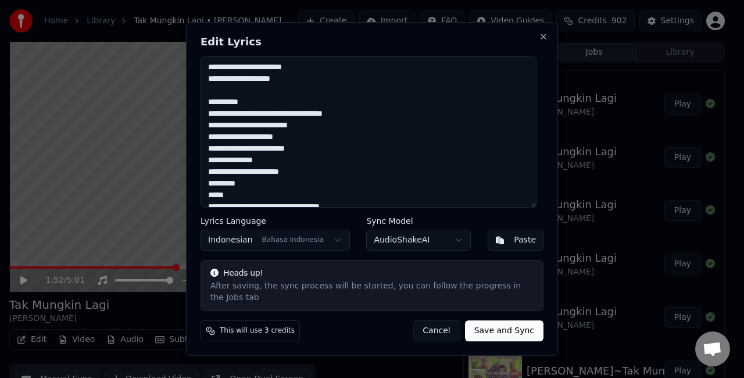
click at [248, 132] on textarea "**********" at bounding box center [368, 131] width 336 height 151
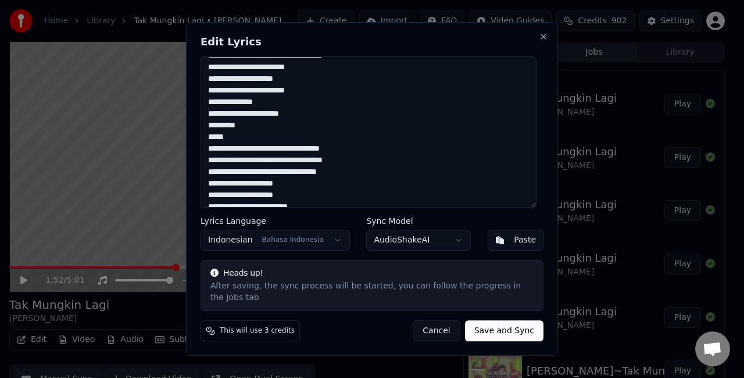
scroll to position [116, 0]
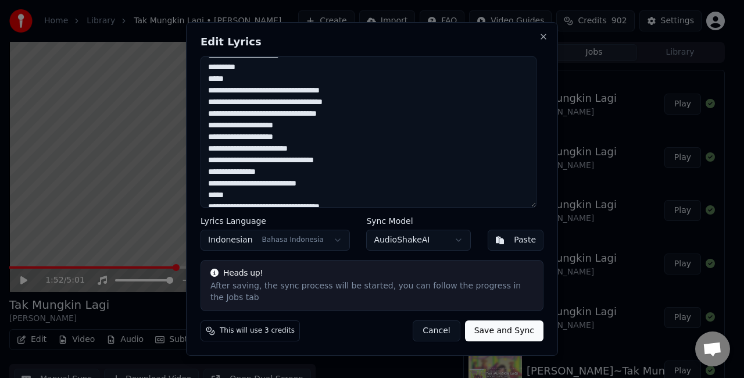
click at [230, 95] on textarea "**********" at bounding box center [368, 131] width 336 height 151
click at [295, 142] on textarea "**********" at bounding box center [368, 131] width 336 height 151
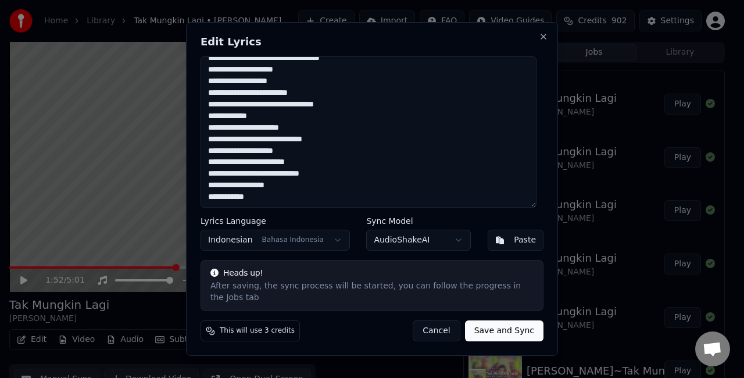
scroll to position [230, 0]
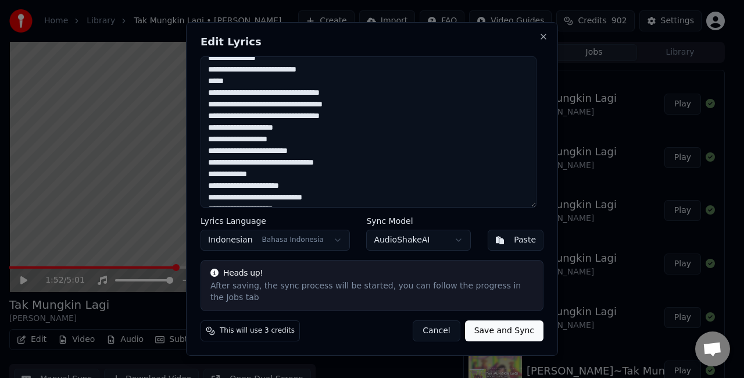
click at [229, 96] on textarea "**********" at bounding box center [368, 131] width 336 height 151
click at [231, 119] on textarea "**********" at bounding box center [368, 131] width 336 height 151
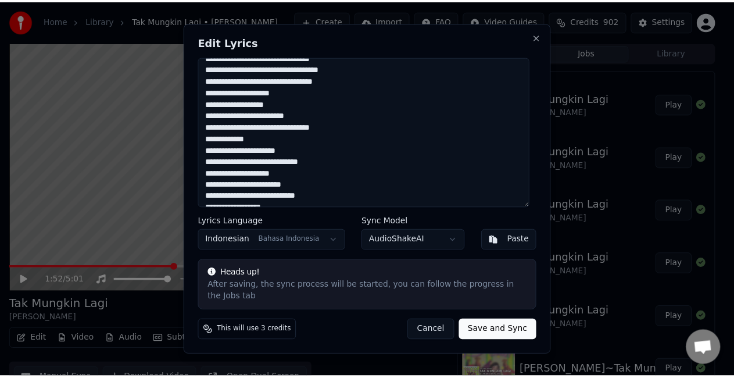
scroll to position [288, 0]
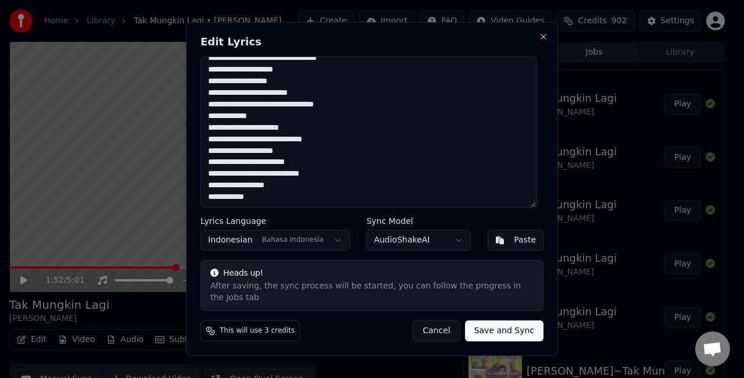
click at [282, 143] on textarea "**********" at bounding box center [368, 131] width 336 height 151
click at [295, 144] on textarea "**********" at bounding box center [368, 131] width 336 height 151
click at [355, 146] on textarea "**********" at bounding box center [368, 131] width 336 height 151
type textarea "**********"
click at [500, 331] on button "Save and Sync" at bounding box center [504, 330] width 78 height 21
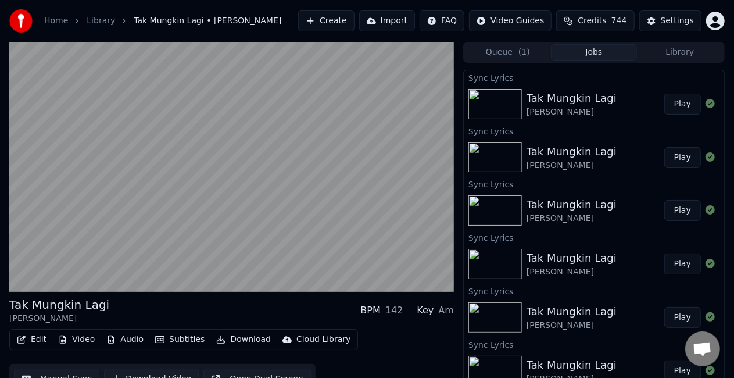
click at [672, 105] on button "Play" at bounding box center [682, 104] width 37 height 21
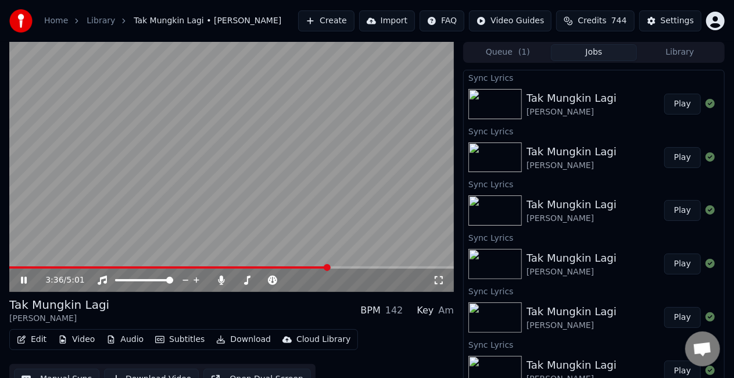
click at [38, 335] on button "Edit" at bounding box center [31, 339] width 39 height 16
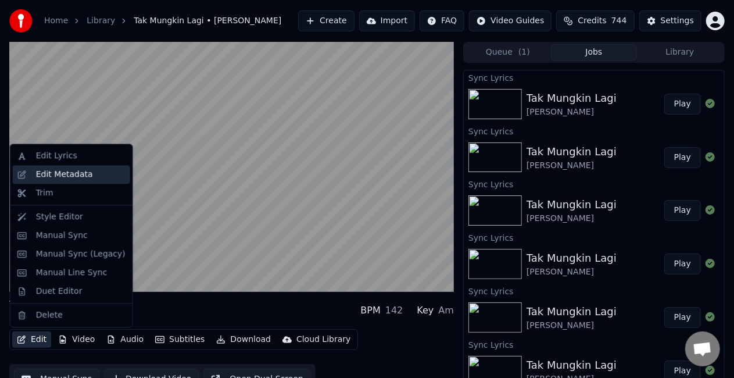
click at [63, 171] on div "Edit Metadata" at bounding box center [64, 174] width 57 height 12
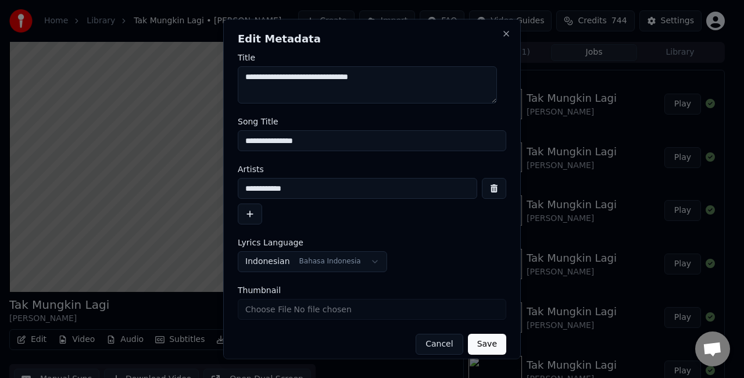
click at [339, 135] on input "**********" at bounding box center [372, 140] width 268 height 21
type input "**********"
click at [469, 338] on button "Save" at bounding box center [487, 343] width 38 height 21
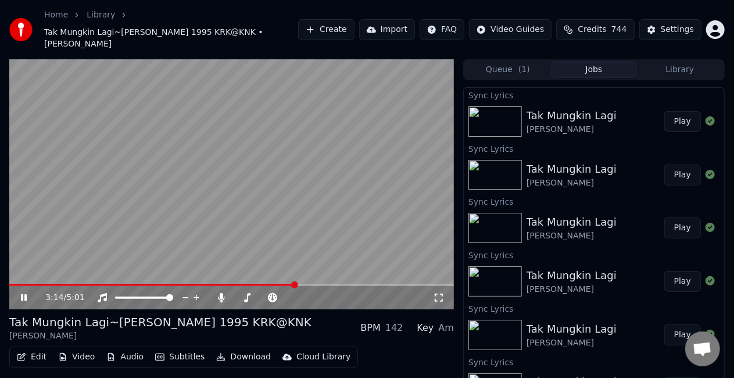
click at [295, 284] on span at bounding box center [152, 285] width 286 height 2
click at [233, 349] on button "Download" at bounding box center [243, 357] width 64 height 16
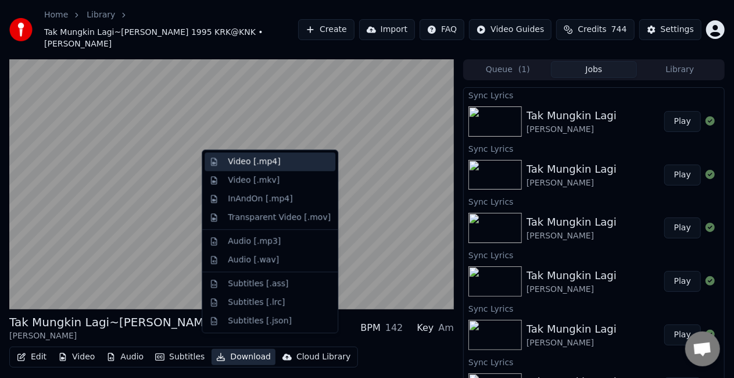
click at [263, 159] on div "Video [.mp4]" at bounding box center [254, 162] width 52 height 12
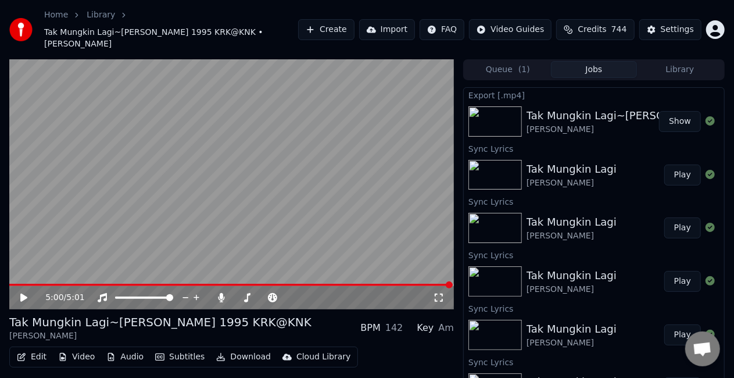
click at [676, 111] on button "Show" at bounding box center [680, 121] width 42 height 21
click at [31, 349] on button "Edit" at bounding box center [31, 357] width 39 height 16
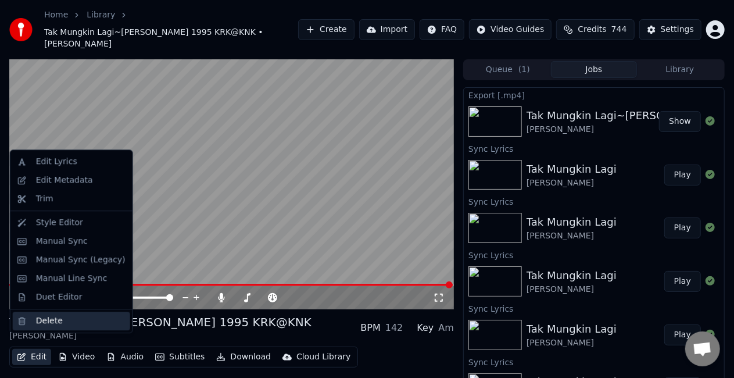
click at [50, 320] on div "Delete" at bounding box center [49, 321] width 27 height 12
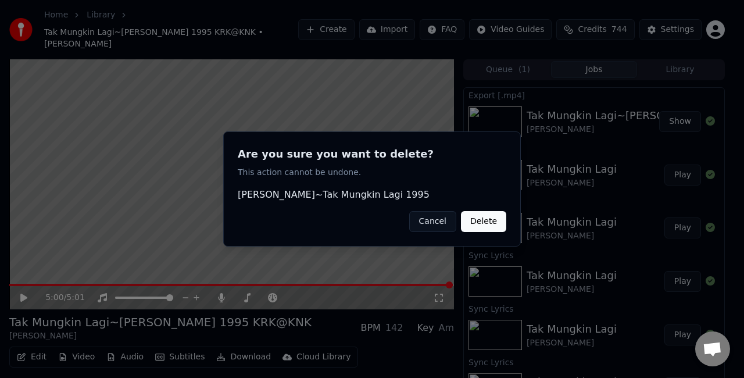
click at [489, 217] on button "Delete" at bounding box center [483, 221] width 45 height 21
